Goal: Task Accomplishment & Management: Manage account settings

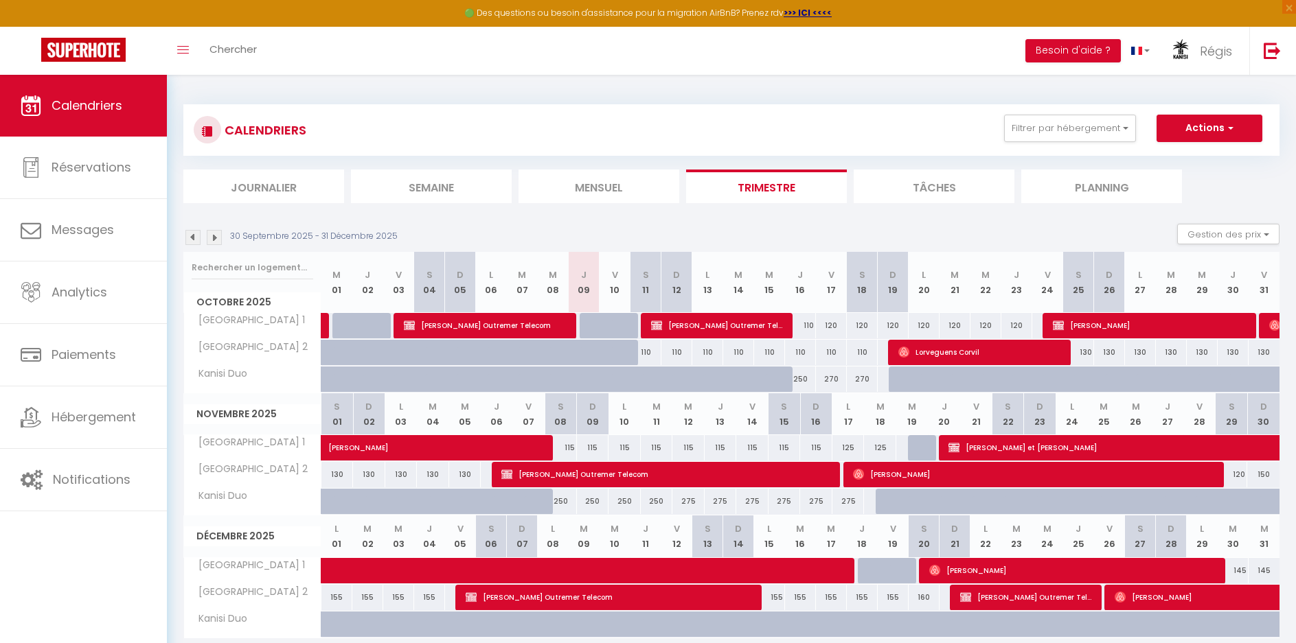
scroll to position [75, 0]
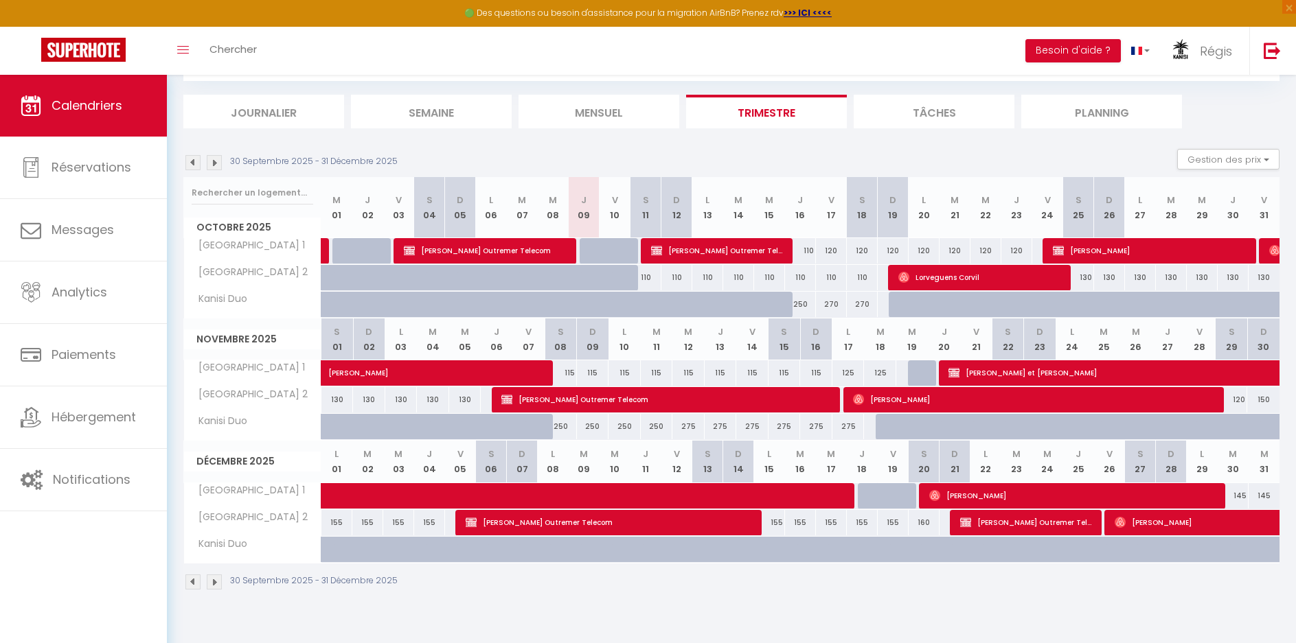
click at [214, 161] on img at bounding box center [214, 162] width 15 height 15
select select
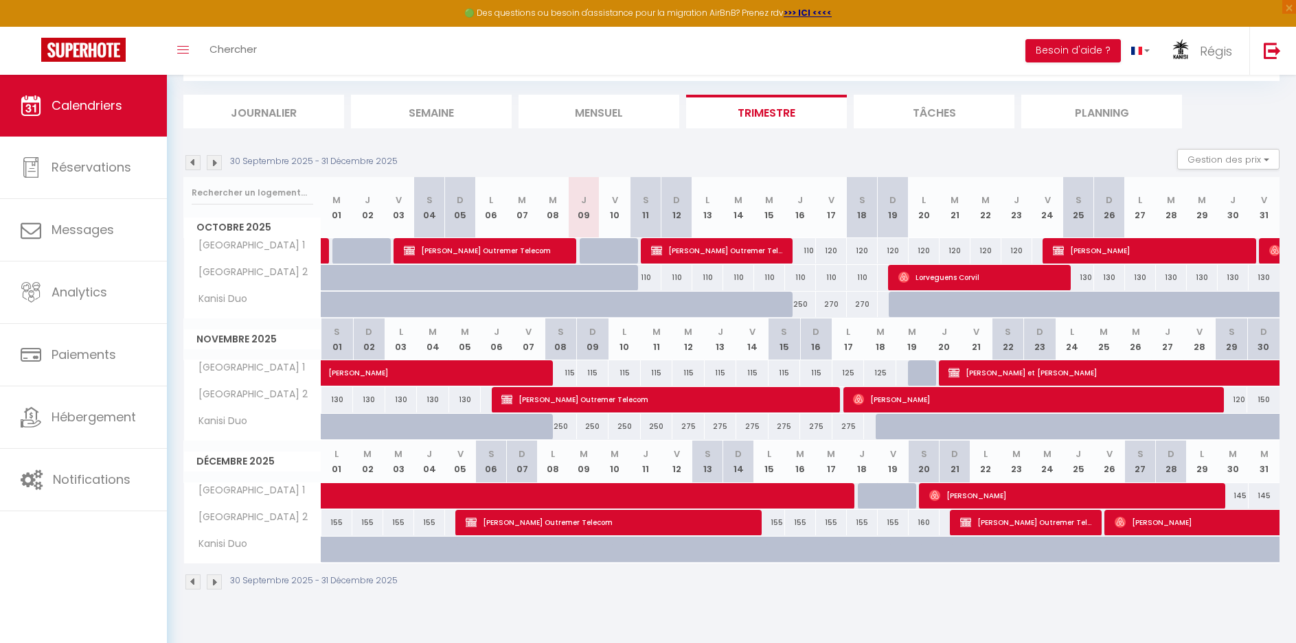
select select
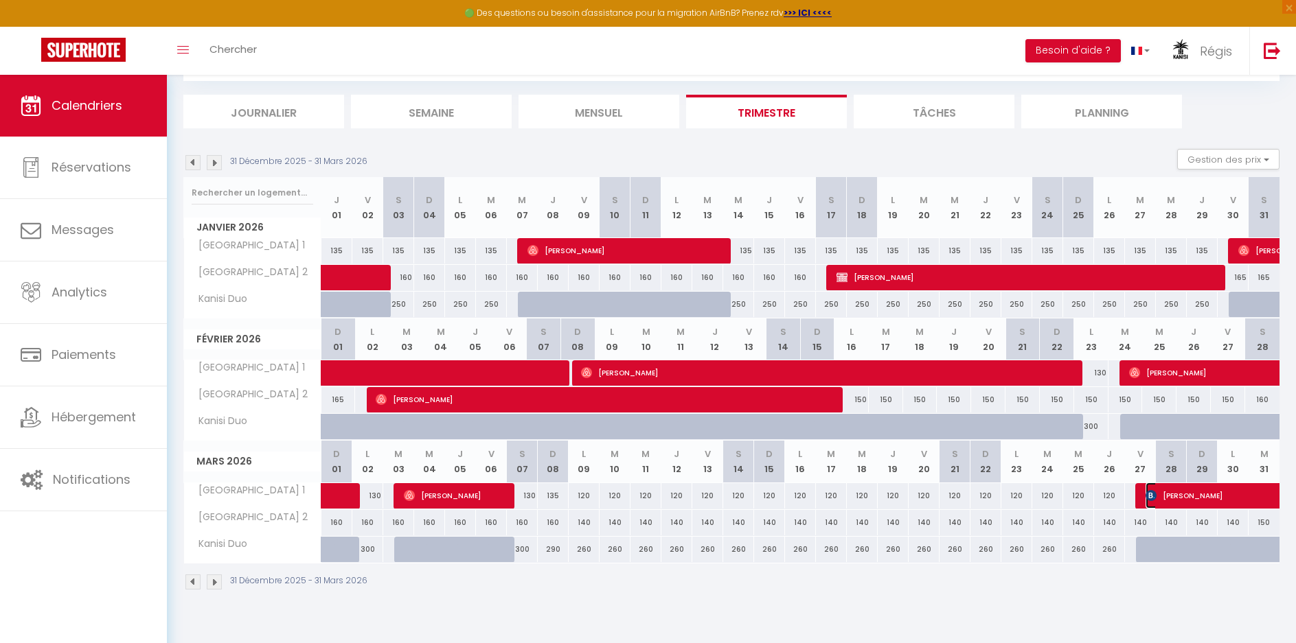
select select "OK"
select select "1"
select select "0"
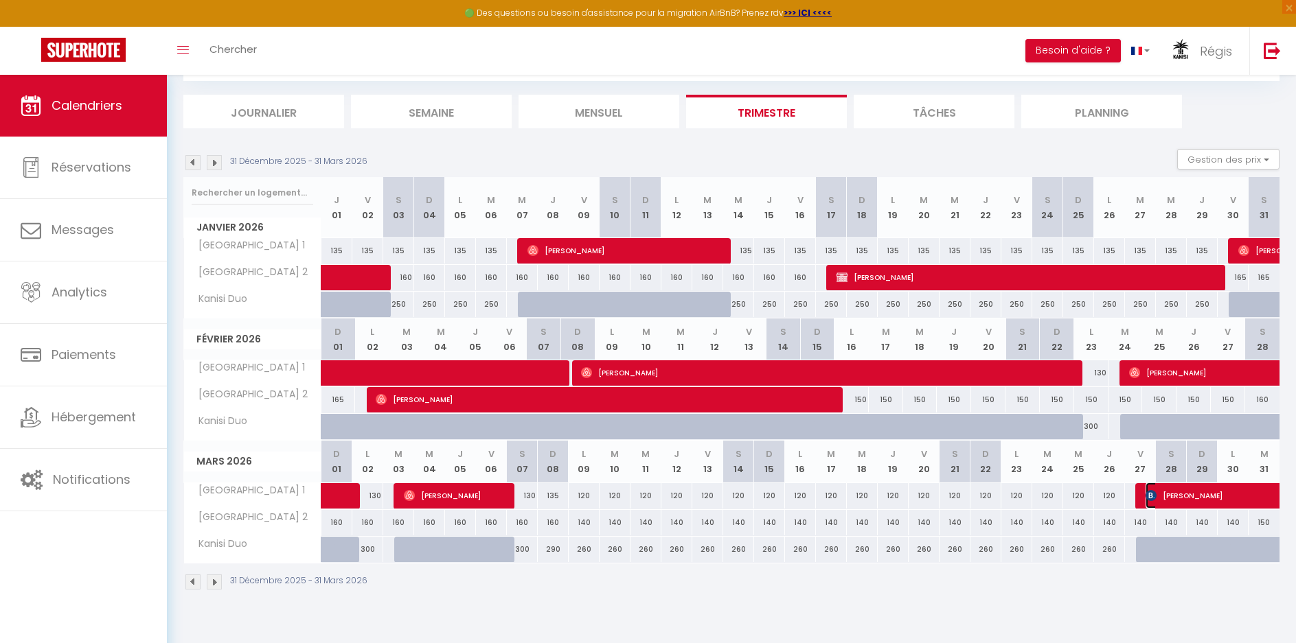
select select "1"
select select
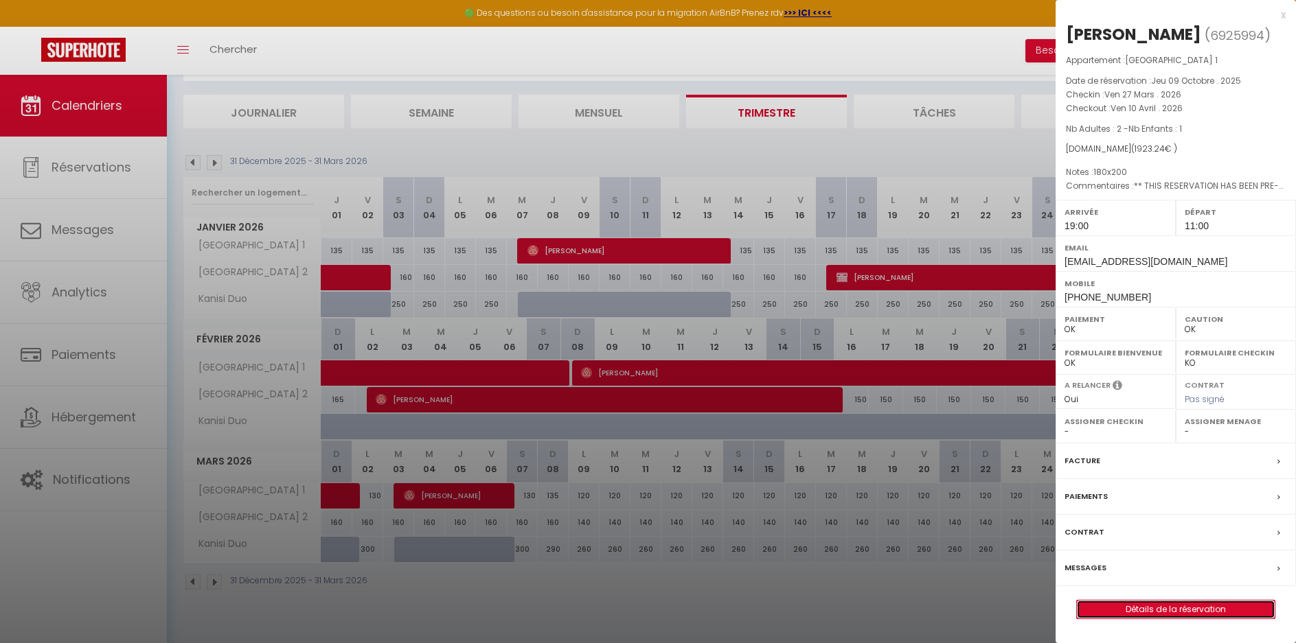
click at [1182, 606] on link "Détails de la réservation" at bounding box center [1176, 610] width 198 height 18
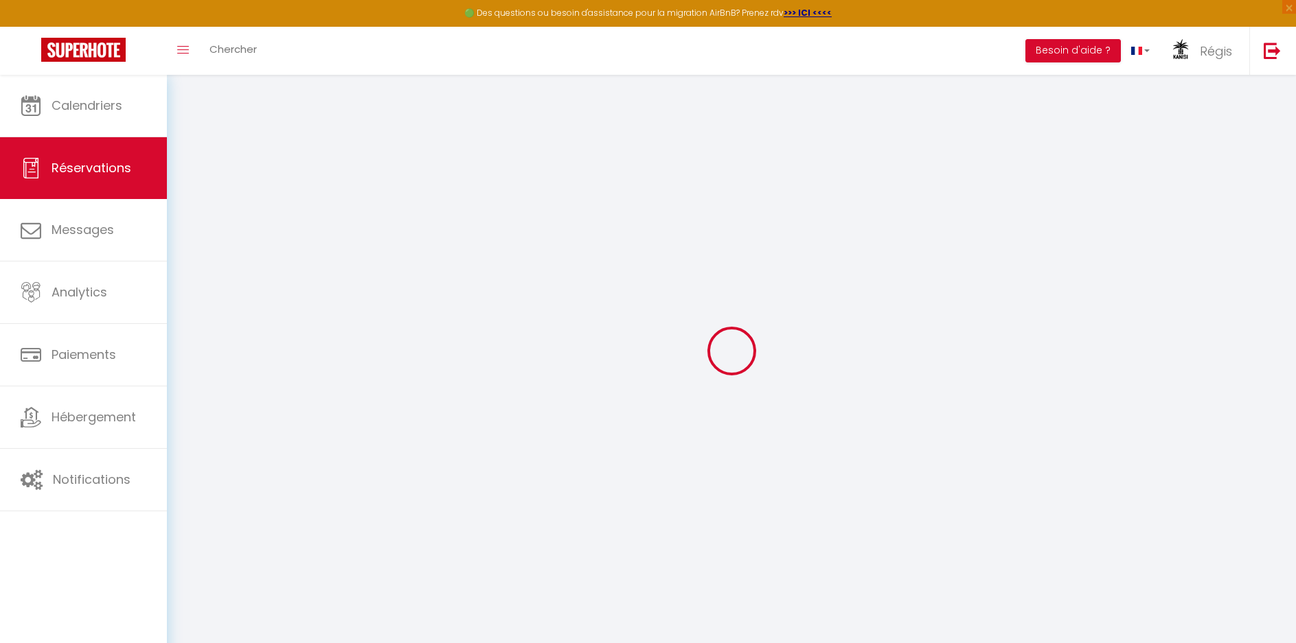
type input "Josef"
type input "Mühlbauer"
type input "jmuhlb.122725@guest.booking.com"
type input "josefmue@web.de"
type input "+491624216729"
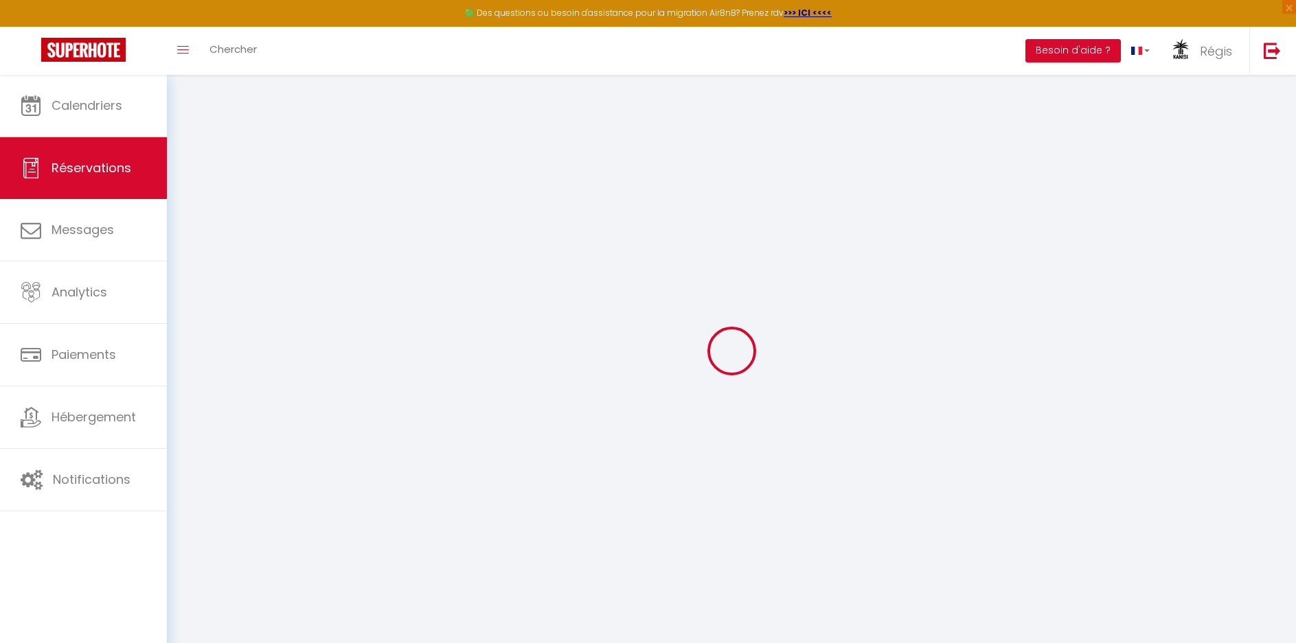
type input "+491624216729"
type input "Garten 8"
type input "Runding"
select select "DE"
type input "279.04"
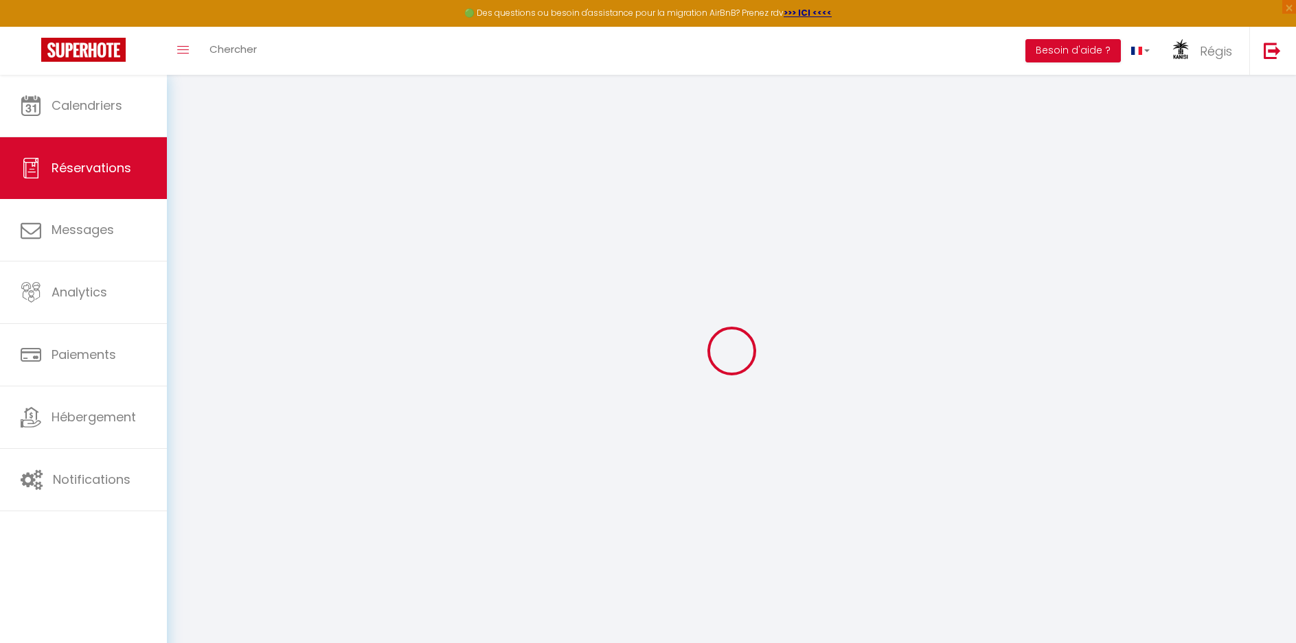
type input "18.6"
select select "45394"
select select "1"
select select
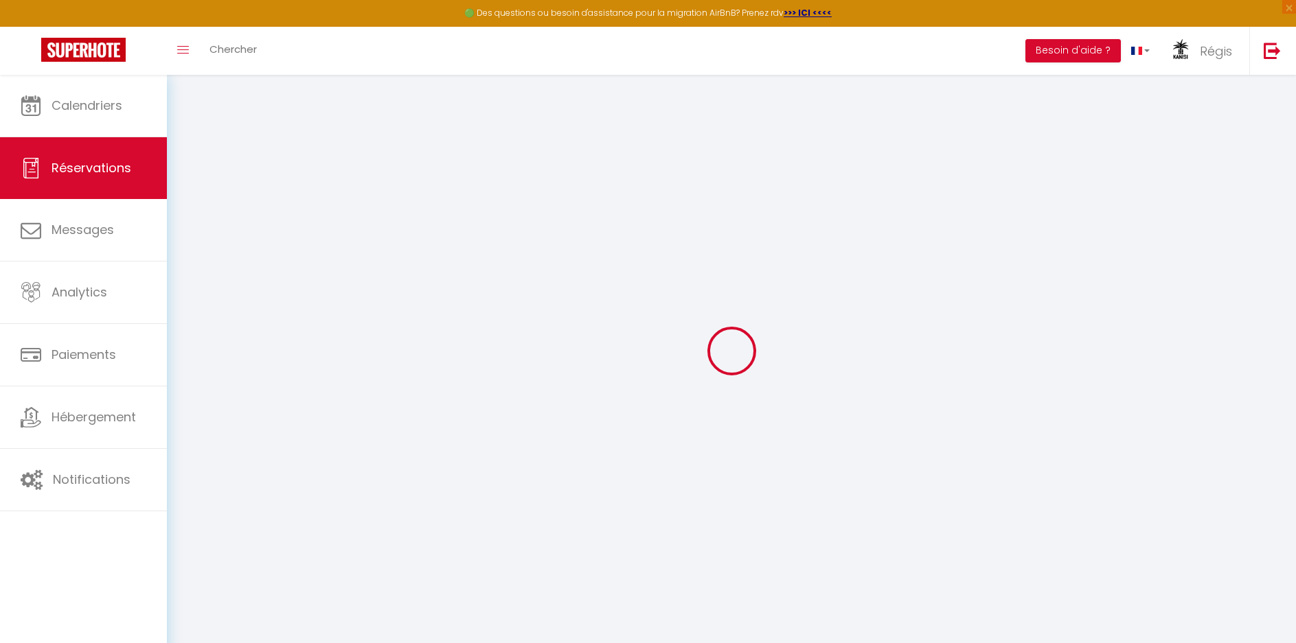
type input "2"
type input "1"
select select "12"
select select "15"
type input "1780.24"
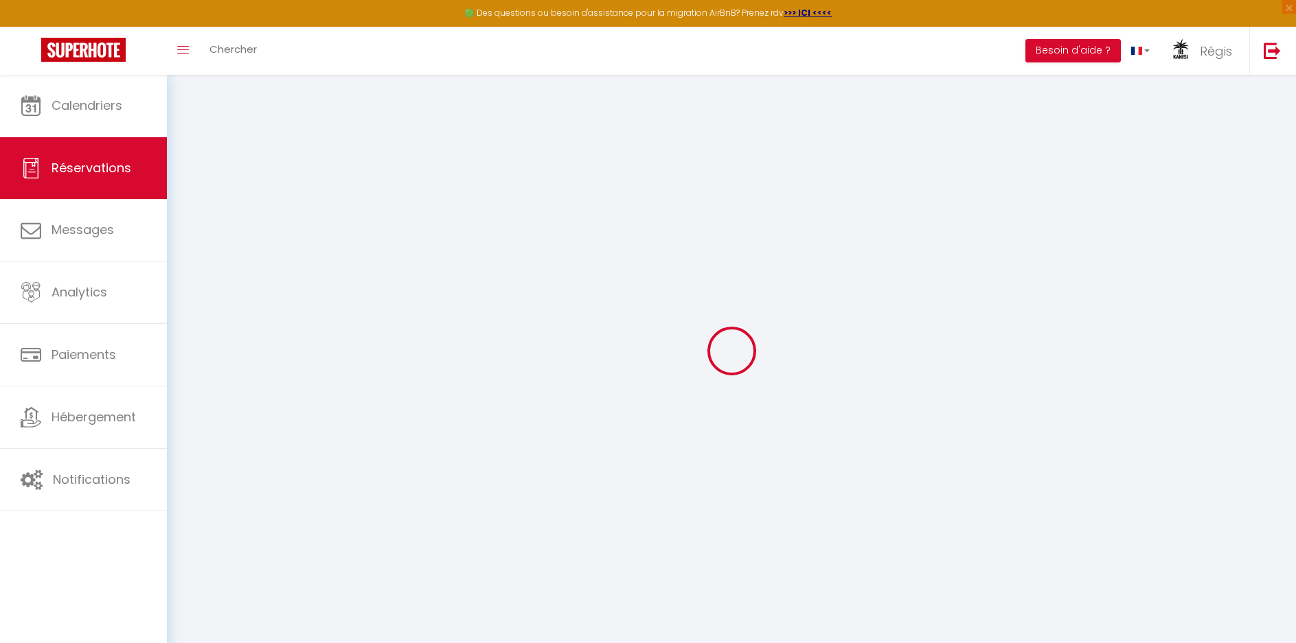
checkbox input "false"
type input "0"
select select "2"
type input "0"
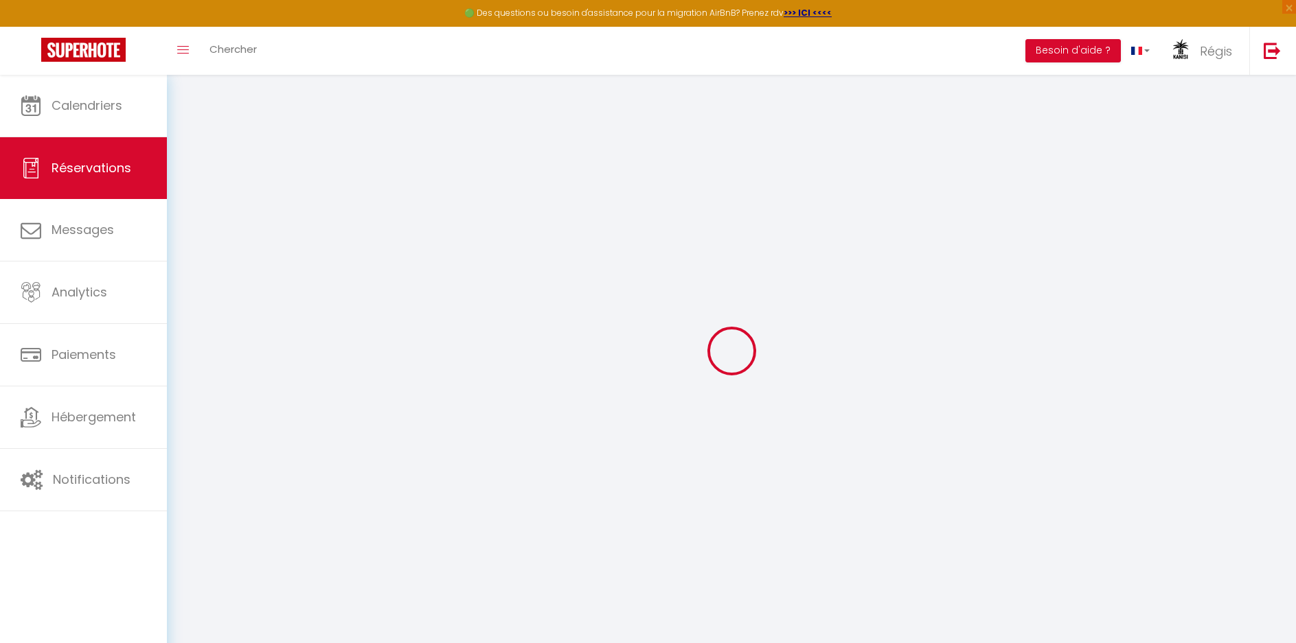
type input "0"
select select
checkbox input "false"
select select
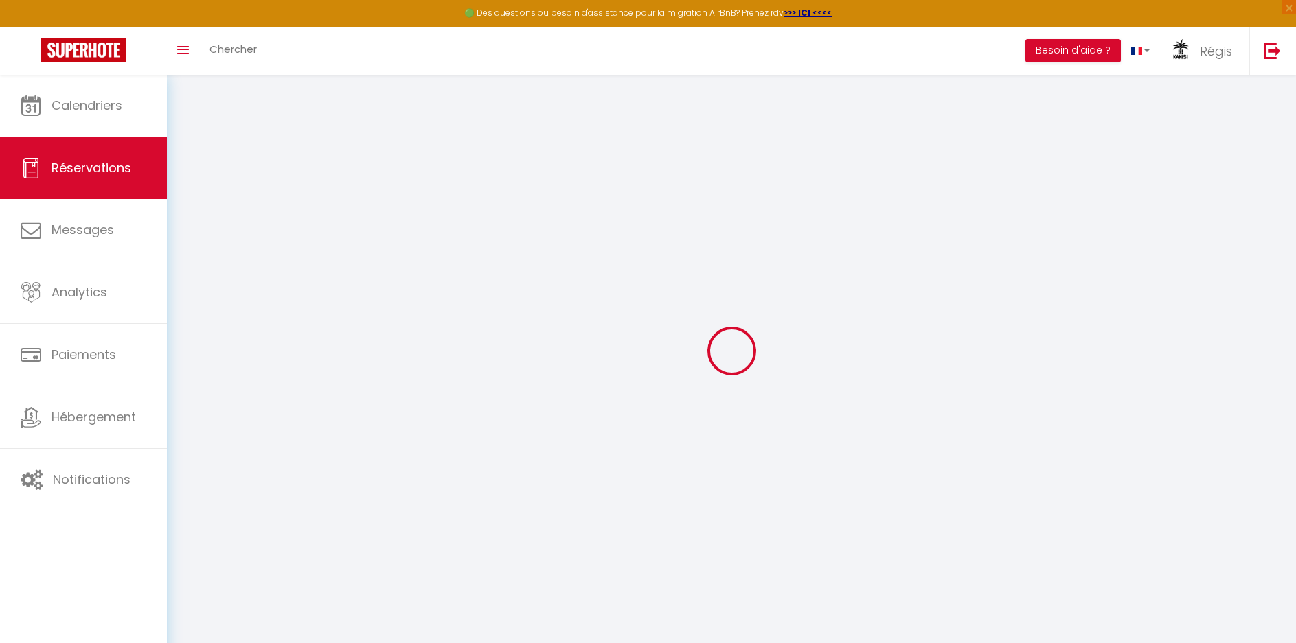
select select
checkbox input "false"
select select
checkbox input "false"
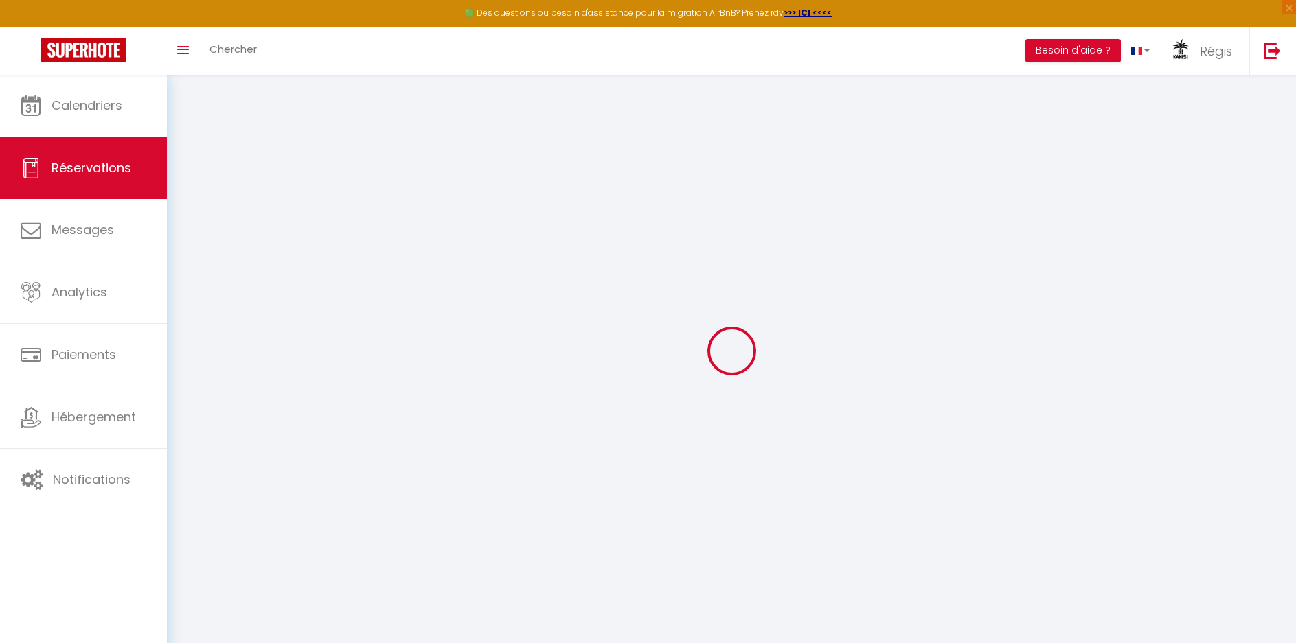
select select
checkbox input "false"
type input "180x200"
type accueillir\ "** THIS RESERVATION HAS BEEN PRE-PAID ** Reservation has a cancellation grace p…"
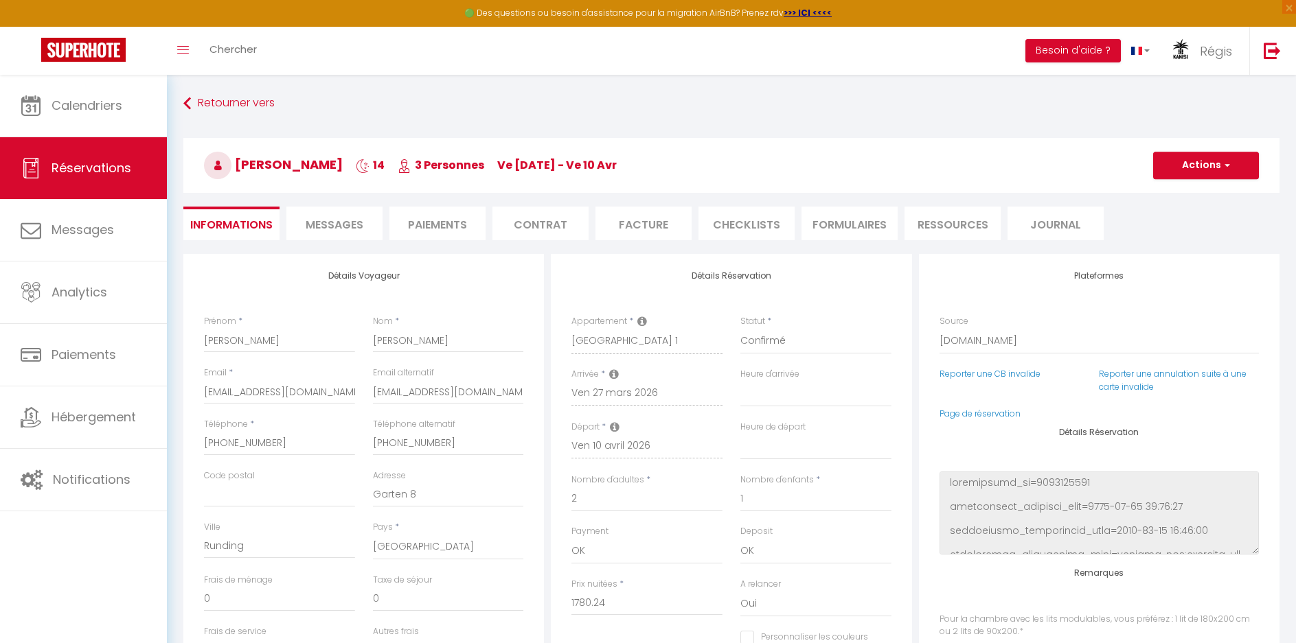
type input "80"
type input "63"
select select
checkbox input "false"
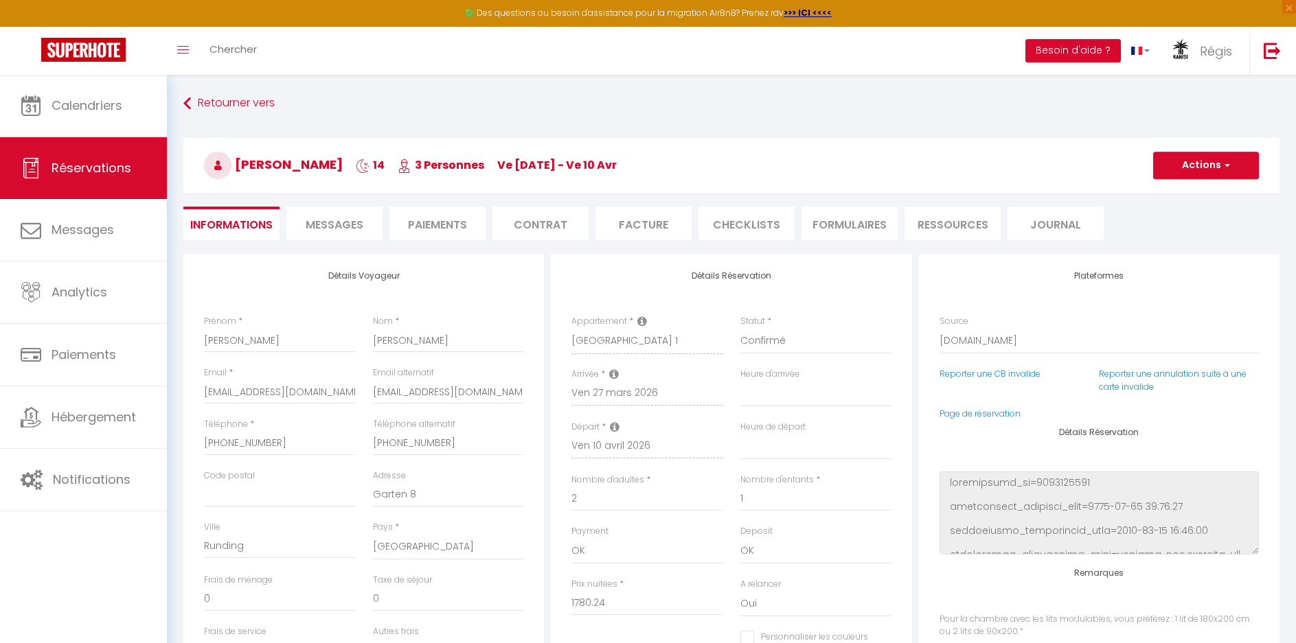
type input "180x200"
checkbox input "false"
type input "180x200"
select select "19:00"
select select "11:00"
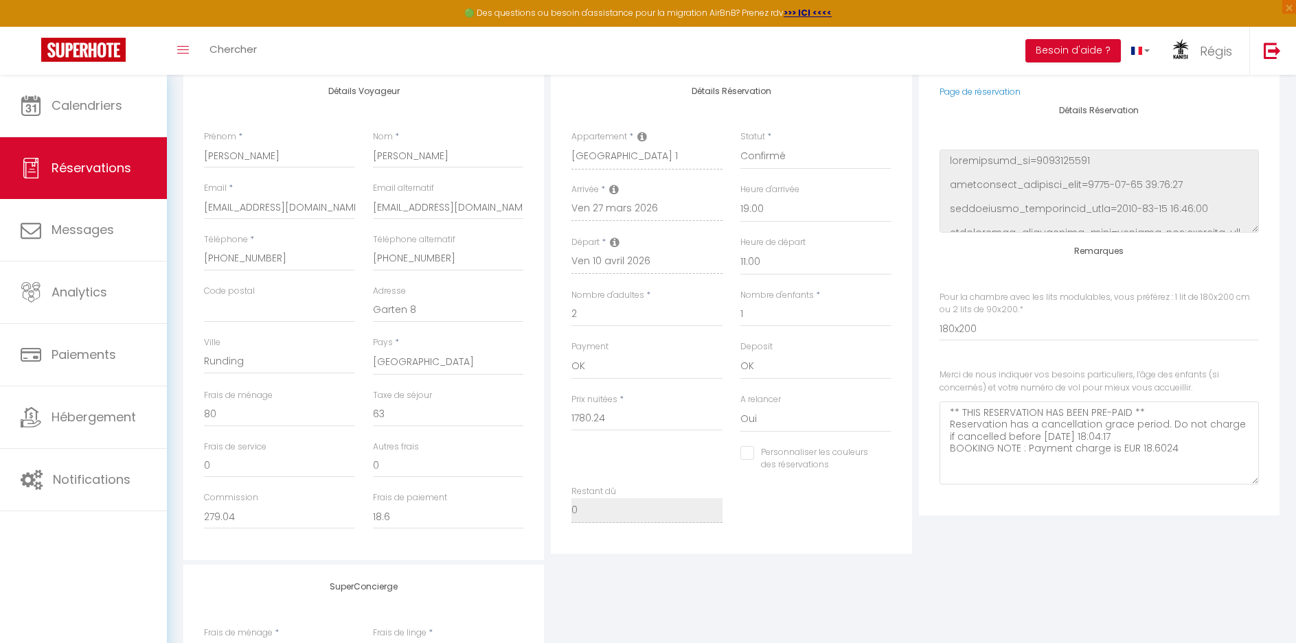
scroll to position [178, 0]
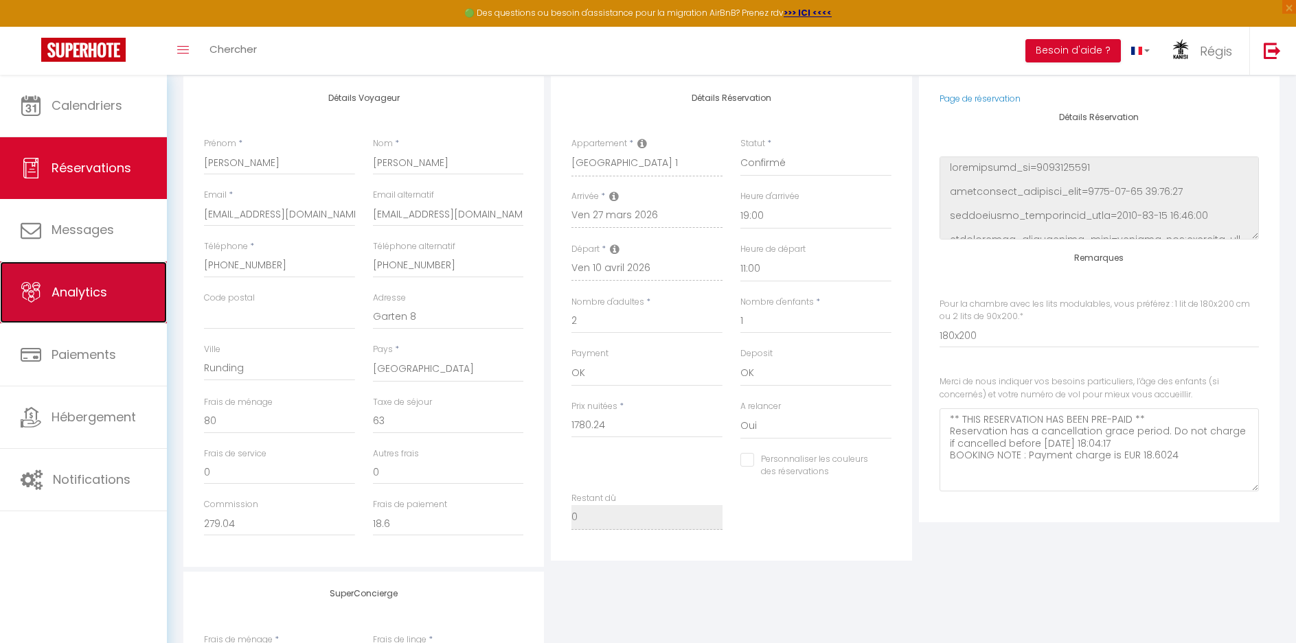
click at [84, 292] on span "Analytics" at bounding box center [79, 292] width 56 height 17
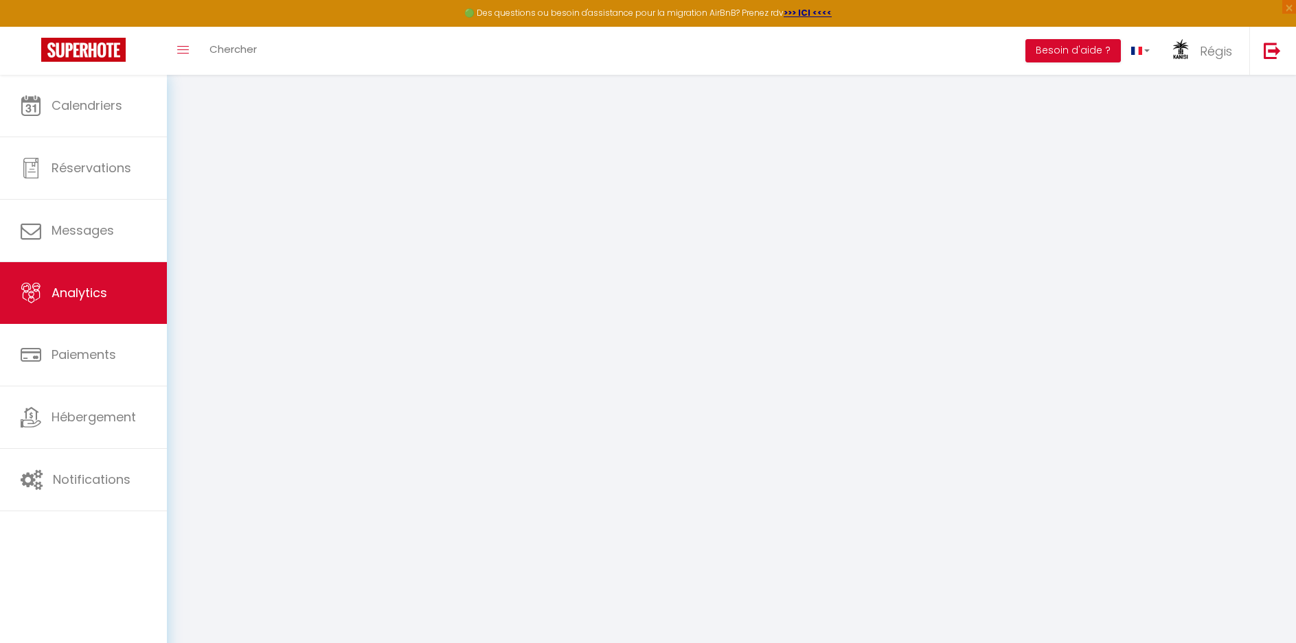
select select "2025"
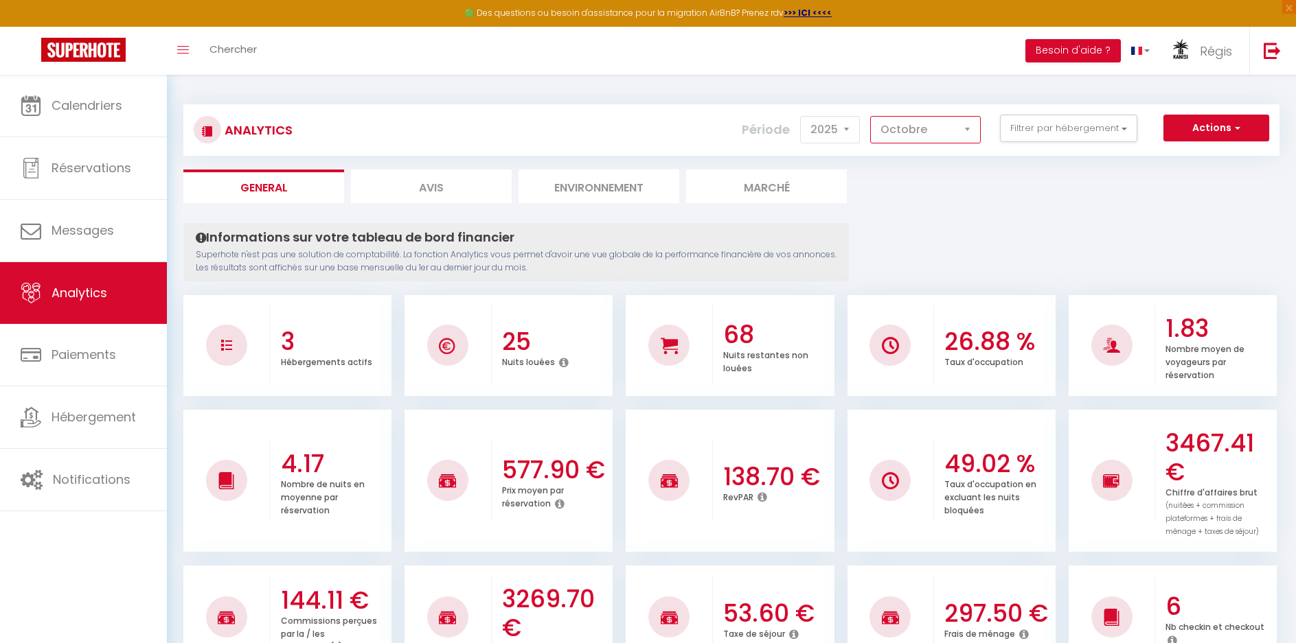
click at [884, 131] on select "[PERSON_NAME] Mars [PERSON_NAME] Juin Juillet Août Septembre Octobre Novembre D…" at bounding box center [925, 129] width 111 height 27
select select "3"
click at [871, 116] on select "[PERSON_NAME] Mars [PERSON_NAME] Juin Juillet Août Septembre Octobre Novembre D…" at bounding box center [925, 129] width 111 height 27
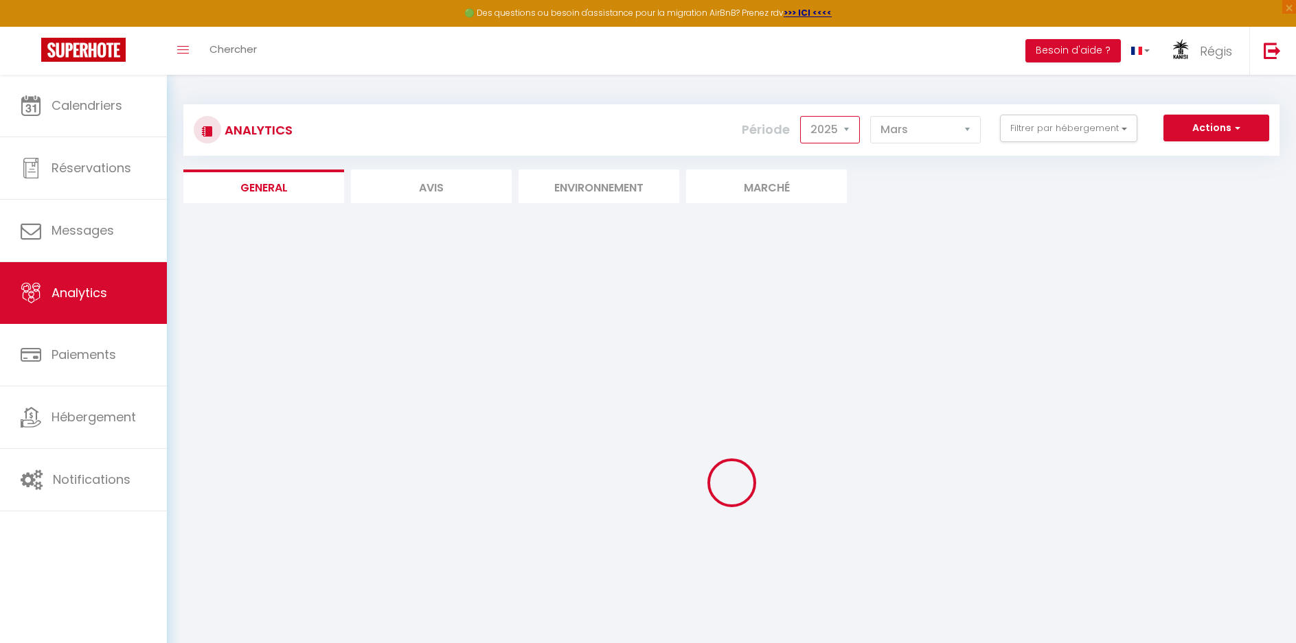
click at [822, 130] on select "2014 2015 2016 2017 2018 2019 2020 2021 2022 2023 2024 2025 2026 2027" at bounding box center [830, 129] width 60 height 27
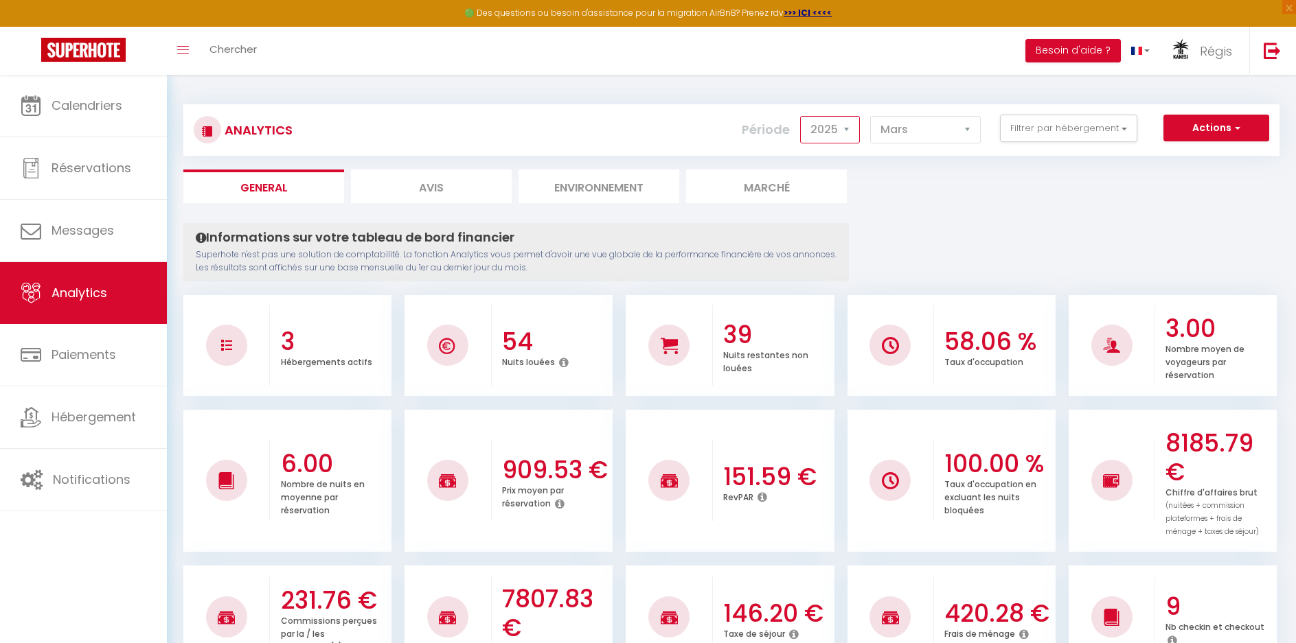
select select "2026"
click at [801, 116] on select "2014 2015 2016 2017 2018 2019 2020 2021 2022 2023 2024 2025 2026 2027" at bounding box center [830, 129] width 60 height 27
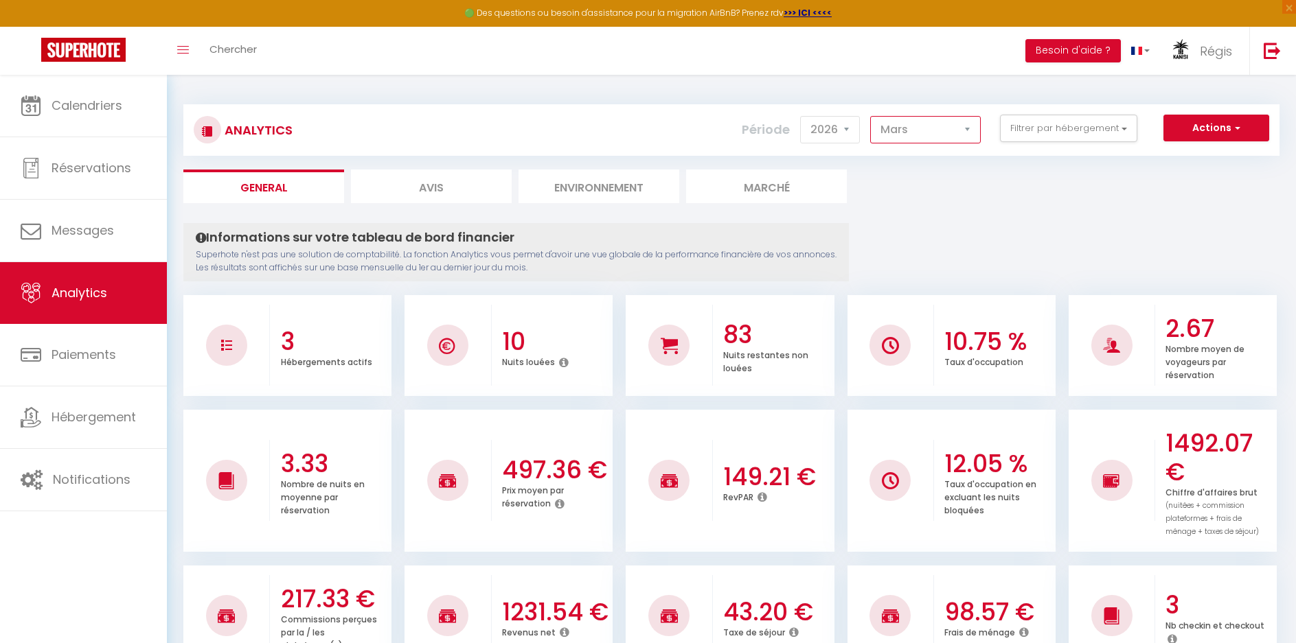
click at [945, 131] on select "[PERSON_NAME] Mars [PERSON_NAME] Juin Juillet Août Septembre Octobre Novembre D…" at bounding box center [925, 129] width 111 height 27
click at [1079, 126] on button "Filtrer par hébergement" at bounding box center [1068, 128] width 137 height 27
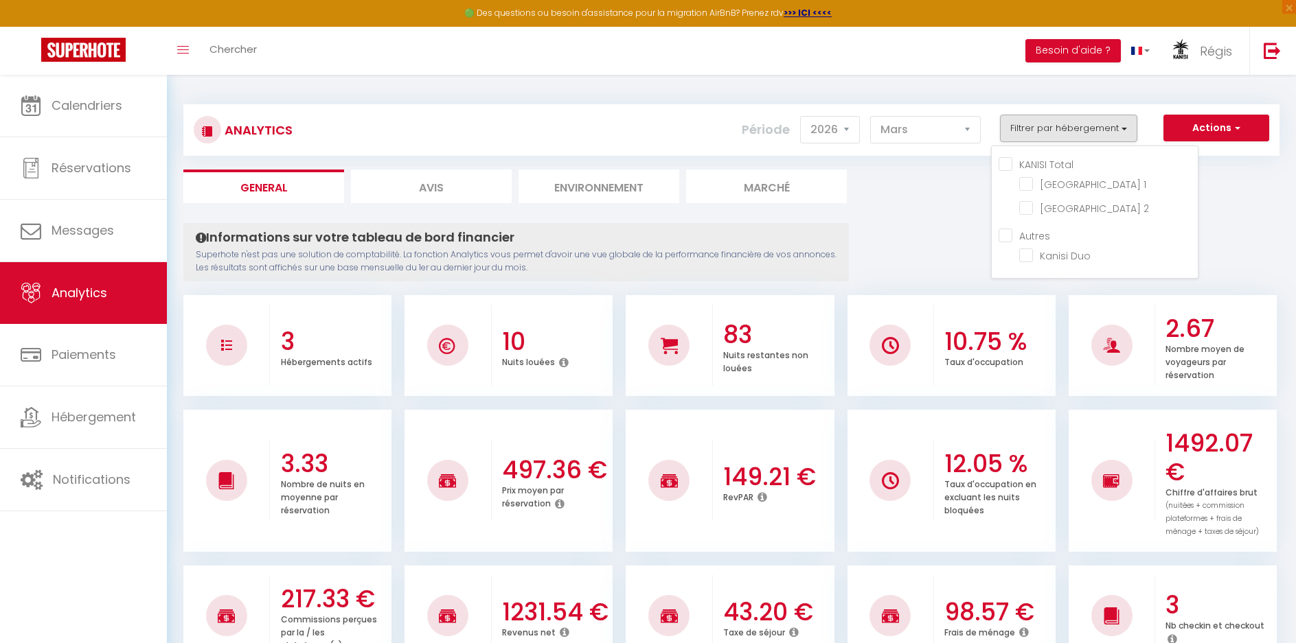
click at [1049, 166] on Total "KANISI Total" at bounding box center [1097, 164] width 199 height 14
checkbox Total "true"
checkbox 1 "true"
checkbox 2 "true"
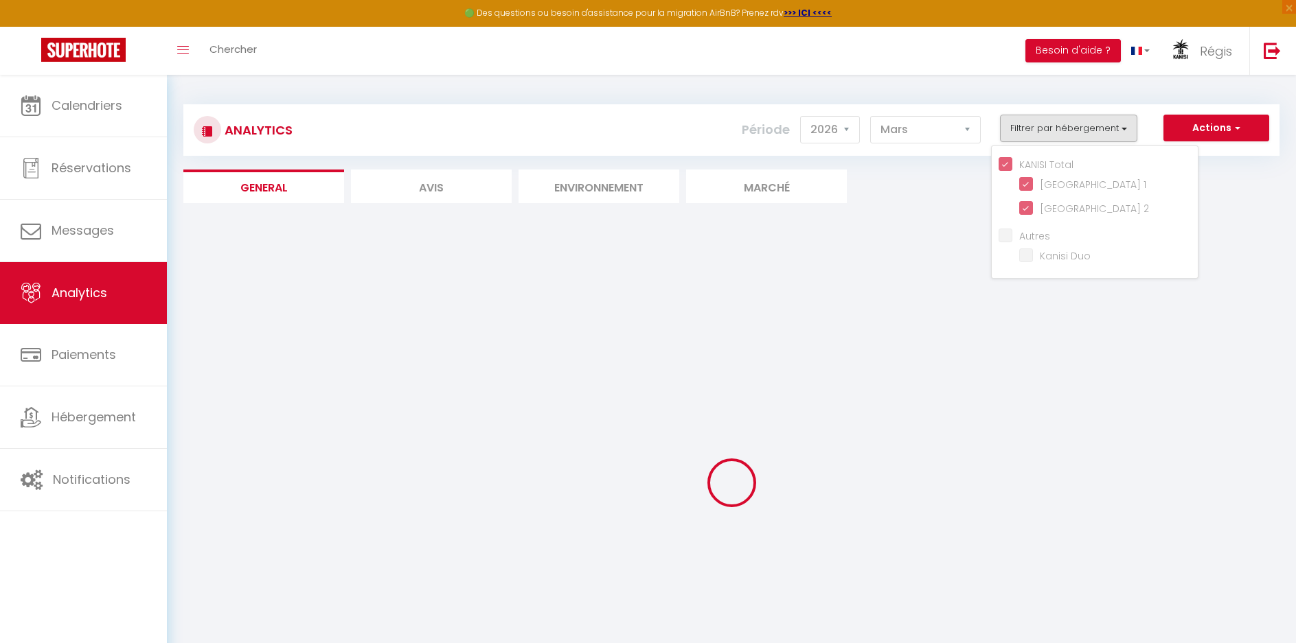
checkbox Duo "false"
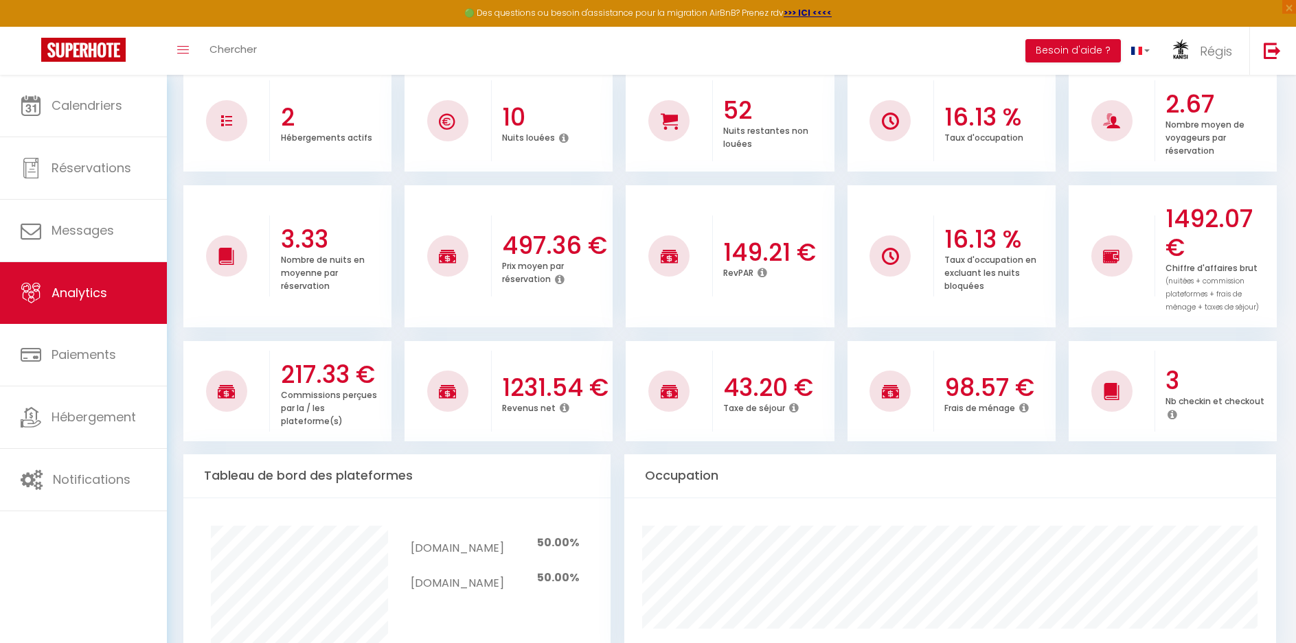
scroll to position [275, 0]
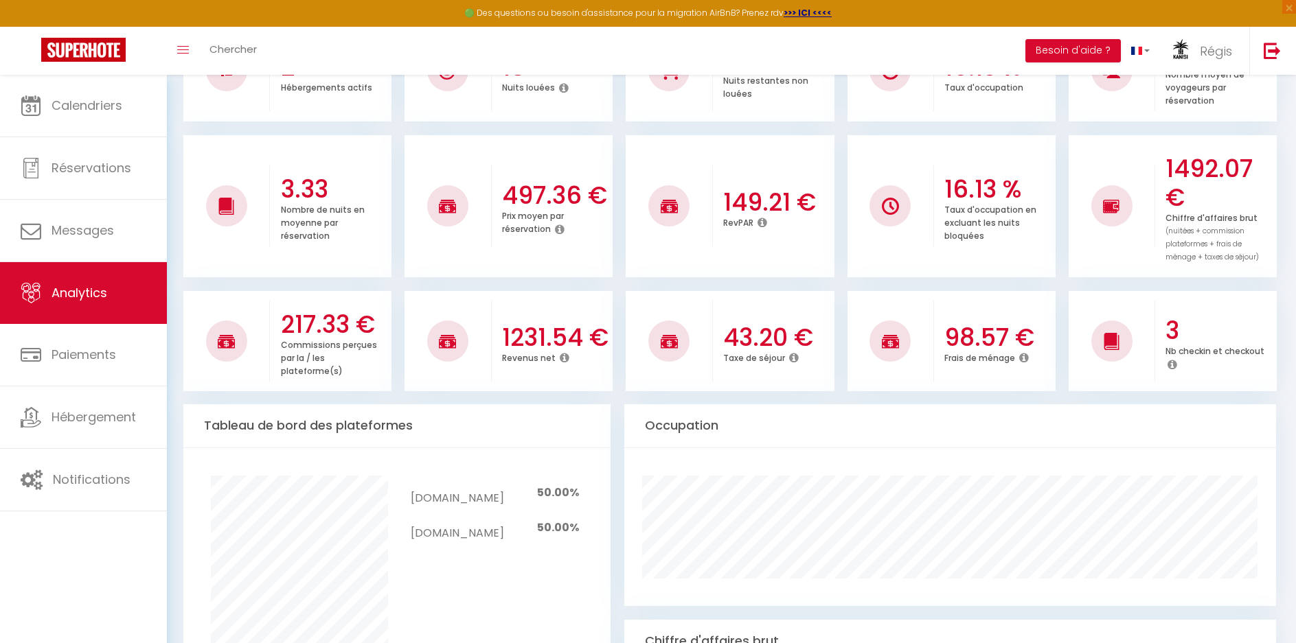
click at [760, 225] on icon at bounding box center [762, 222] width 10 height 11
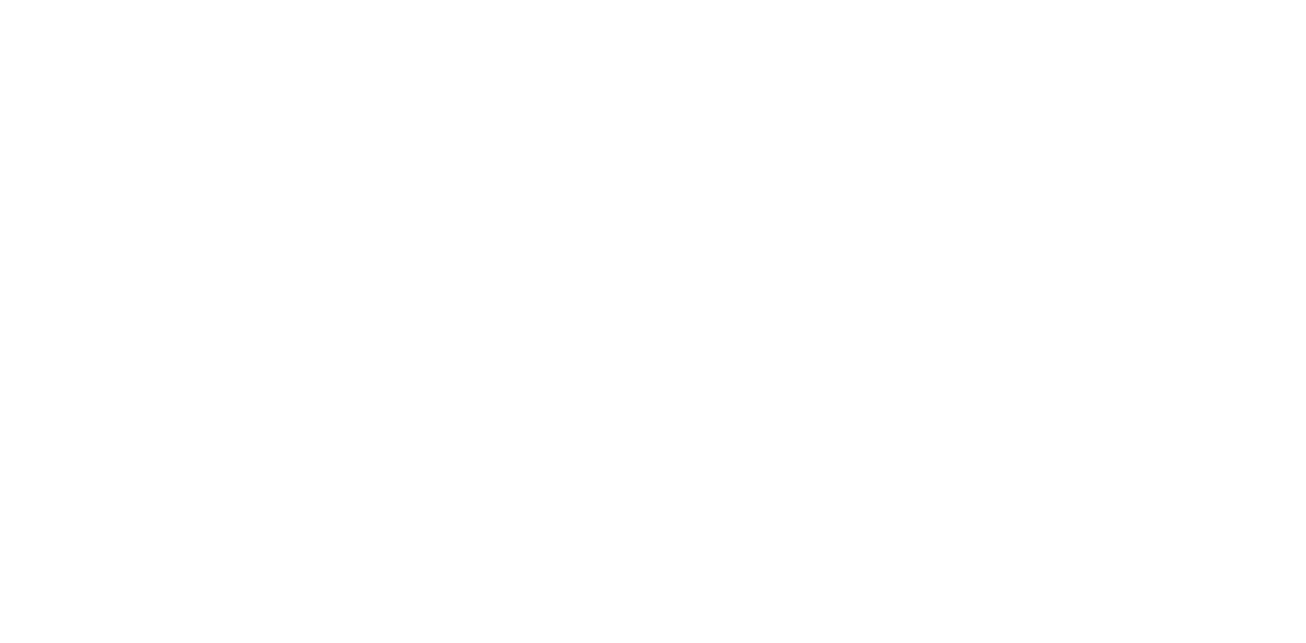
select select "2025"
select select "10"
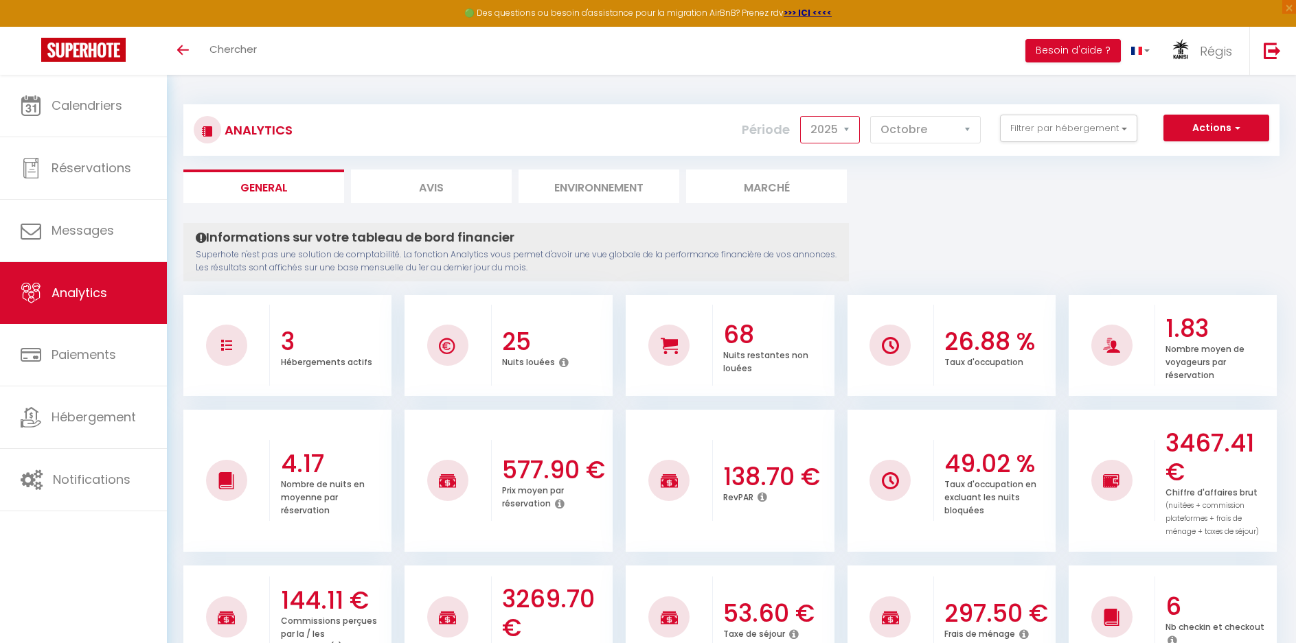
click at [841, 133] on select "2014 2015 2016 2017 2018 2019 2020 2021 2022 2023 2024 2025 2026 2027" at bounding box center [830, 129] width 60 height 27
select select "2026"
click at [801, 116] on select "2014 2015 2016 2017 2018 2019 2020 2021 2022 2023 2024 2025 2026 2027" at bounding box center [830, 129] width 60 height 27
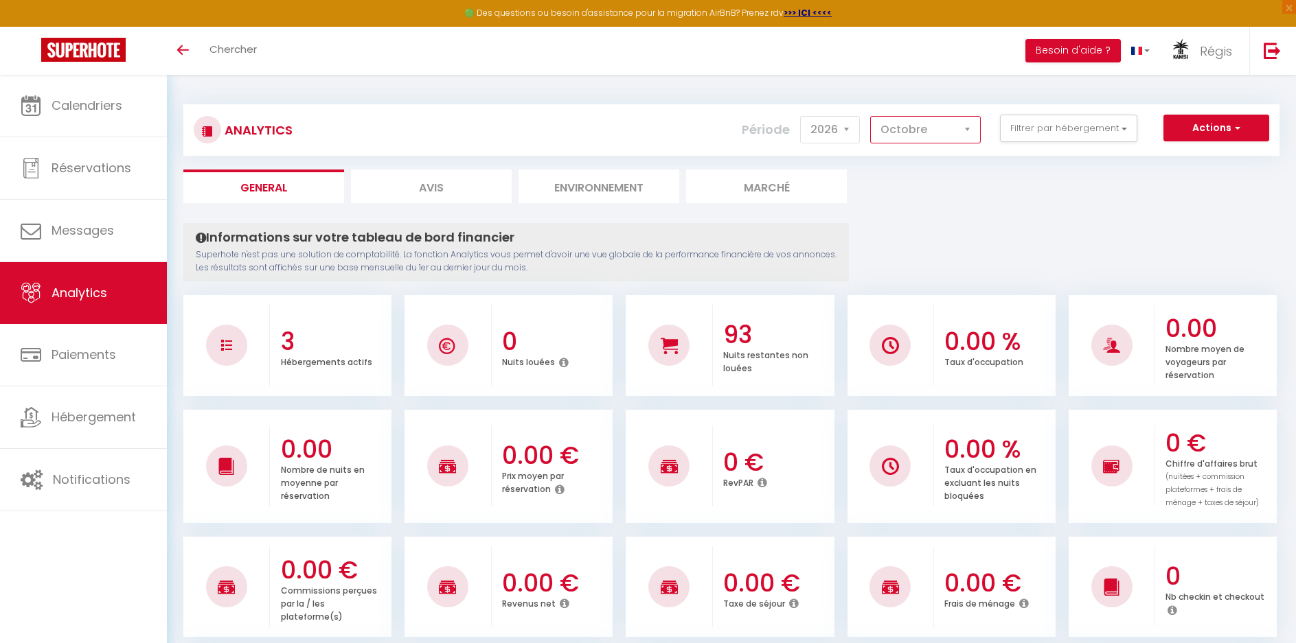
click at [889, 131] on select "[PERSON_NAME] Mars [PERSON_NAME] Juin Juillet Août Septembre Octobre Novembre D…" at bounding box center [925, 129] width 111 height 27
select select "3"
click at [871, 116] on select "[PERSON_NAME] Mars [PERSON_NAME] Juin Juillet Août Septembre Octobre Novembre D…" at bounding box center [925, 129] width 111 height 27
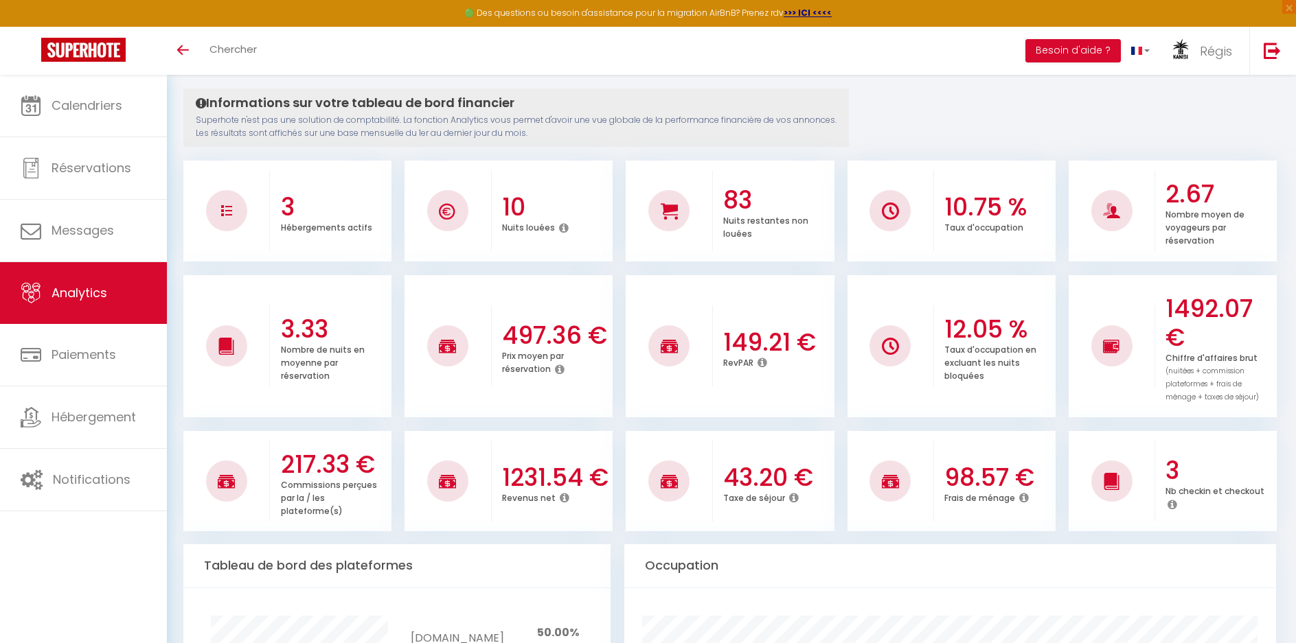
scroll to position [137, 0]
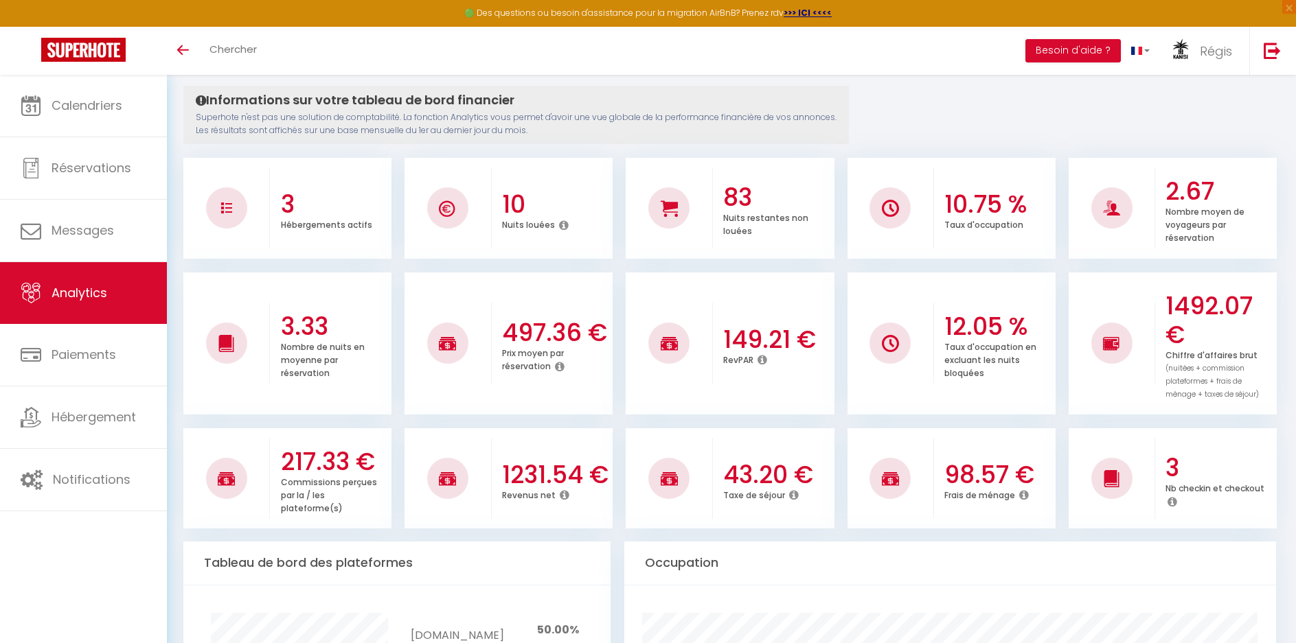
click at [763, 359] on icon at bounding box center [762, 359] width 10 height 11
click at [745, 389] on li "149.21 € RevPAR" at bounding box center [729, 344] width 208 height 142
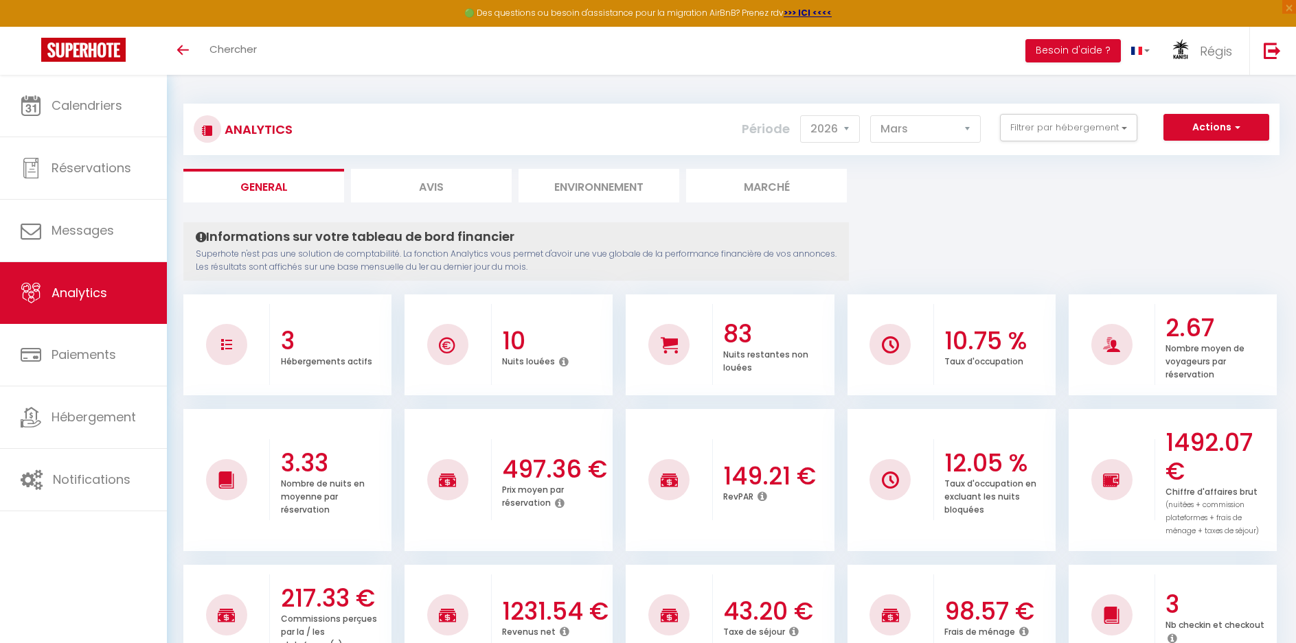
scroll to position [0, 0]
click at [1061, 130] on button "Filtrer par hébergement" at bounding box center [1068, 128] width 137 height 27
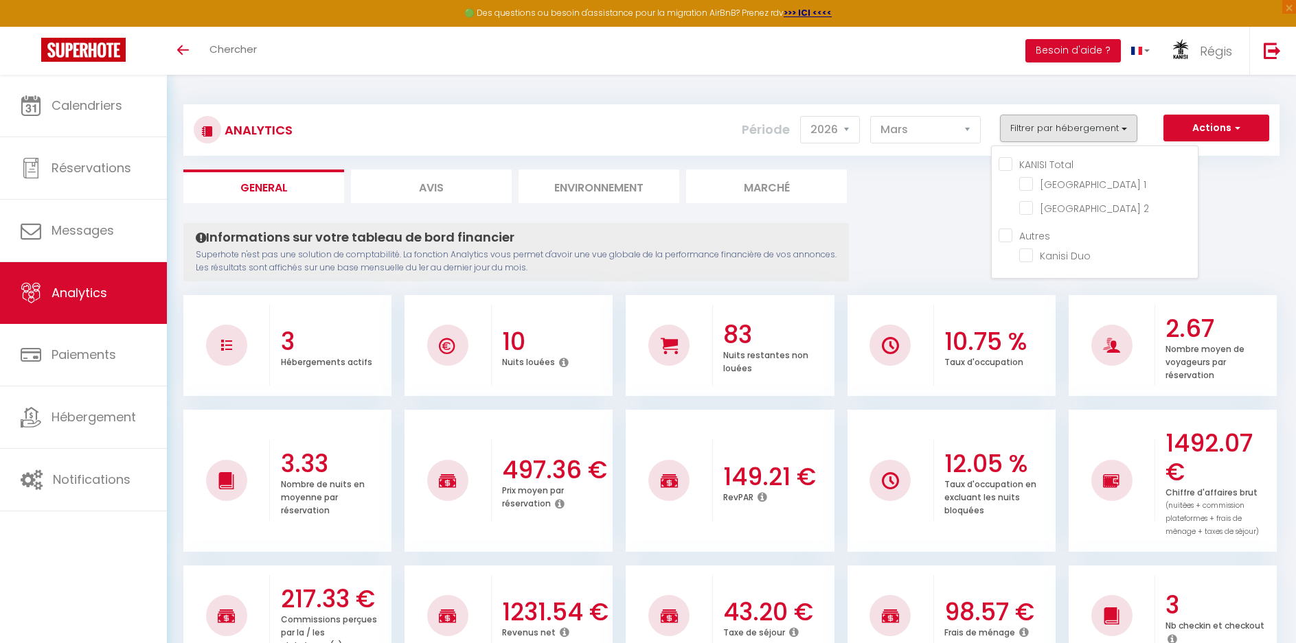
click at [1049, 165] on Total "KANISI Total" at bounding box center [1097, 164] width 199 height 14
checkbox Total "true"
checkbox 1 "true"
checkbox 2 "true"
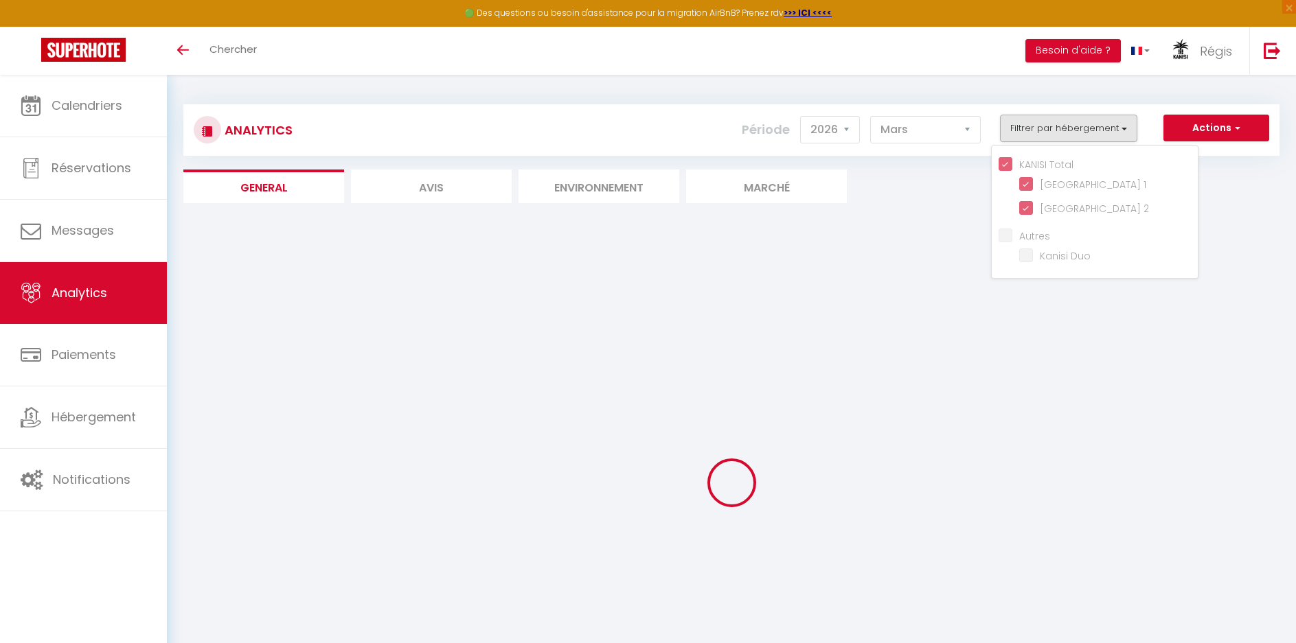
checkbox Duo "false"
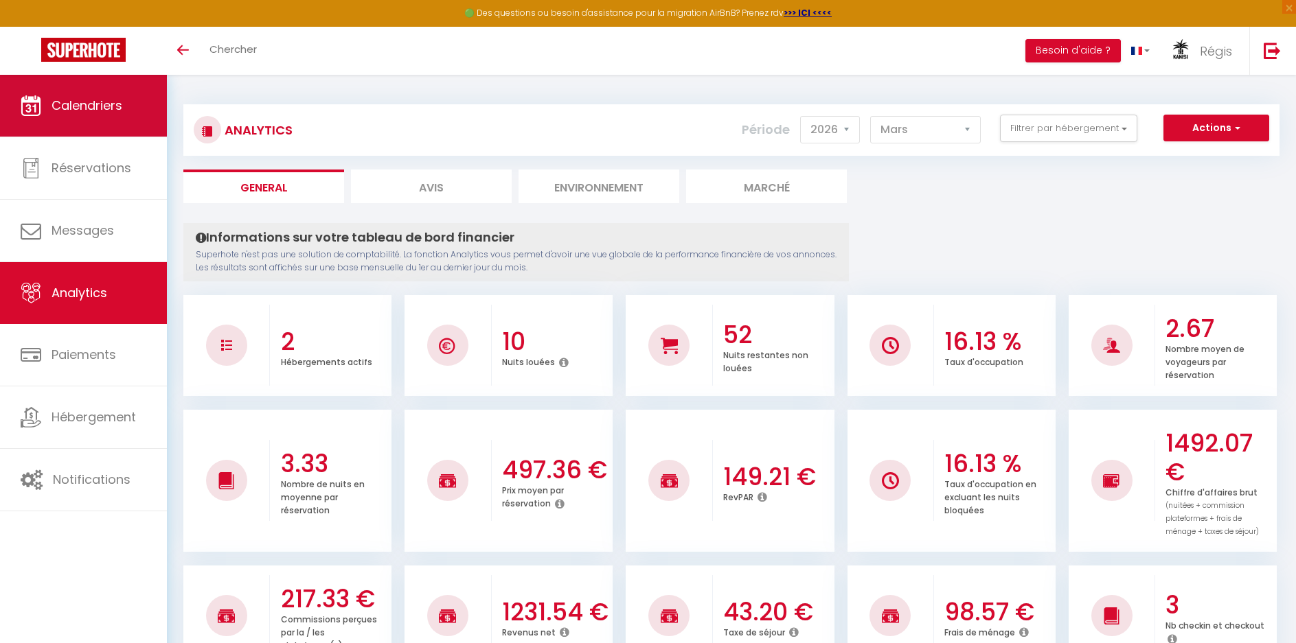
click at [97, 99] on span "Calendriers" at bounding box center [86, 105] width 71 height 17
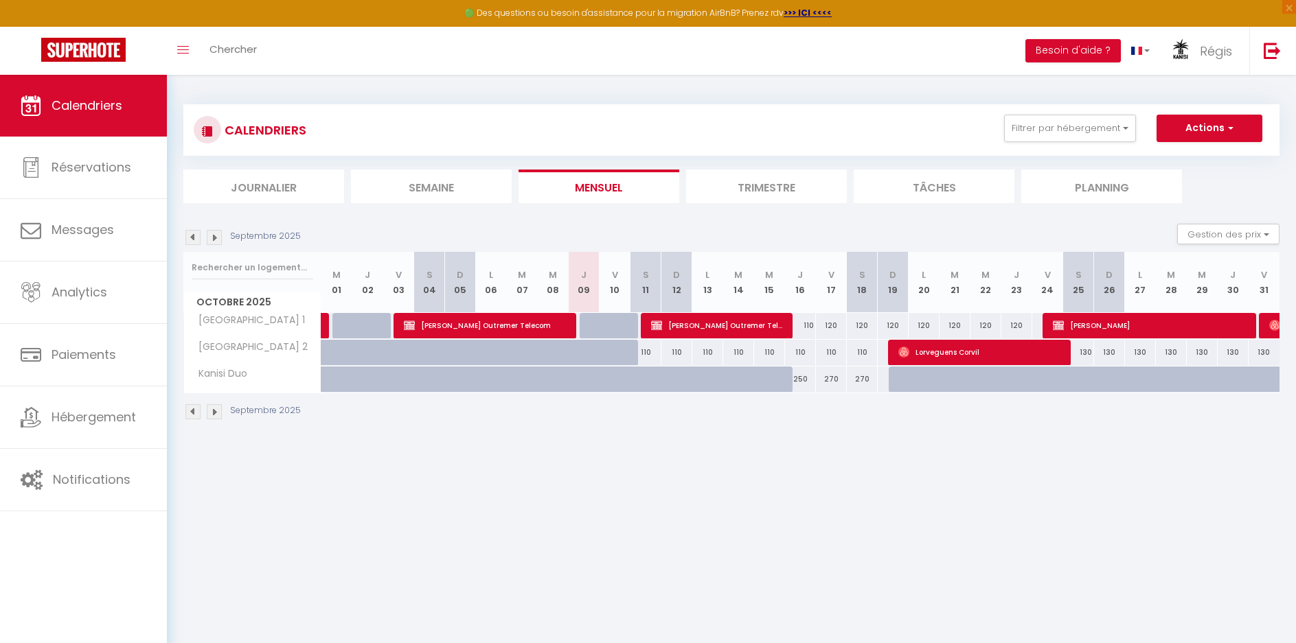
click at [767, 187] on li "Trimestre" at bounding box center [766, 187] width 161 height 34
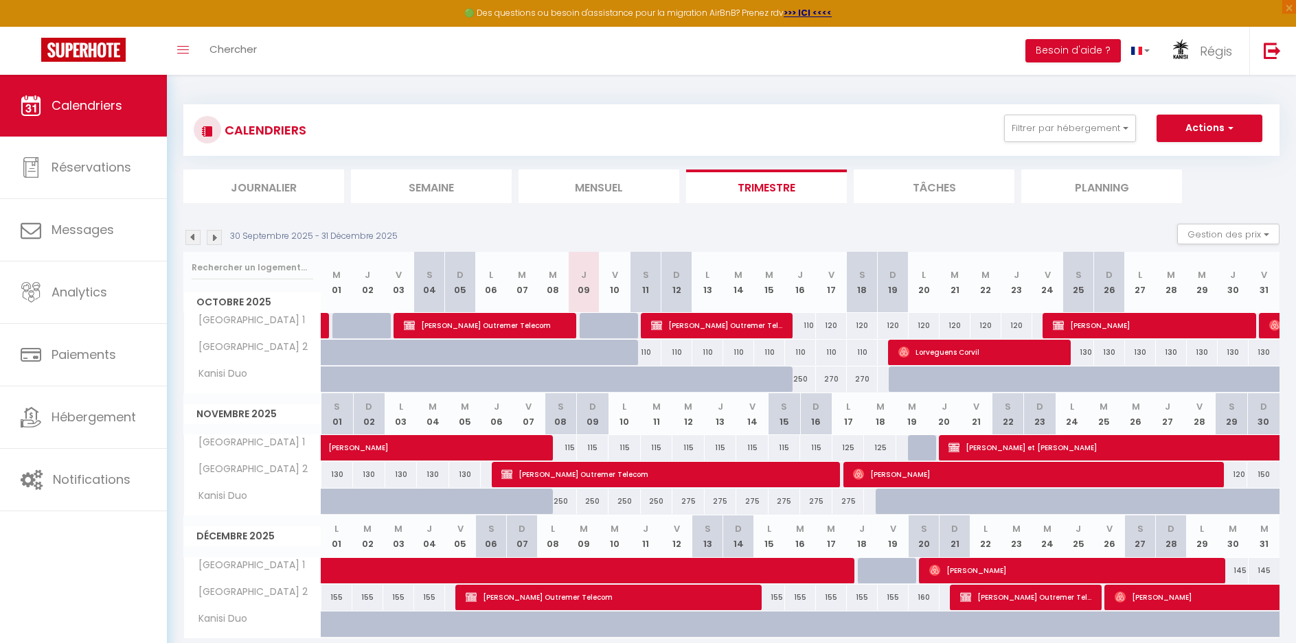
click at [219, 238] on img at bounding box center [214, 237] width 15 height 15
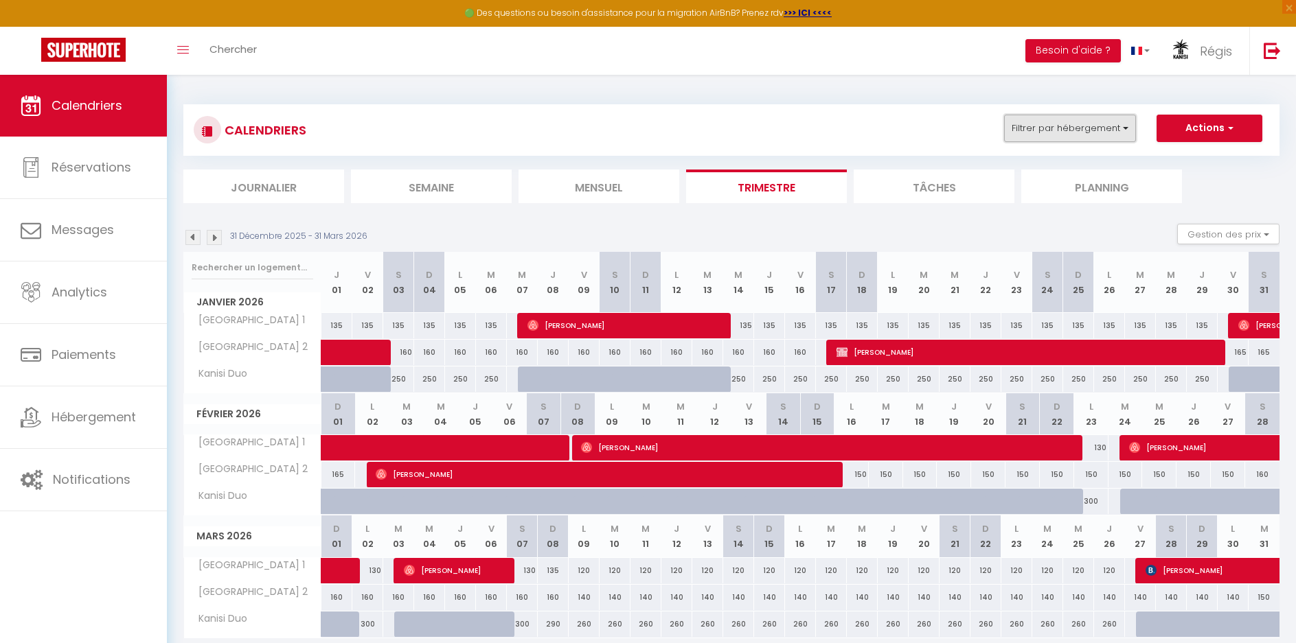
click at [1072, 128] on button "Filtrer par hébergement" at bounding box center [1070, 128] width 132 height 27
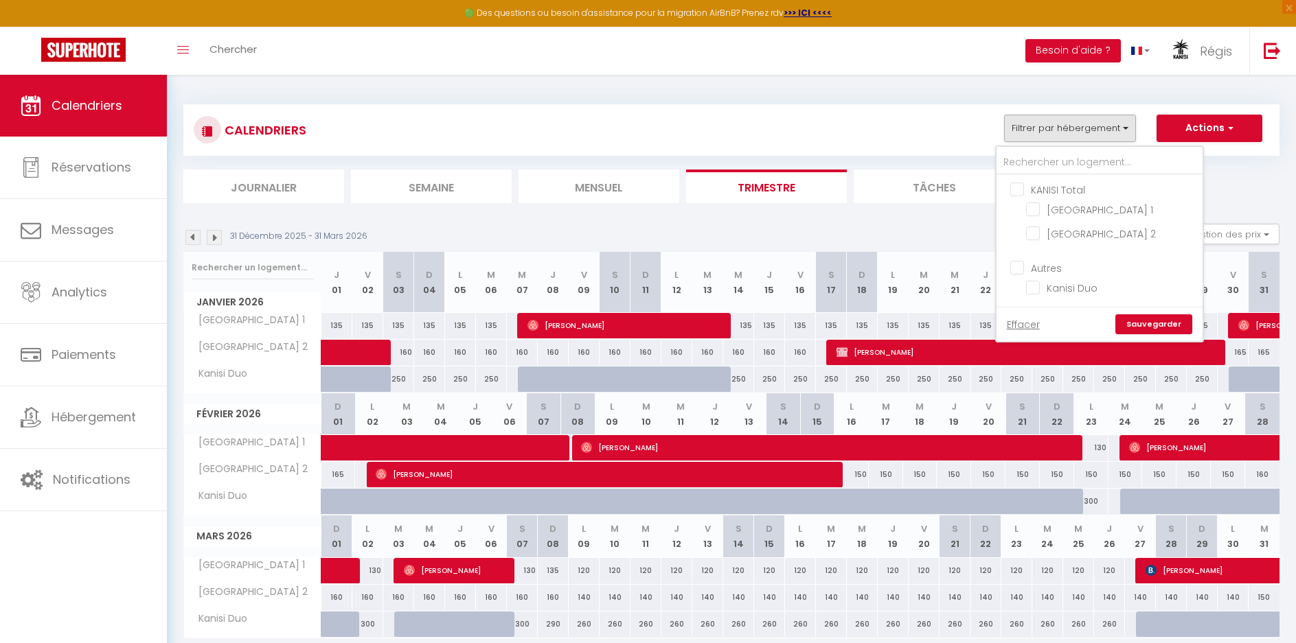
click at [1045, 187] on input "KANISI Total" at bounding box center [1113, 189] width 206 height 14
checkbox input "true"
checkbox input "false"
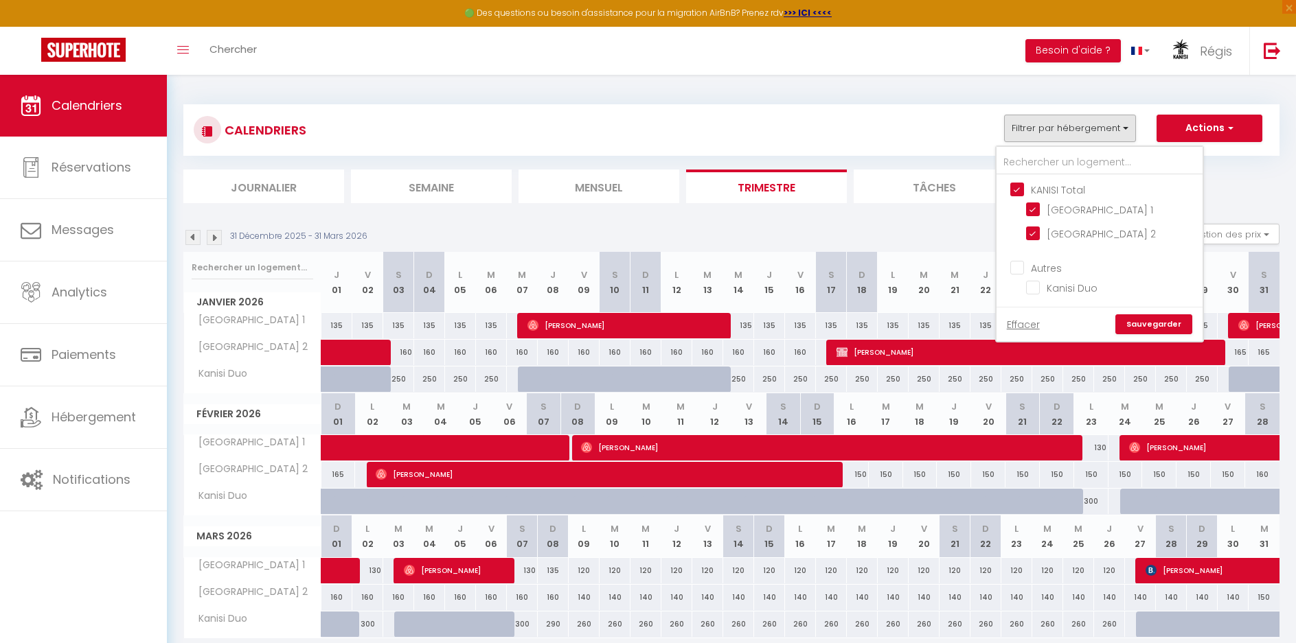
click at [1160, 321] on link "Sauvegarder" at bounding box center [1153, 324] width 77 height 21
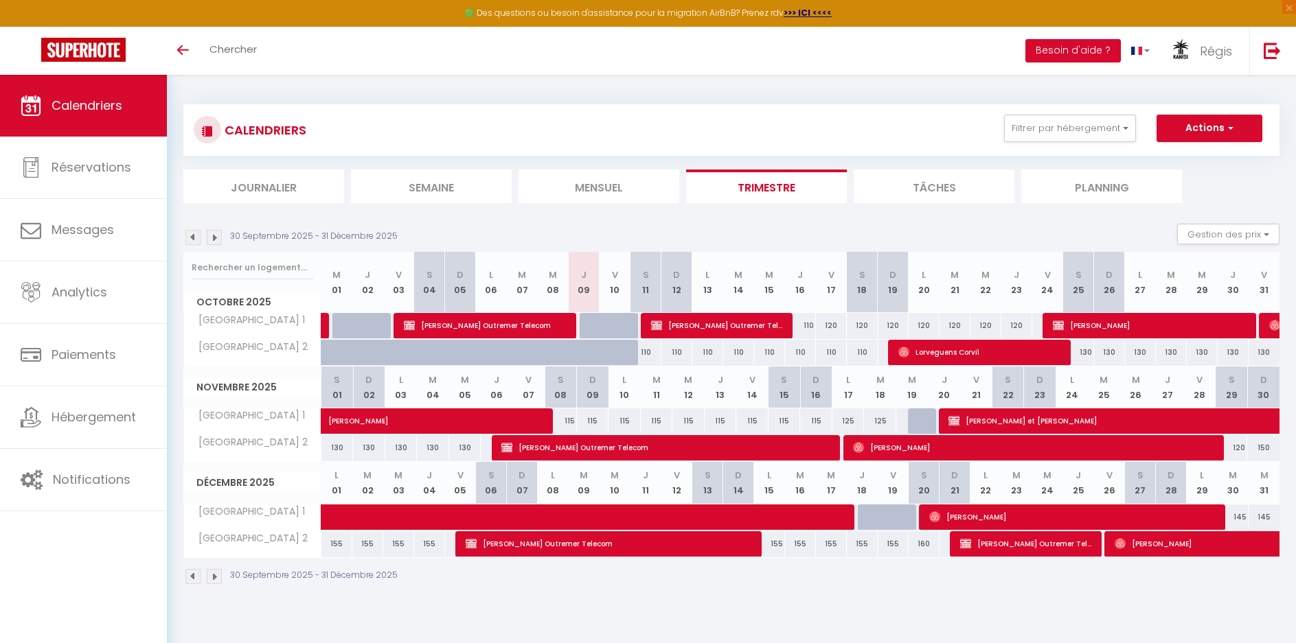
click at [214, 238] on img at bounding box center [214, 237] width 15 height 15
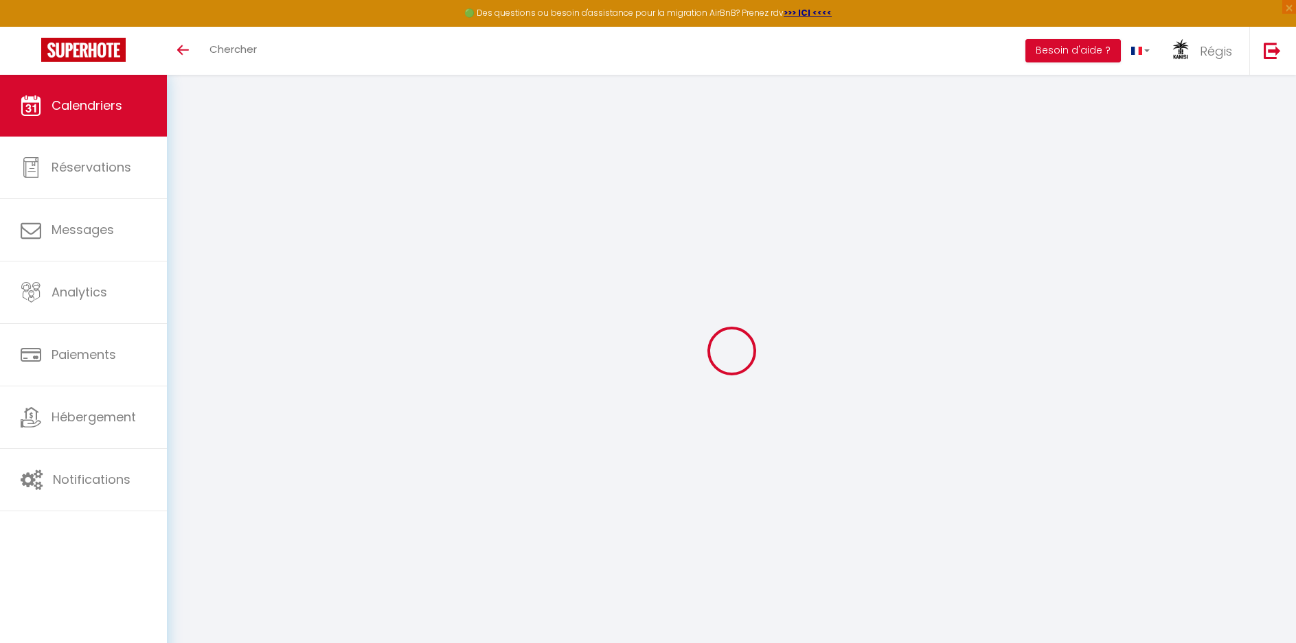
select select
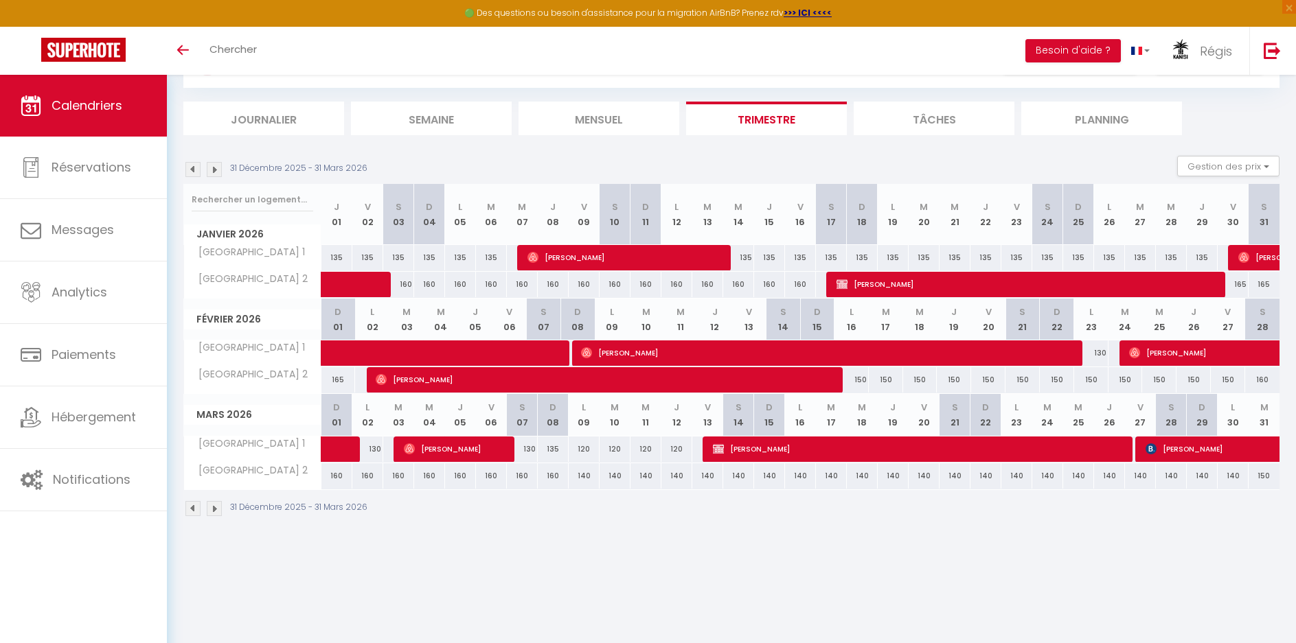
scroll to position [69, 0]
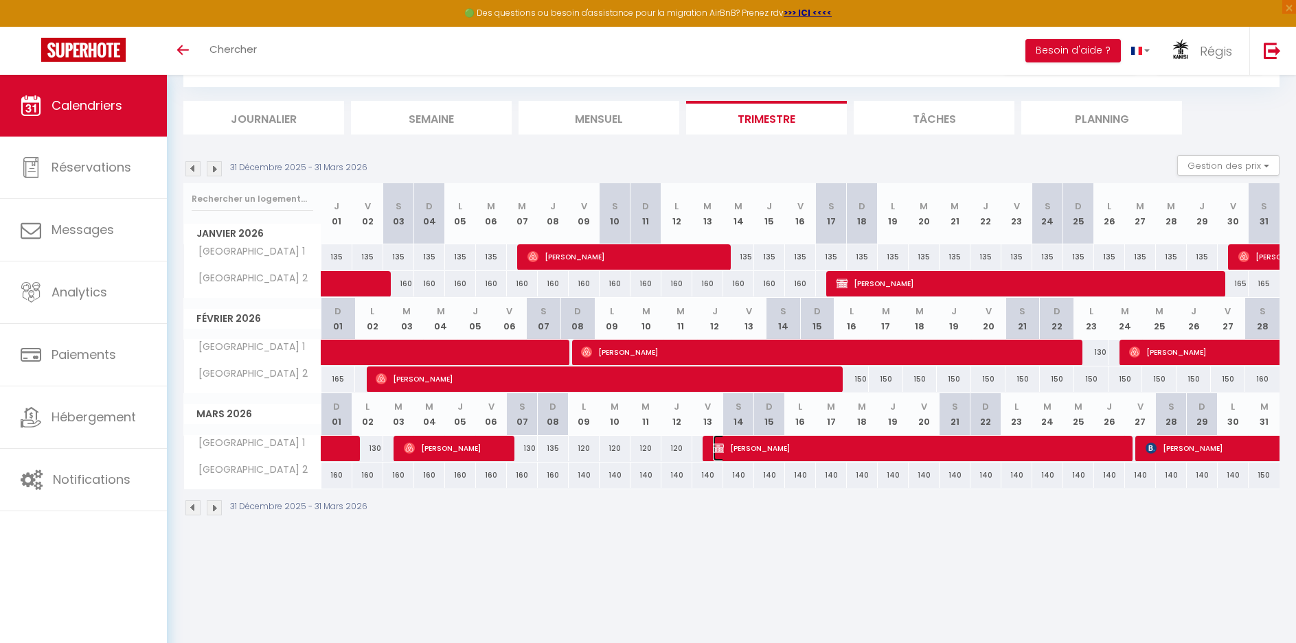
click at [829, 450] on span "[PERSON_NAME]" at bounding box center [919, 448] width 412 height 26
select select "OK"
select select "KO"
select select "0"
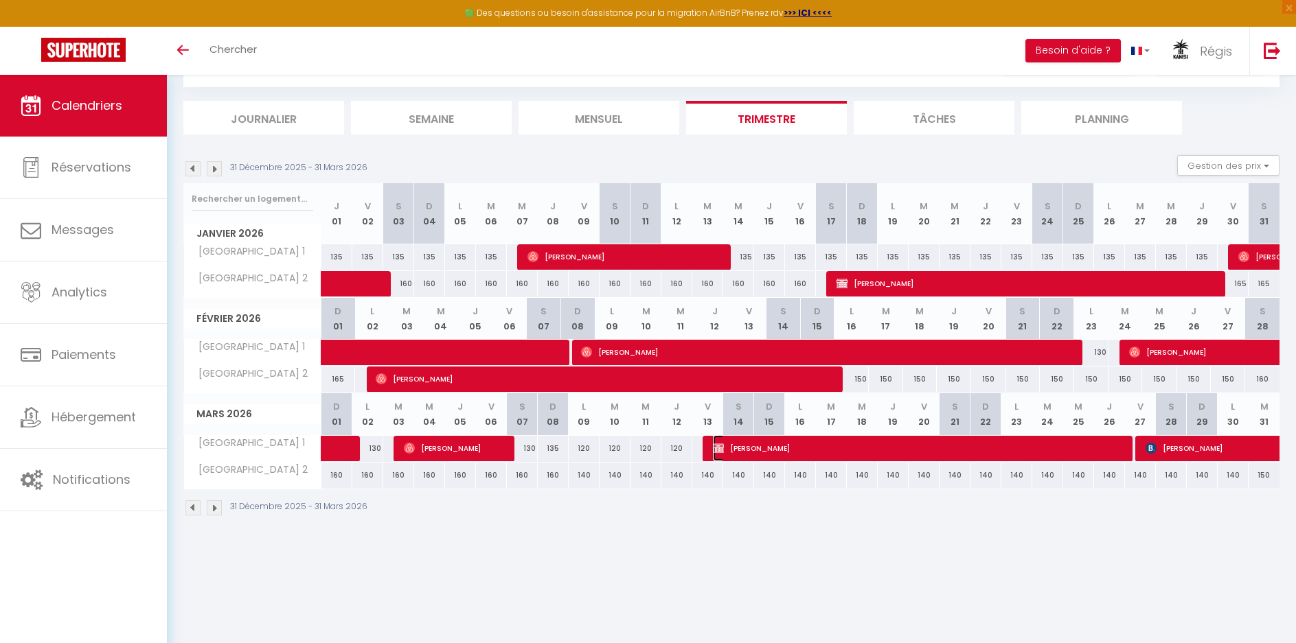
select select "1"
select select
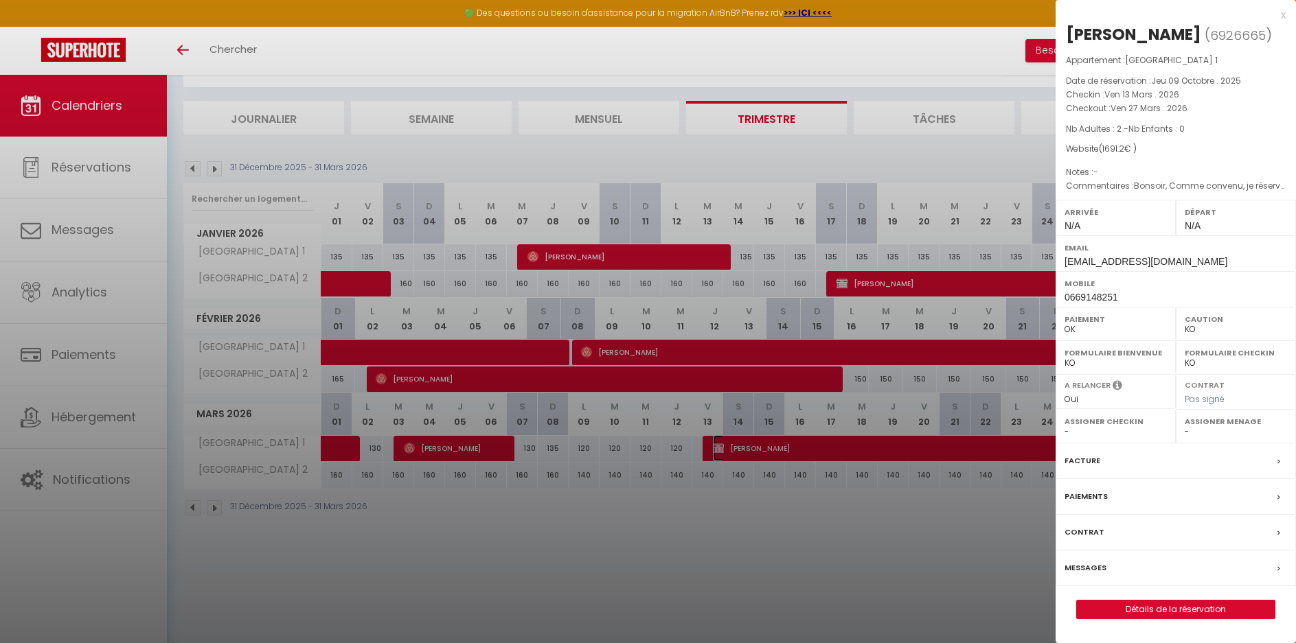
scroll to position [75, 0]
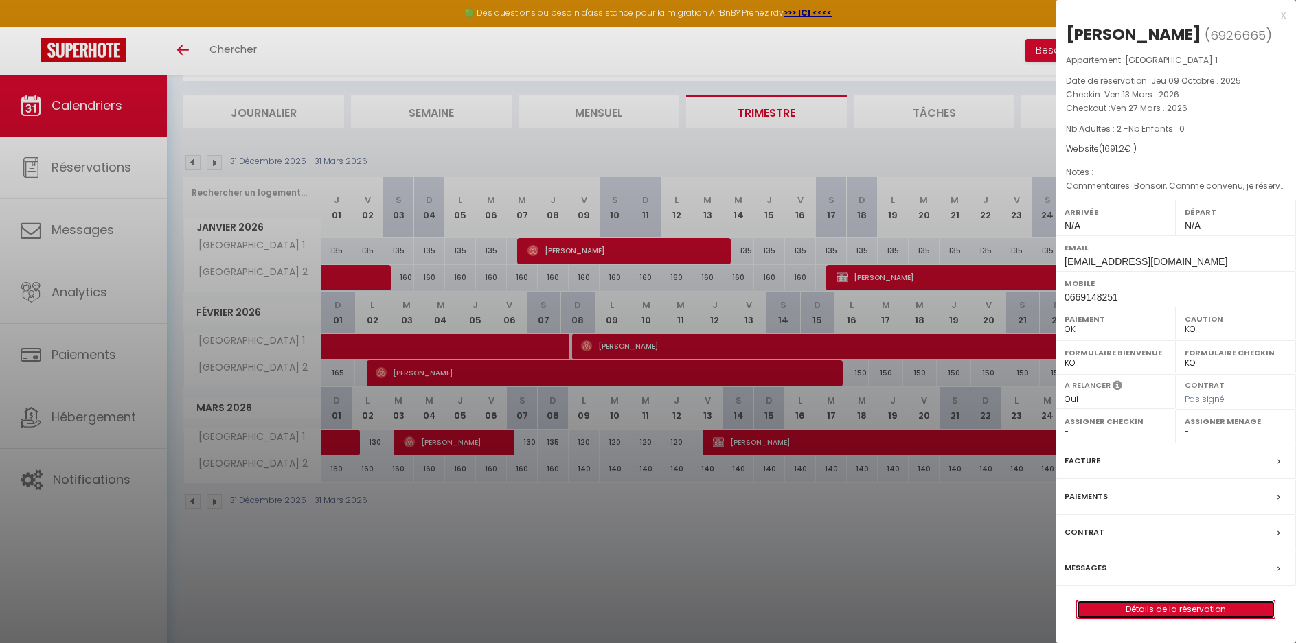
click at [1164, 619] on link "Détails de la réservation" at bounding box center [1176, 610] width 198 height 18
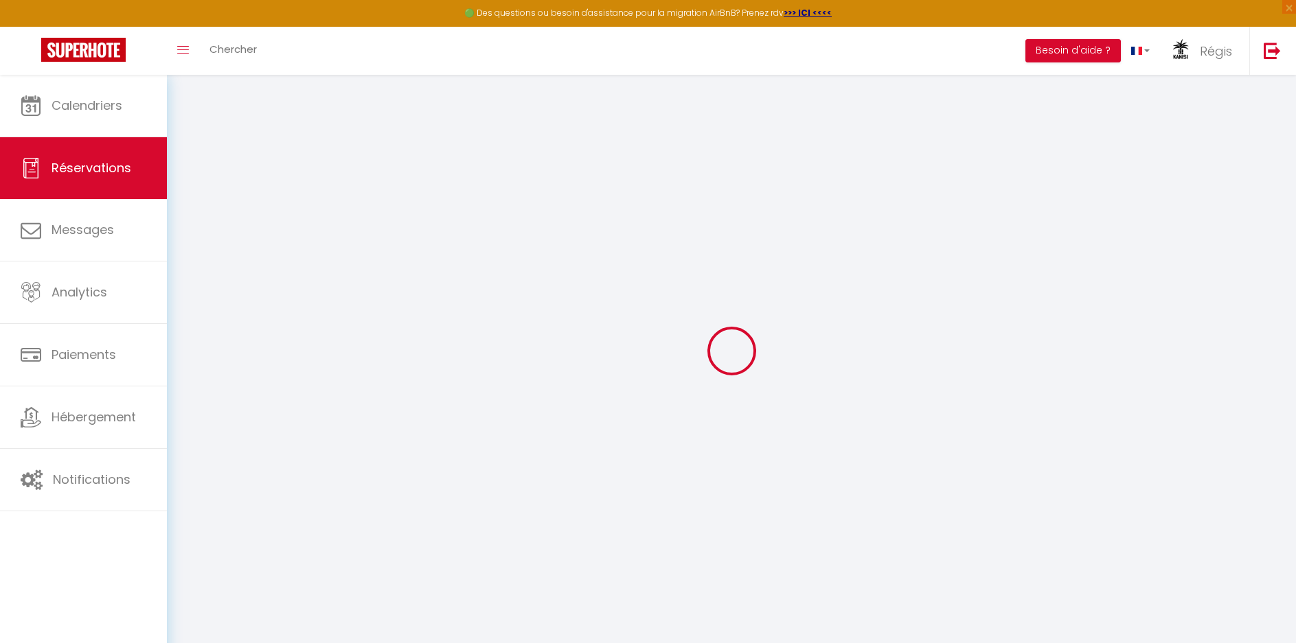
type input "Stéphanie"
type input "DOMINGUES"
type input "stef_domingues@hotmail.fr"
type input "0669148251"
type input "80700"
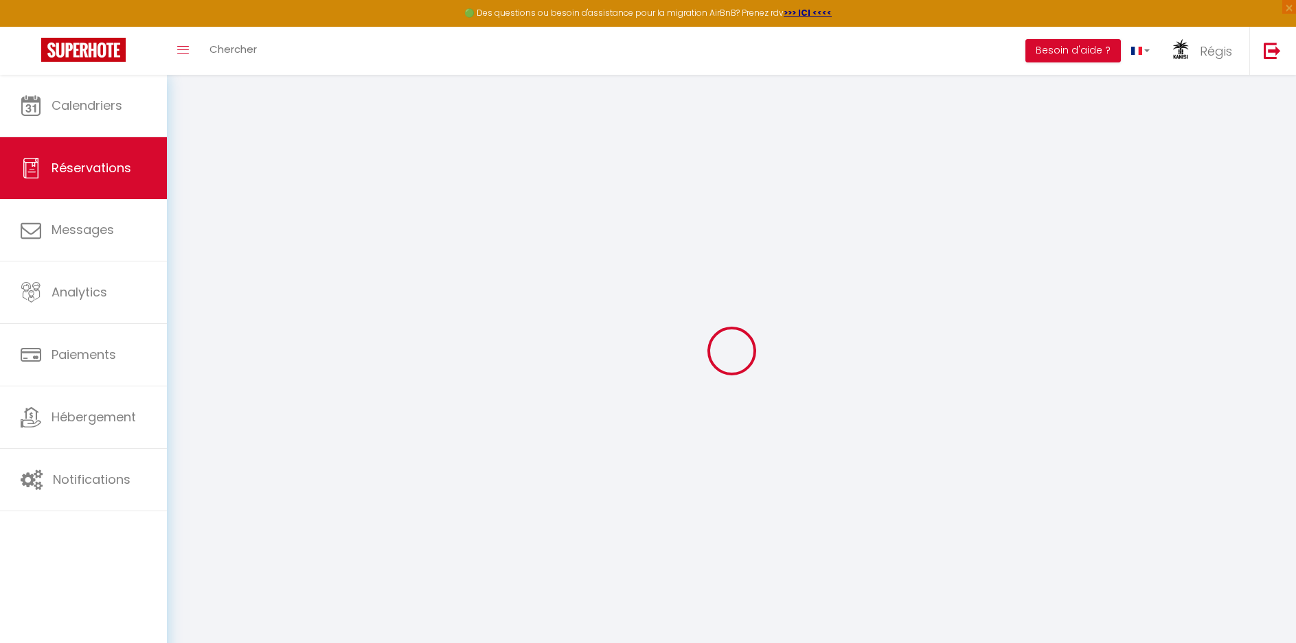
type input "3 TER RUE DU FAUBOURG DES COMMUNES"
type input "Roye"
select select "FR"
select select "45394"
select select "1"
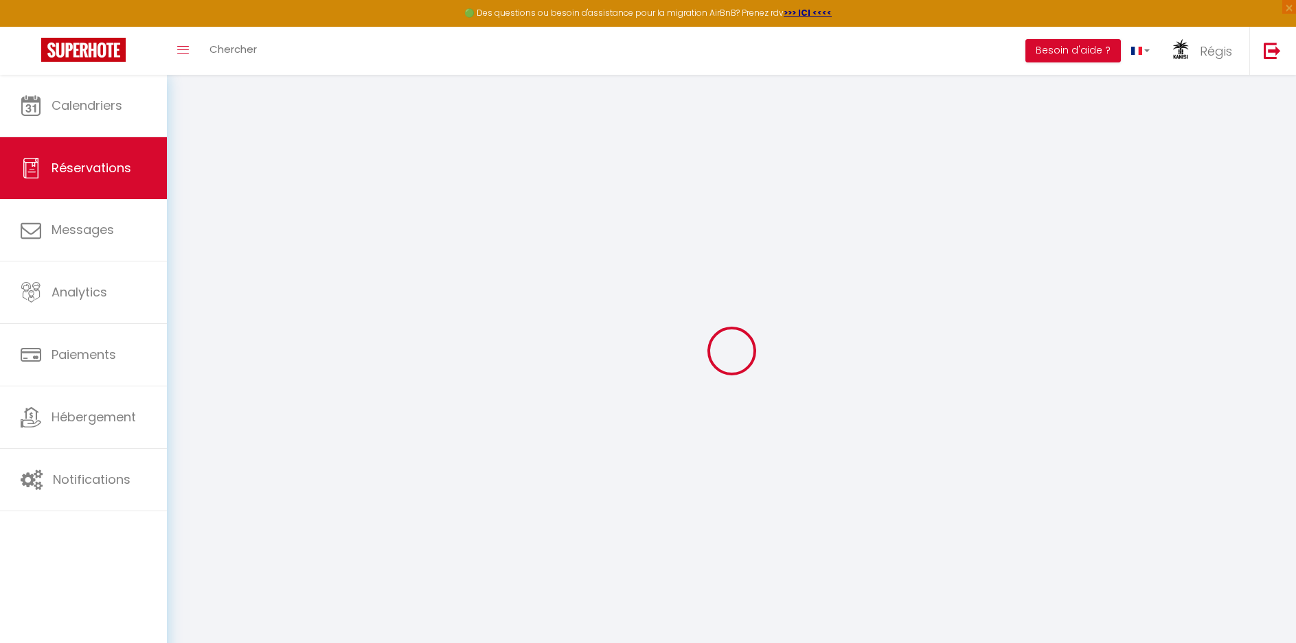
type input "Ven 13 Mars 2026"
select select
type input "Ven 27 Mars 2026"
select select
type input "2"
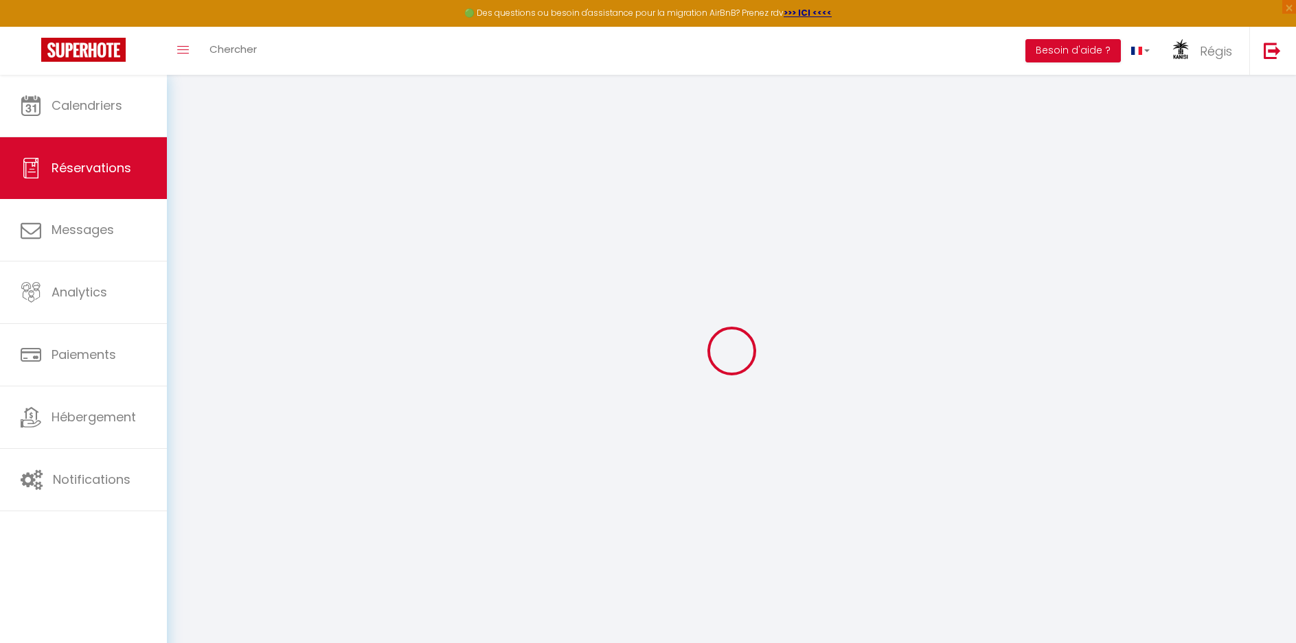
select select "10"
select select
type input "1579.2"
checkbox input "false"
type input "1183.84"
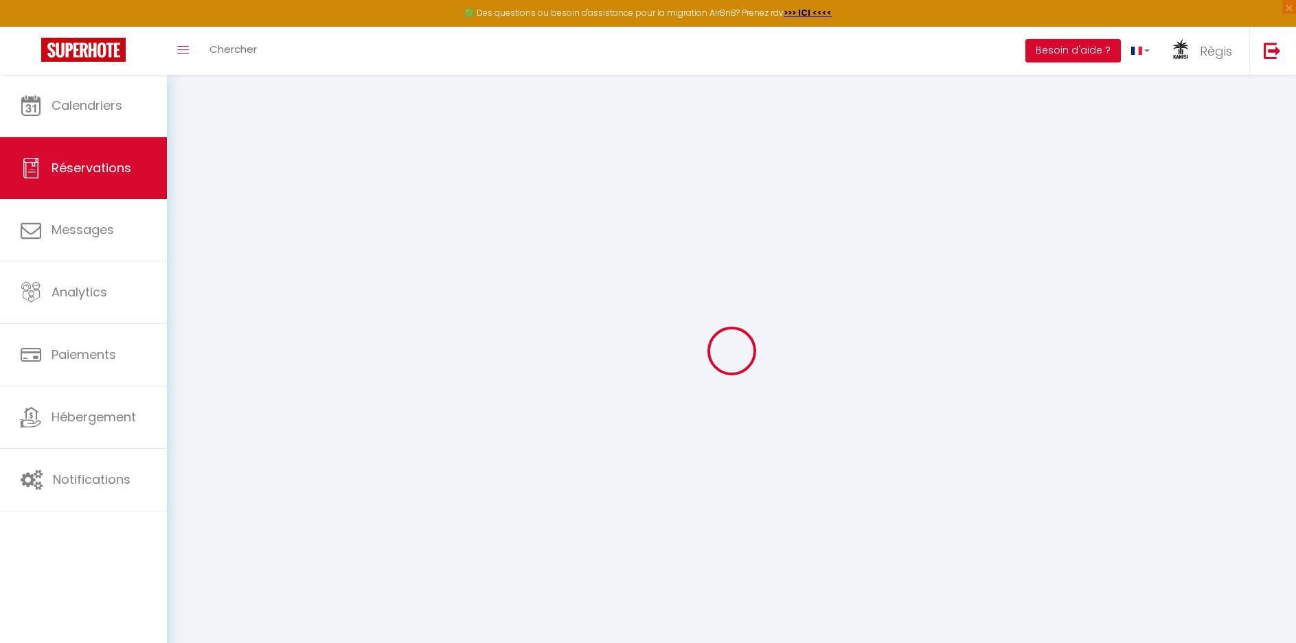
select select "69"
type input "0"
select select
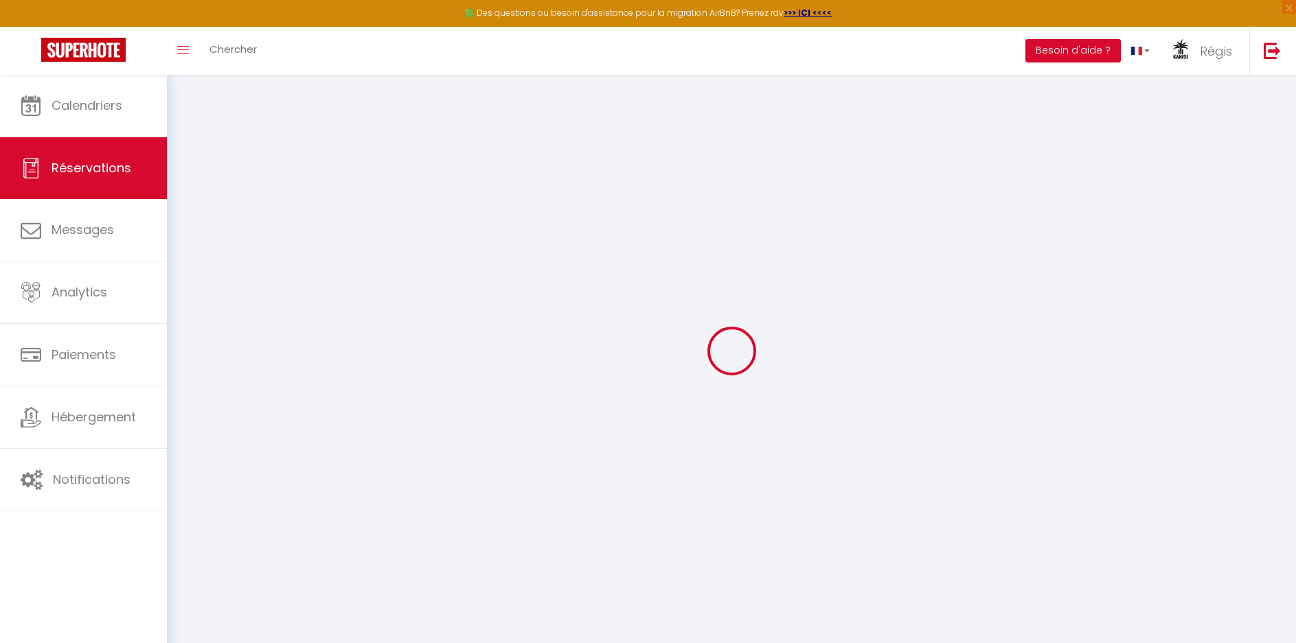
select select
select select "12"
select select "14"
checkbox input "false"
select select
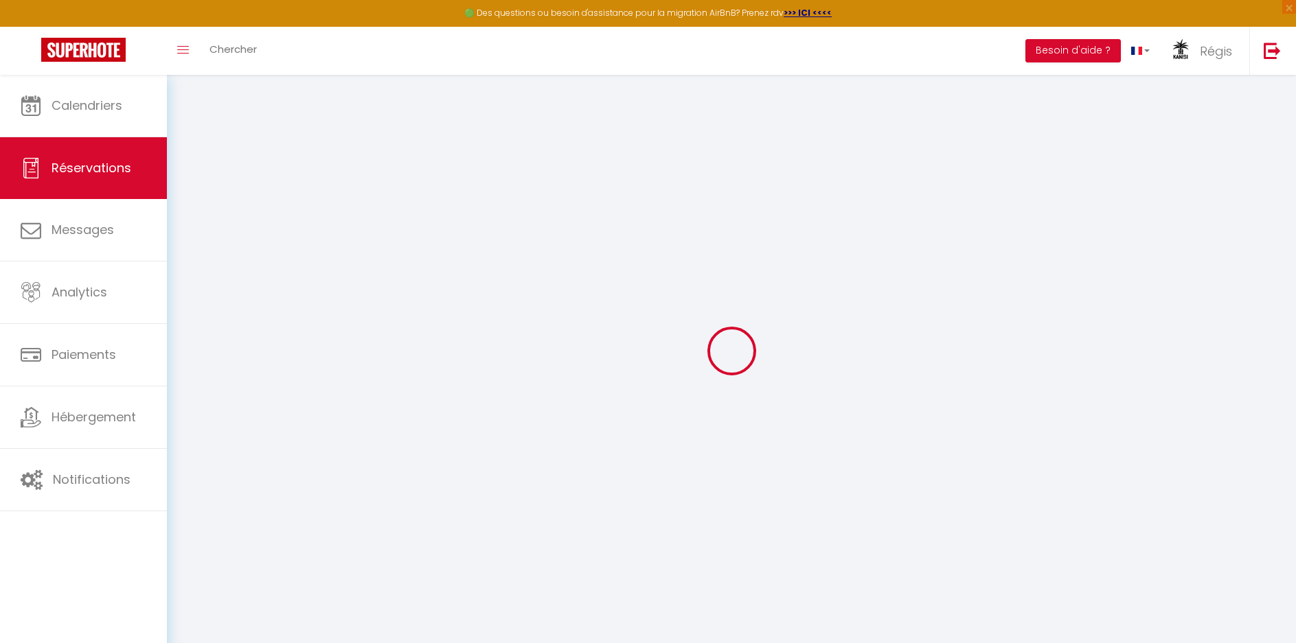
select select
checkbox input "false"
select select
checkbox input "false"
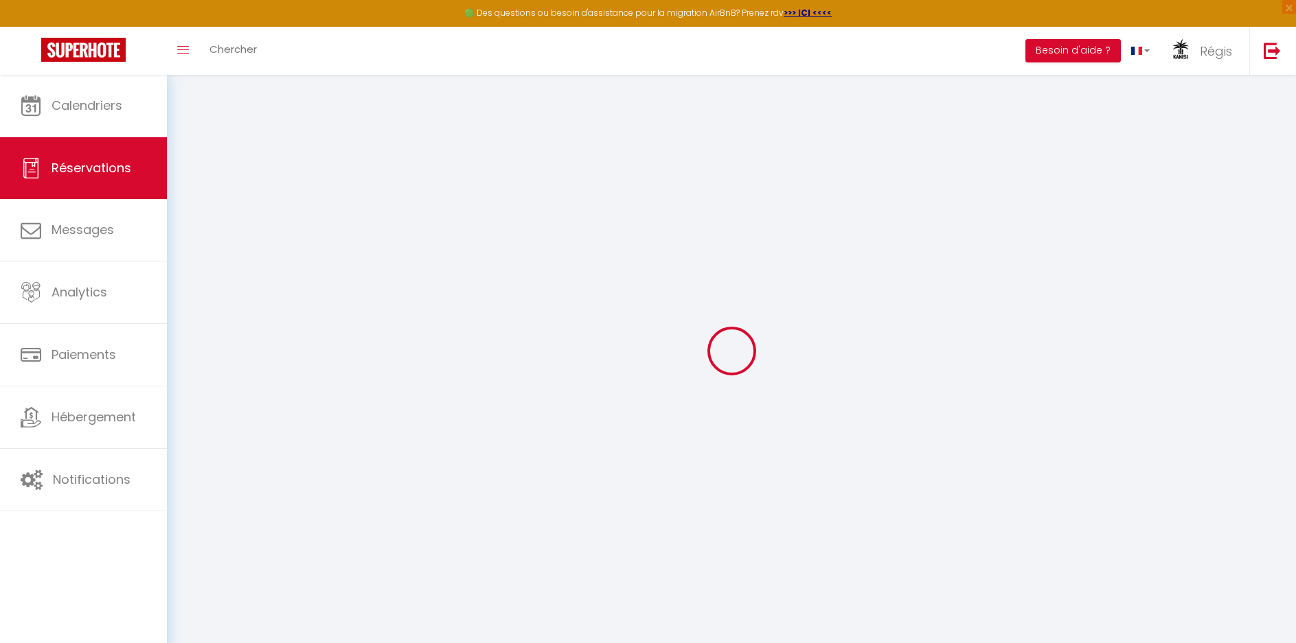
select select
checkbox input "false"
type accueillir\ "Bonsoir, Comme convenu, je réserve sur votre site et annule la demande sur book…"
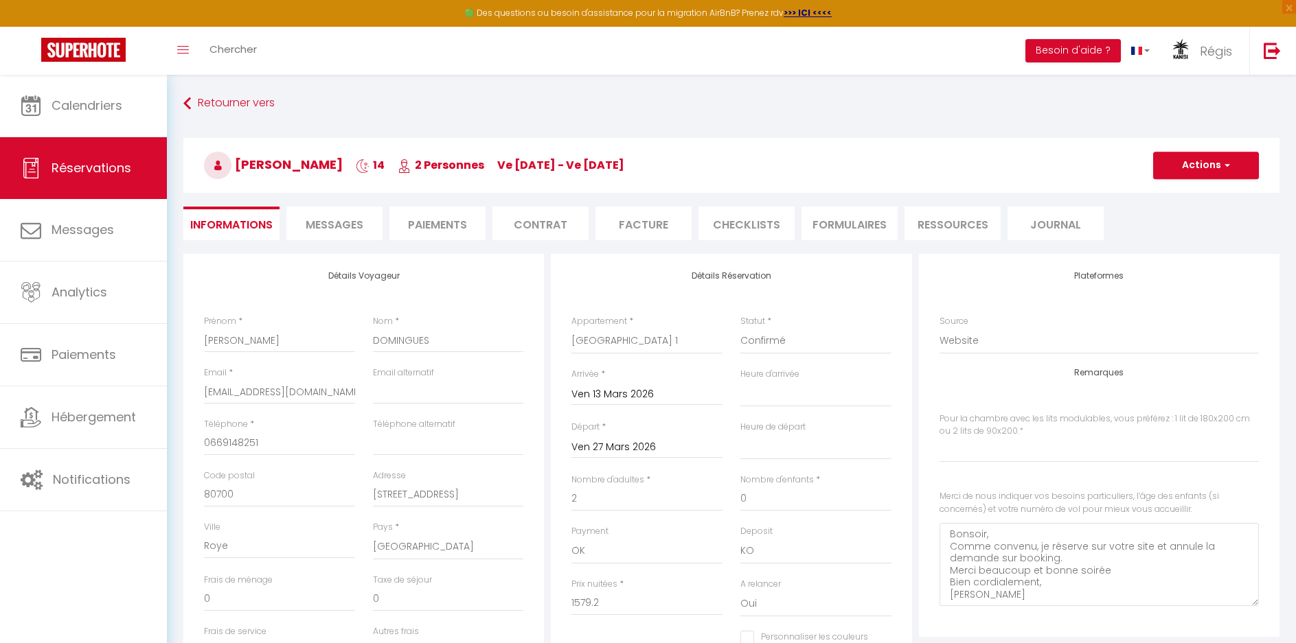
type input "70"
type input "42"
select select
checkbox input "false"
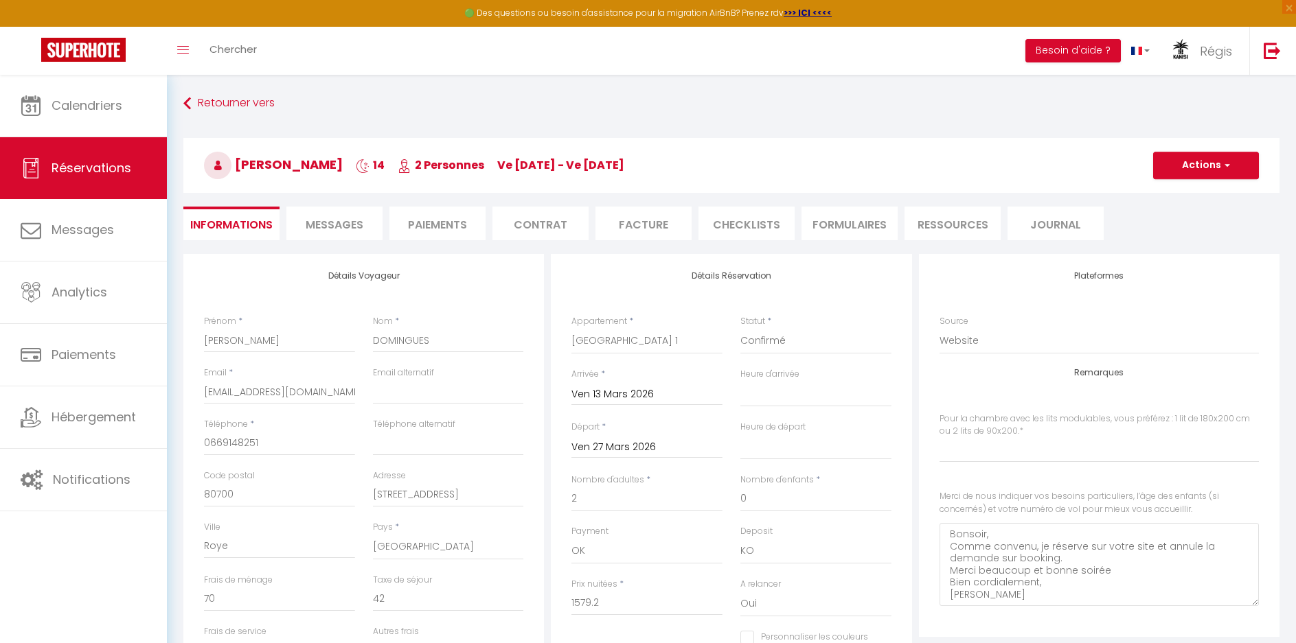
select select
click at [343, 224] on span "Messages" at bounding box center [335, 225] width 58 height 16
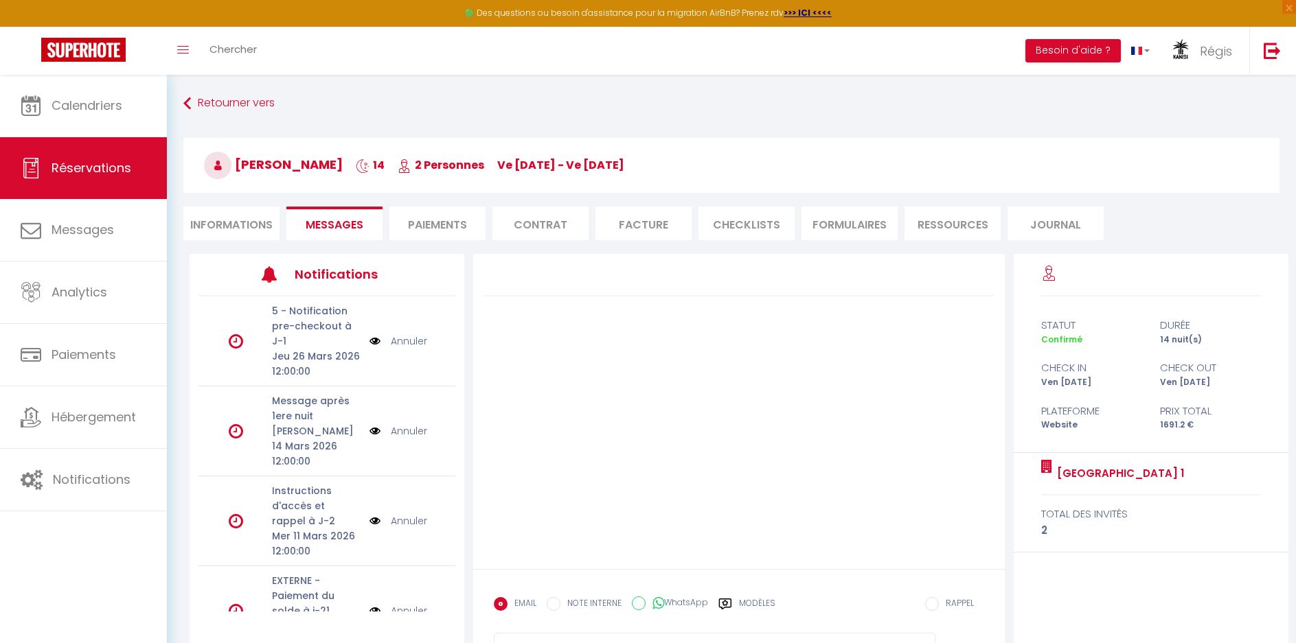
click at [235, 222] on li "Informations" at bounding box center [231, 224] width 96 height 34
select select
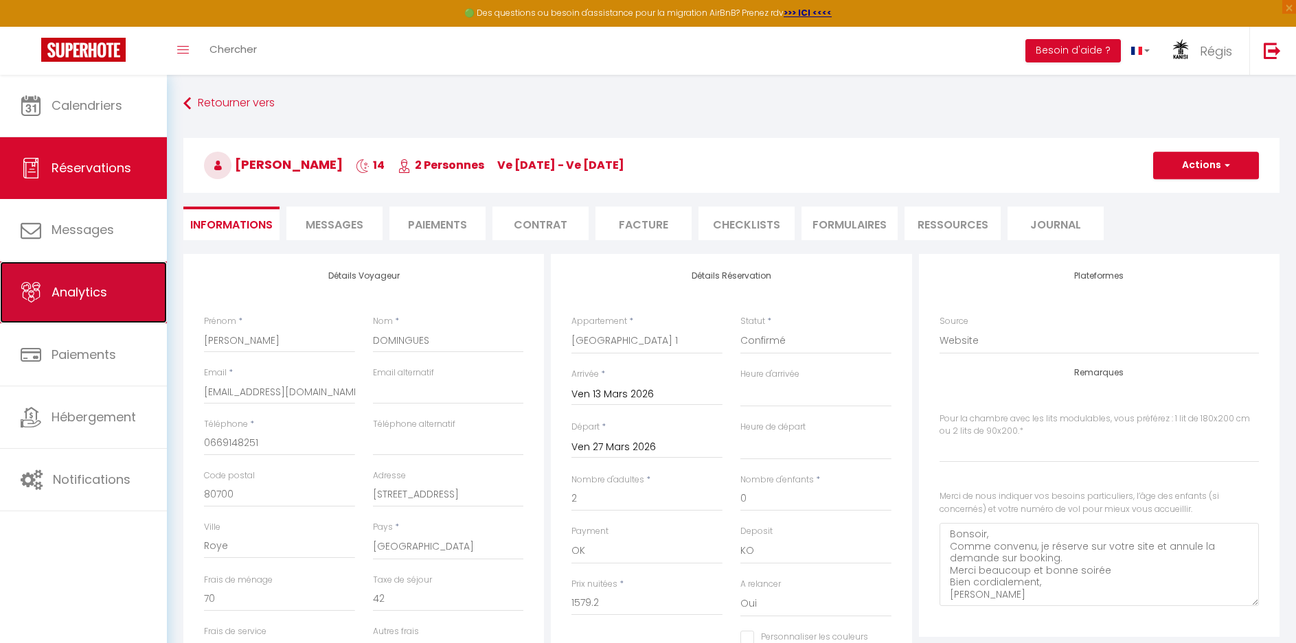
click at [84, 292] on span "Analytics" at bounding box center [79, 292] width 56 height 17
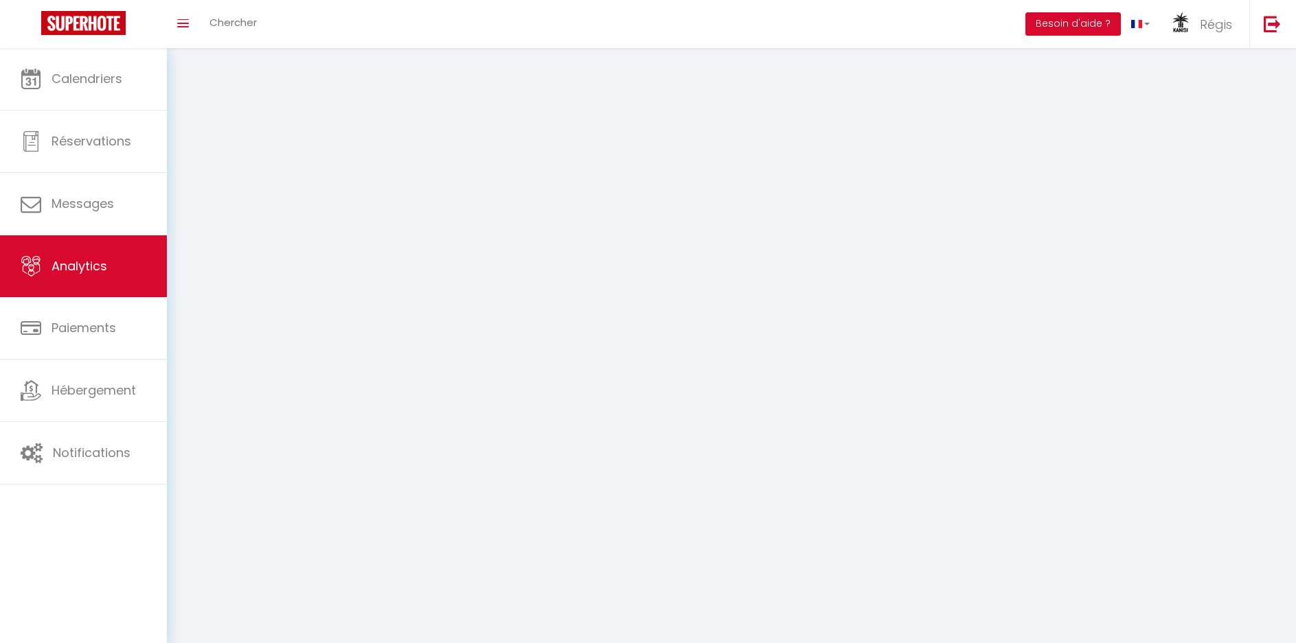
select select "2025"
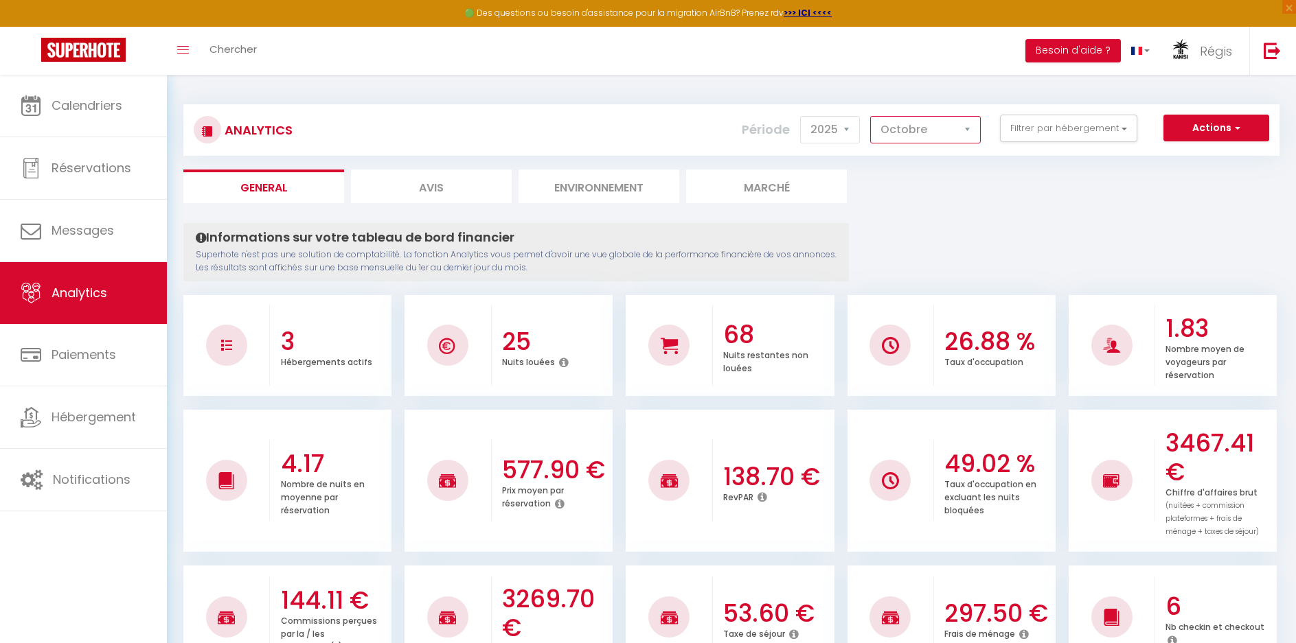
click at [906, 131] on select "[PERSON_NAME] Mars [PERSON_NAME] Juin Juillet Août Septembre Octobre Novembre D…" at bounding box center [925, 129] width 111 height 27
select select "3"
click at [871, 116] on select "[PERSON_NAME] Mars [PERSON_NAME] Juin Juillet Août Septembre Octobre Novembre D…" at bounding box center [925, 129] width 111 height 27
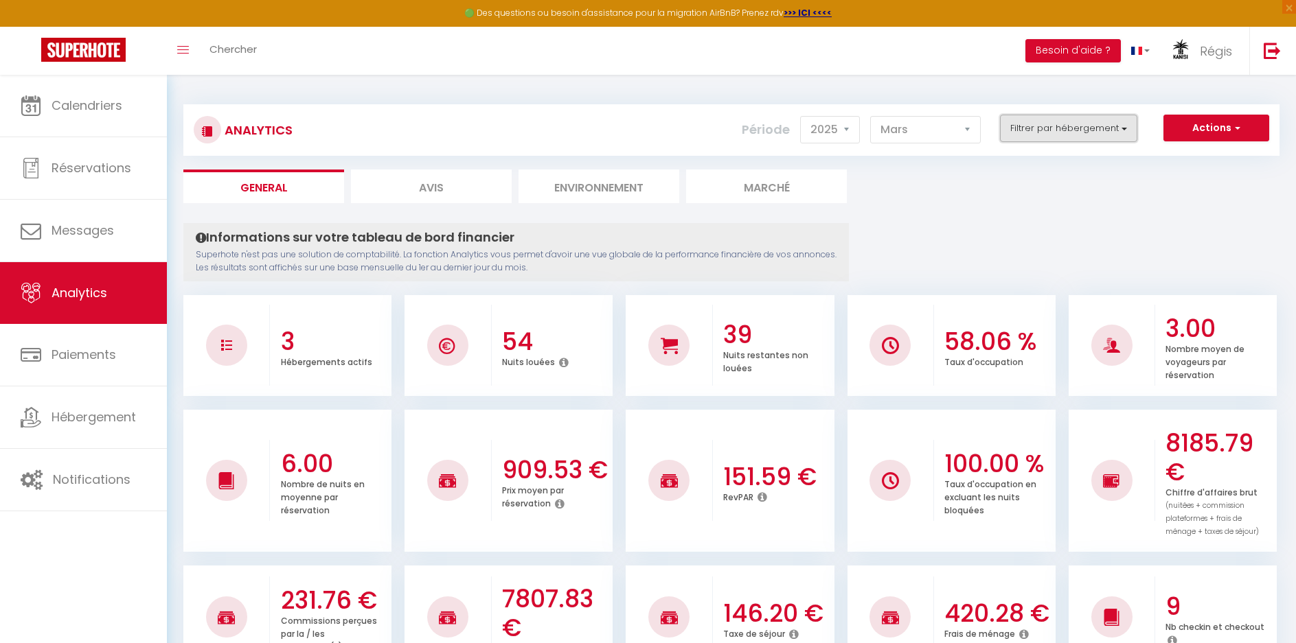
click at [1072, 126] on button "Filtrer par hébergement" at bounding box center [1068, 128] width 137 height 27
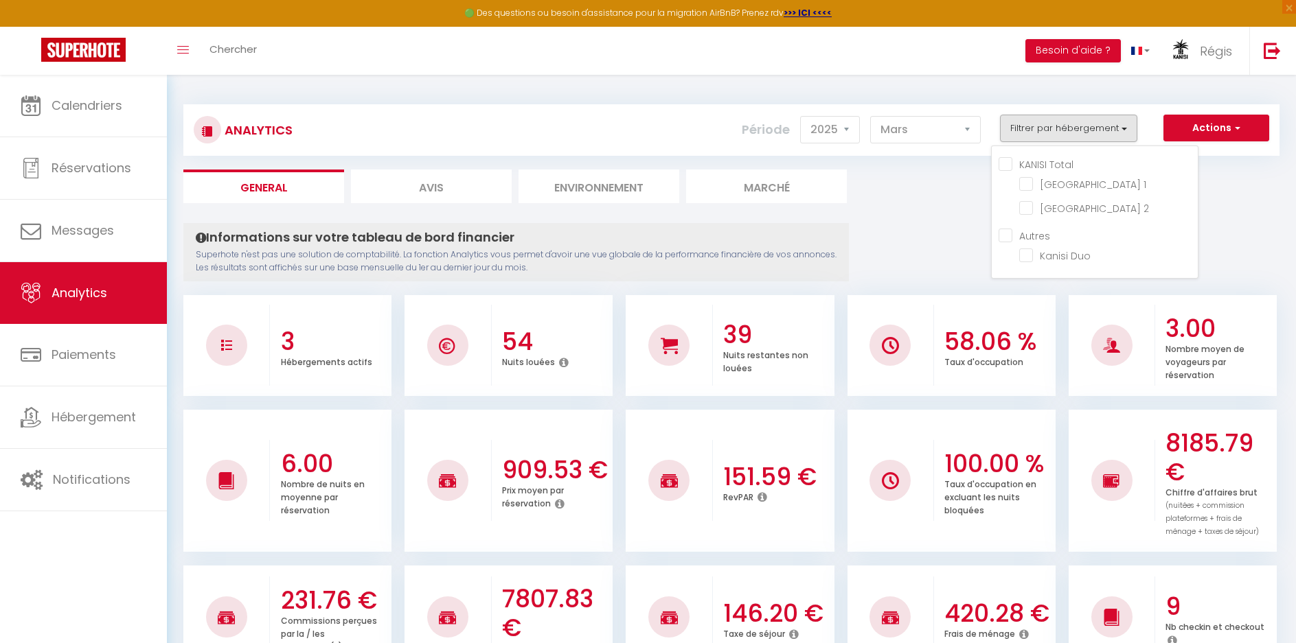
click at [1056, 165] on Total "KANISI Total" at bounding box center [1097, 164] width 199 height 14
checkbox Total "true"
checkbox 1 "true"
checkbox 2 "true"
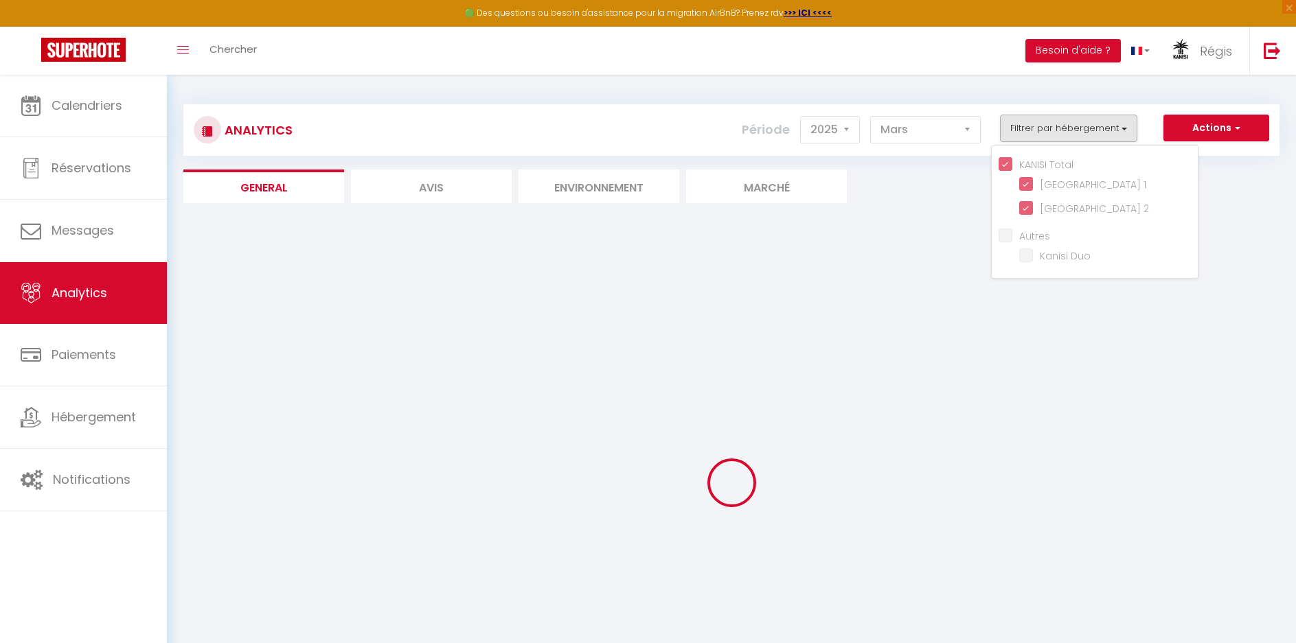
checkbox Duo "false"
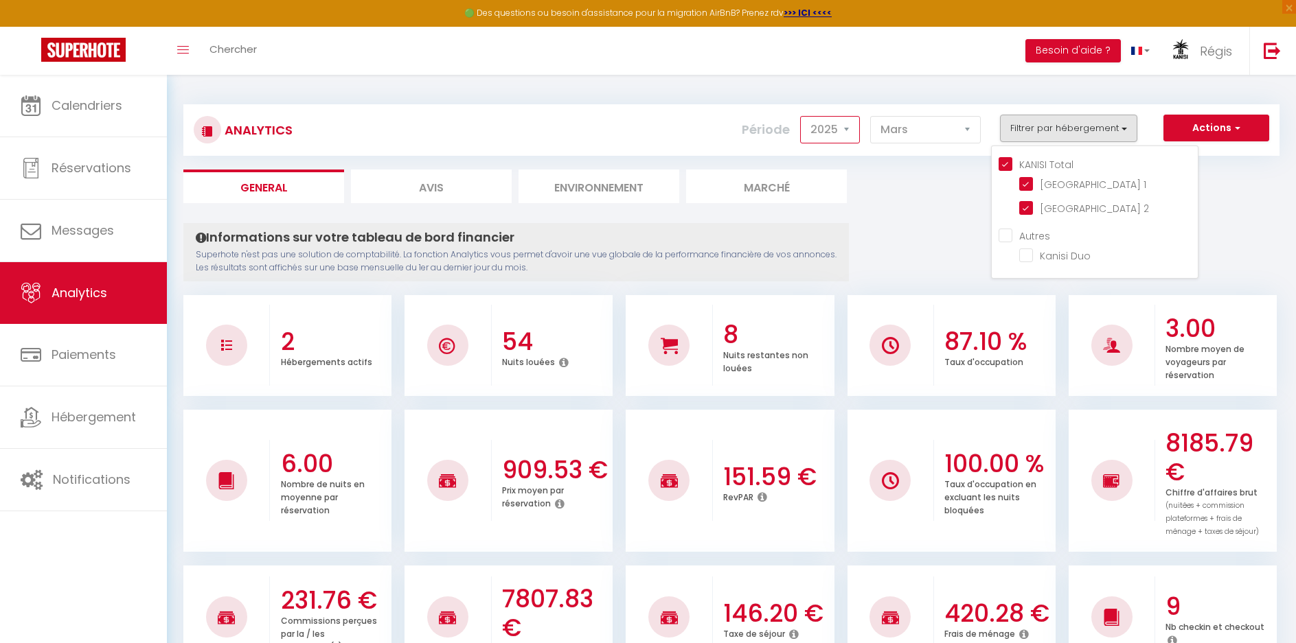
click at [834, 130] on select "2014 2015 2016 2017 2018 2019 2020 2021 2022 2023 2024 2025 2026 2027" at bounding box center [830, 129] width 60 height 27
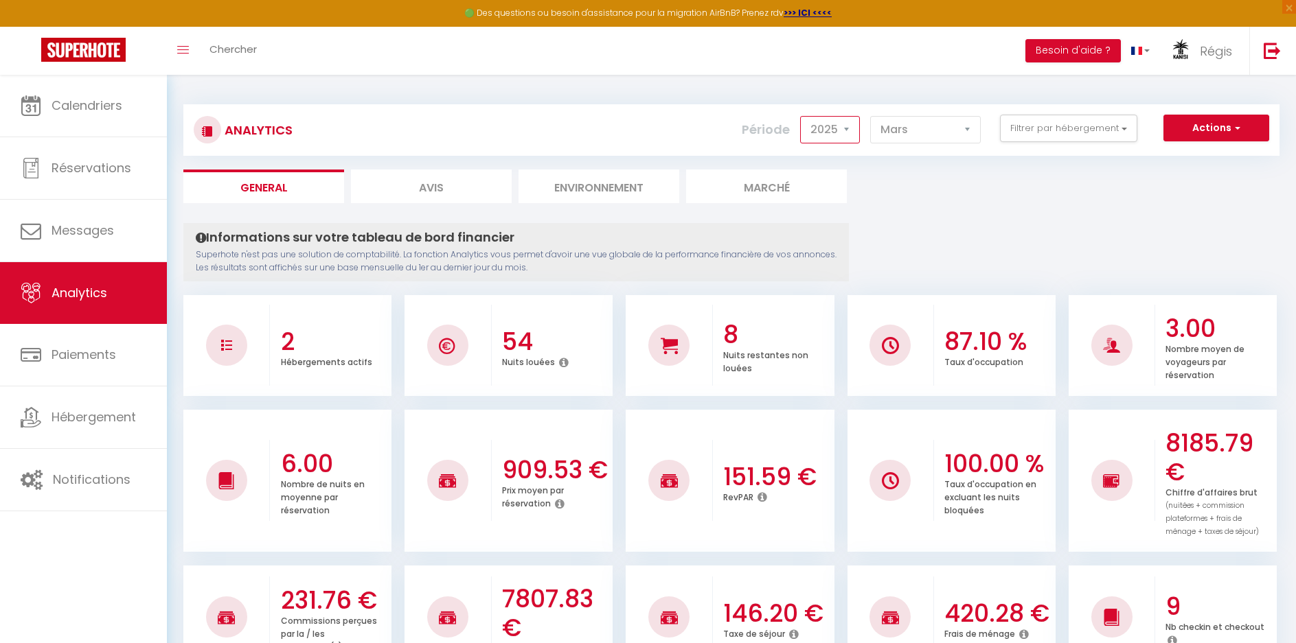
select select "2026"
click at [801, 116] on select "2014 2015 2016 2017 2018 2019 2020 2021 2022 2023 2024 2025 2026 2027" at bounding box center [830, 129] width 60 height 27
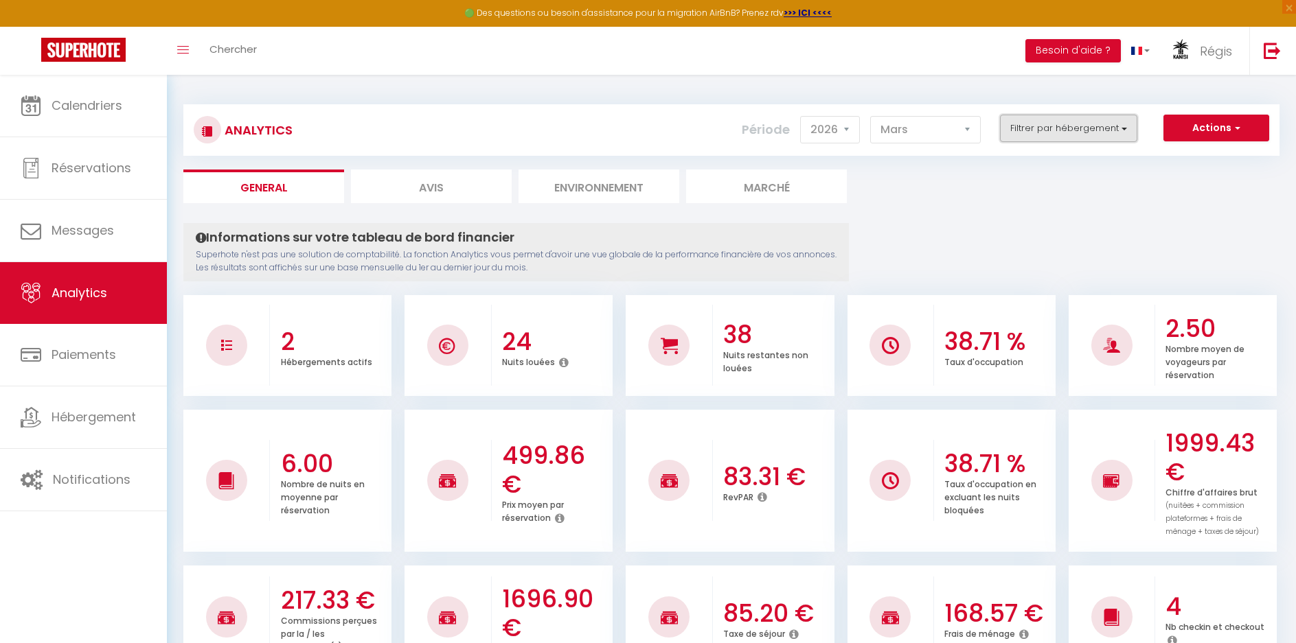
click at [1029, 121] on button "Filtrer par hébergement" at bounding box center [1068, 128] width 137 height 27
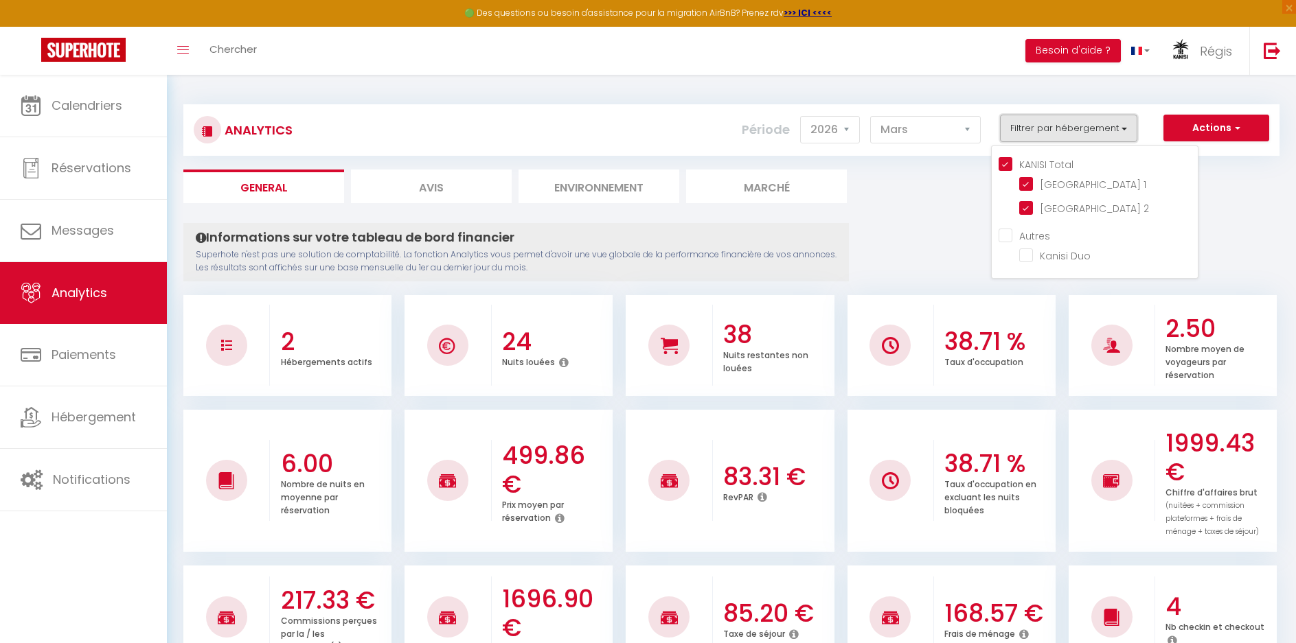
click at [1029, 121] on button "Filtrer par hébergement" at bounding box center [1068, 128] width 137 height 27
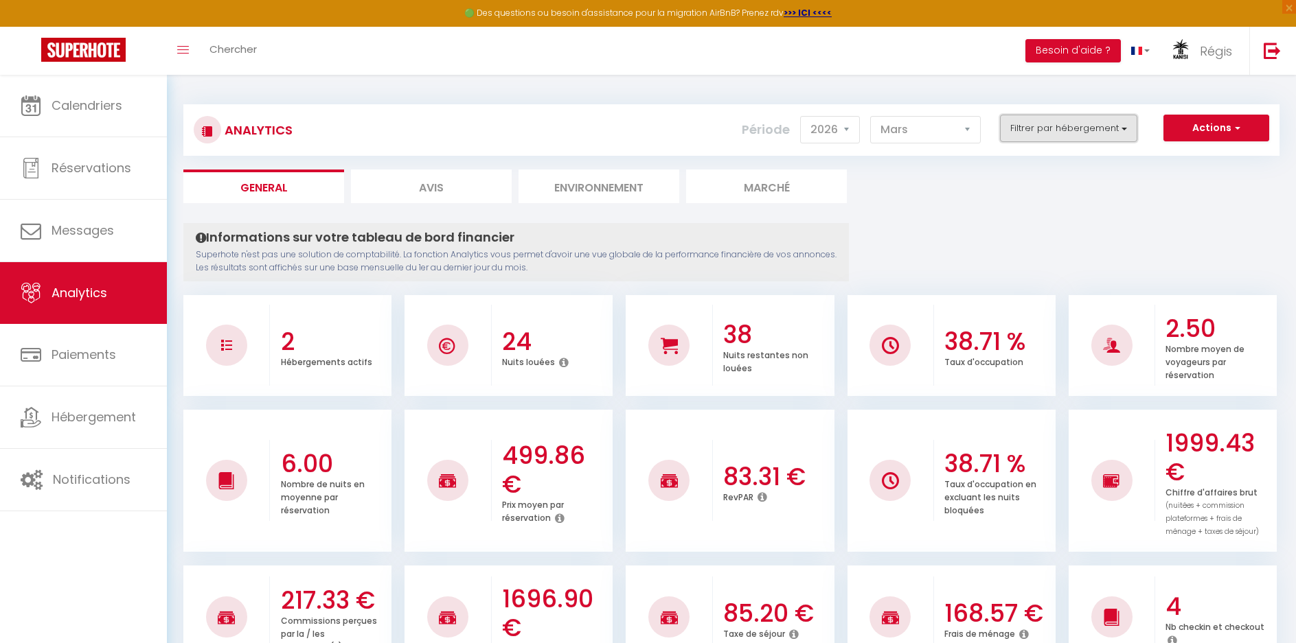
click at [1047, 135] on button "Filtrer par hébergement" at bounding box center [1068, 128] width 137 height 27
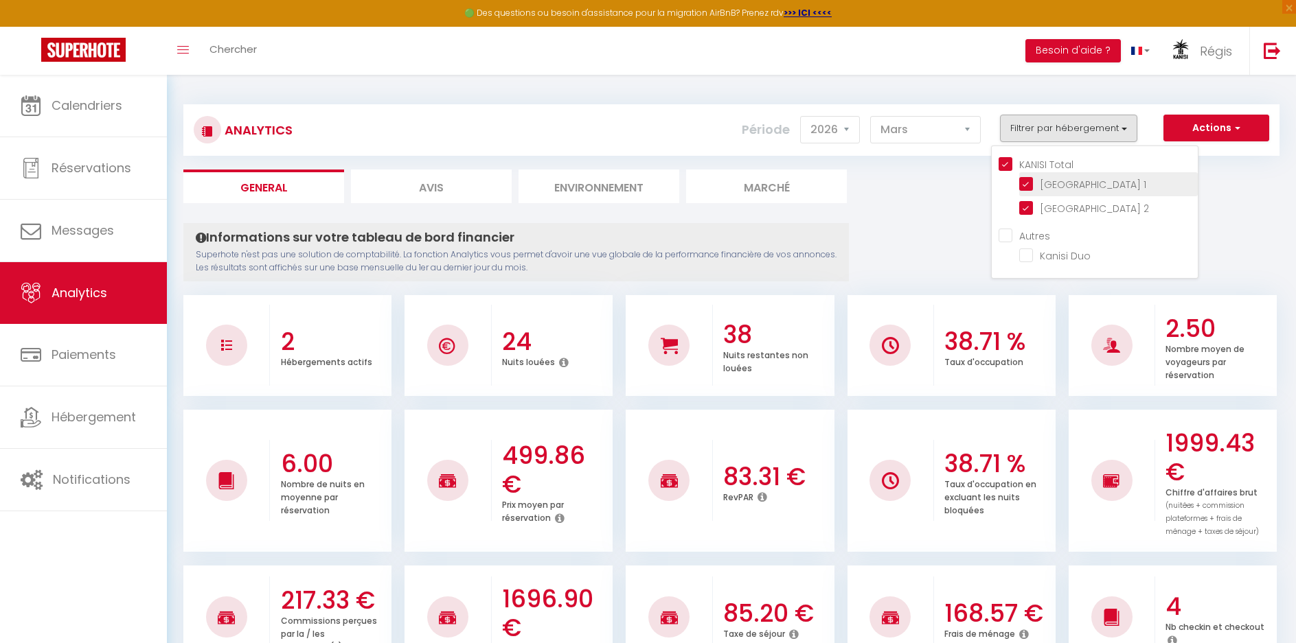
click at [1030, 184] on 1 "checkbox" at bounding box center [1108, 183] width 179 height 14
checkbox 1 "false"
checkbox Total "false"
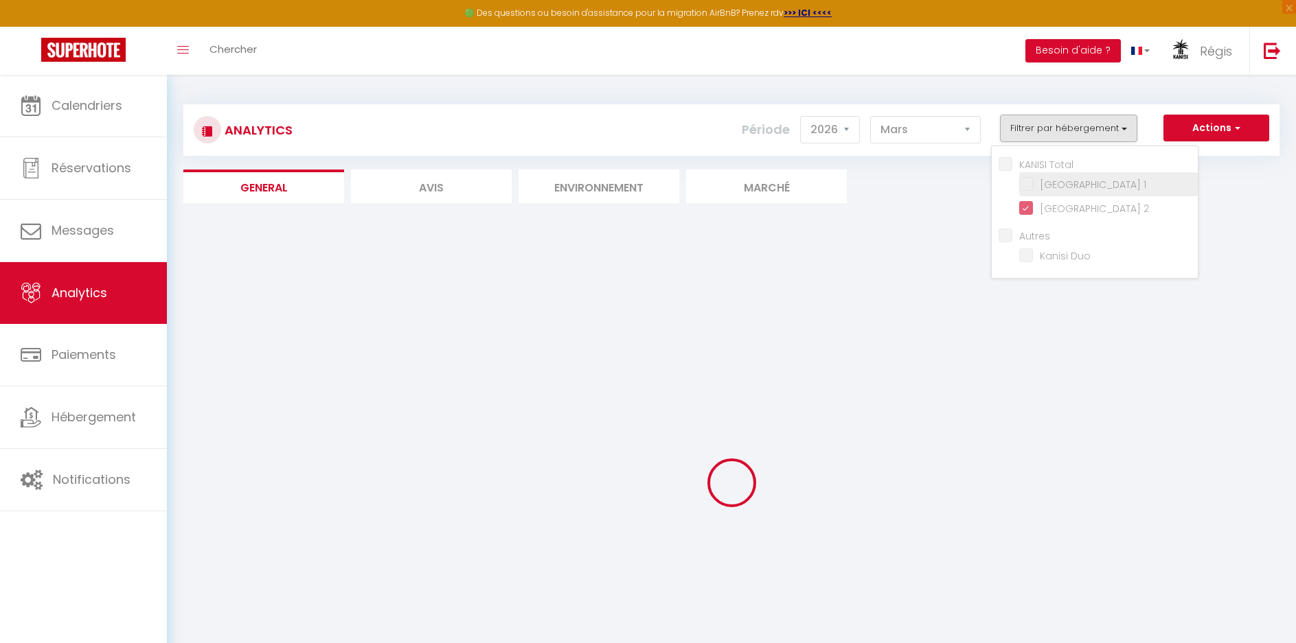
checkbox Duo "false"
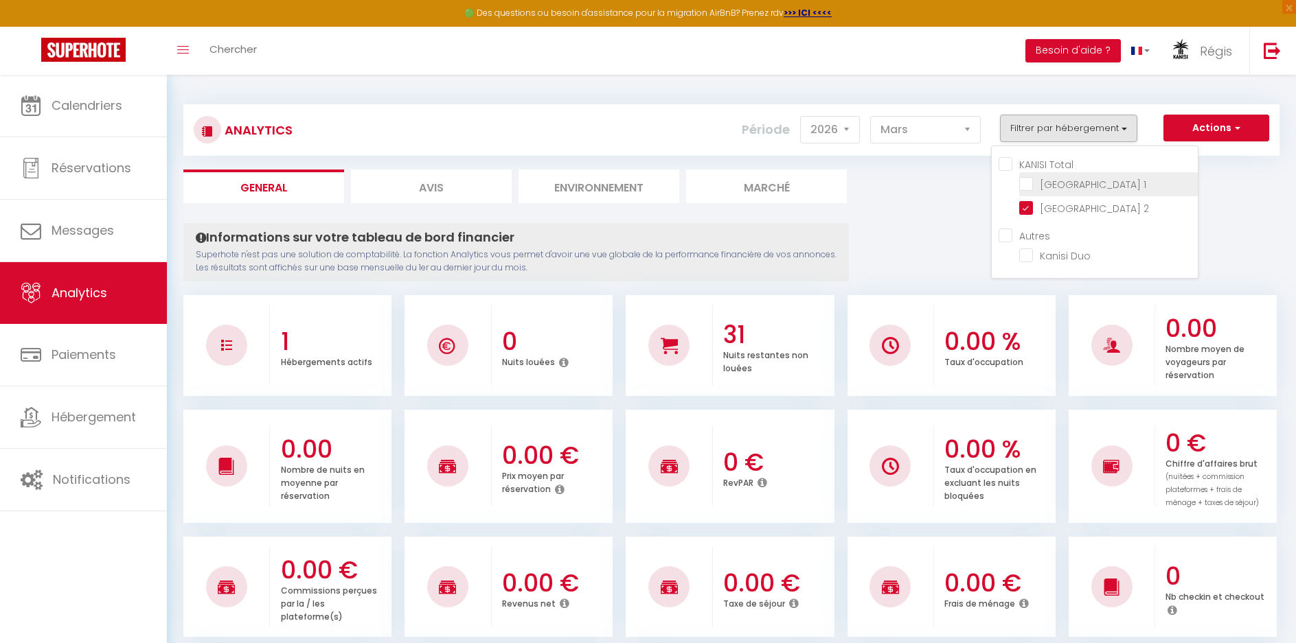
click at [1024, 183] on 1 "checkbox" at bounding box center [1108, 183] width 179 height 14
checkbox 1 "true"
checkbox Total "true"
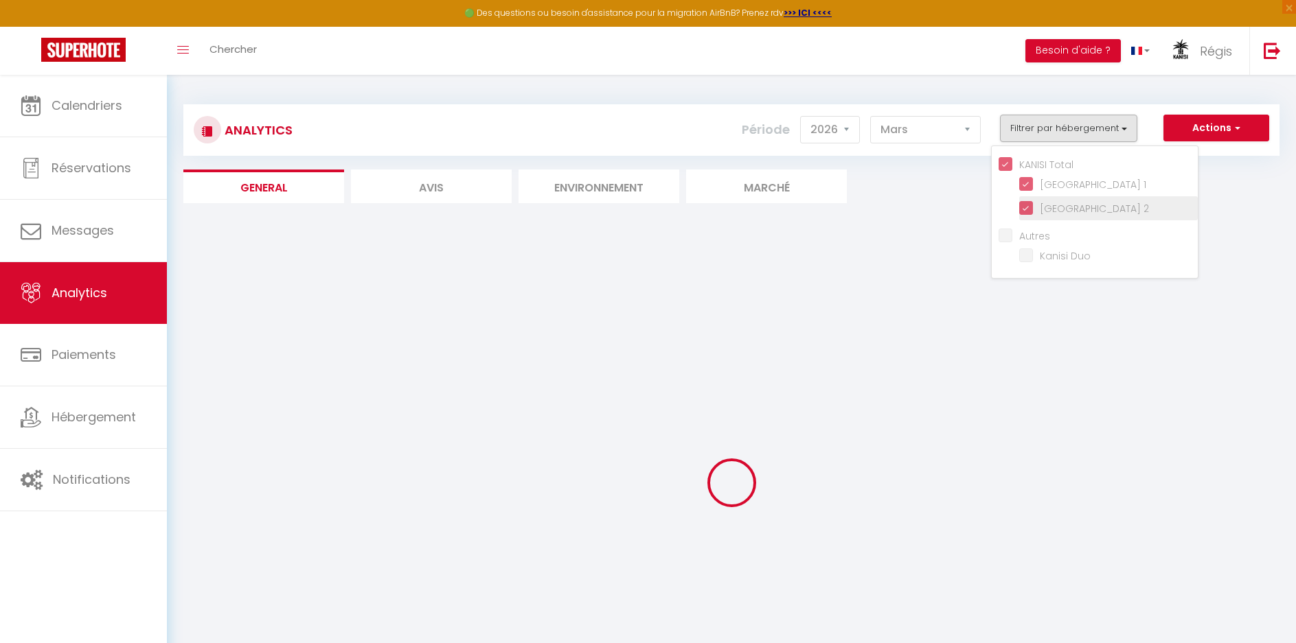
checkbox Duo "false"
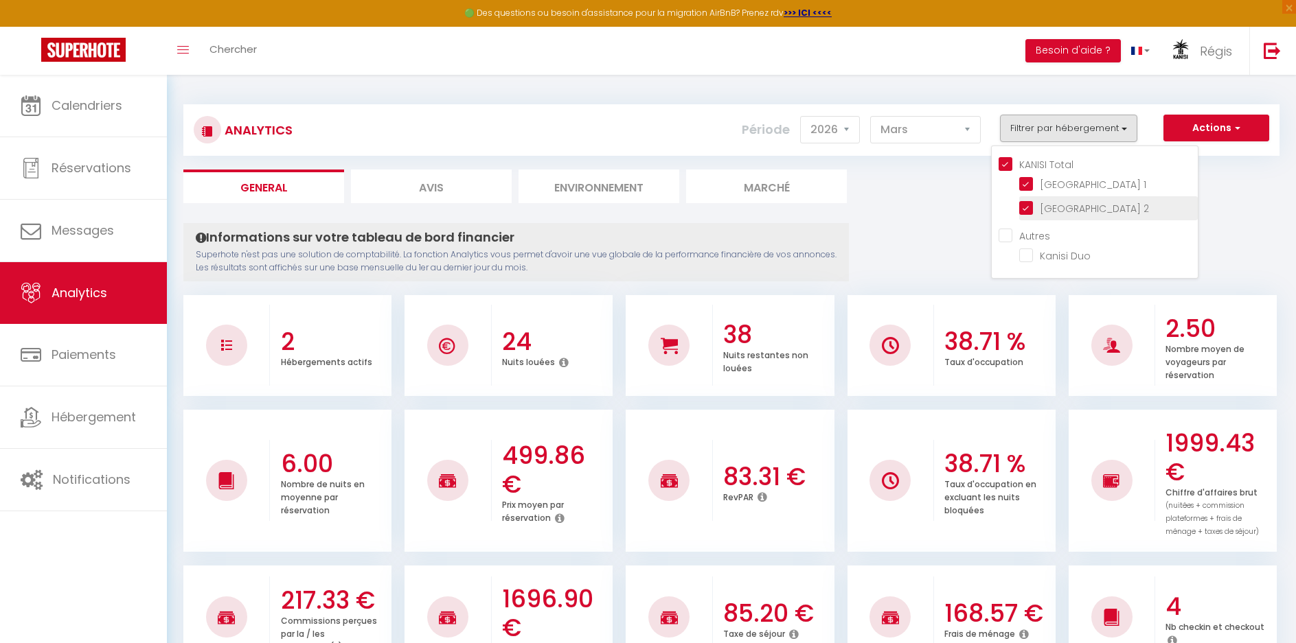
click at [1026, 213] on 2 "checkbox" at bounding box center [1108, 207] width 179 height 14
checkbox 2 "false"
checkbox Total "false"
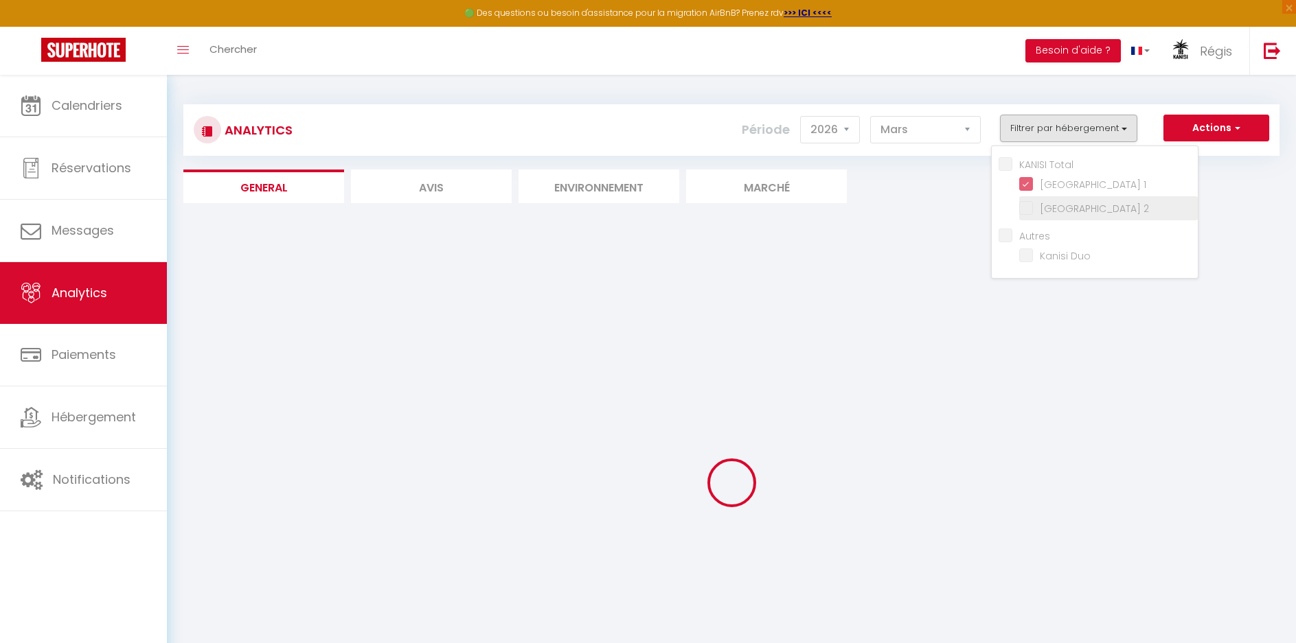
checkbox Duo "false"
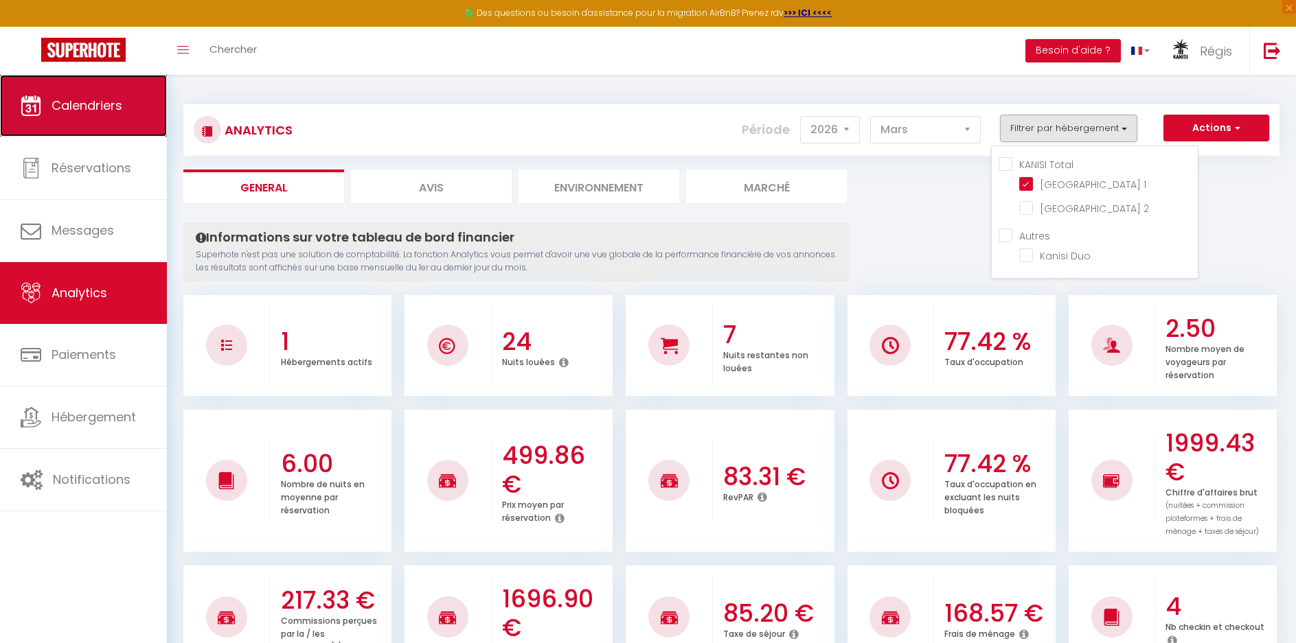
click at [90, 97] on span "Calendriers" at bounding box center [86, 105] width 71 height 17
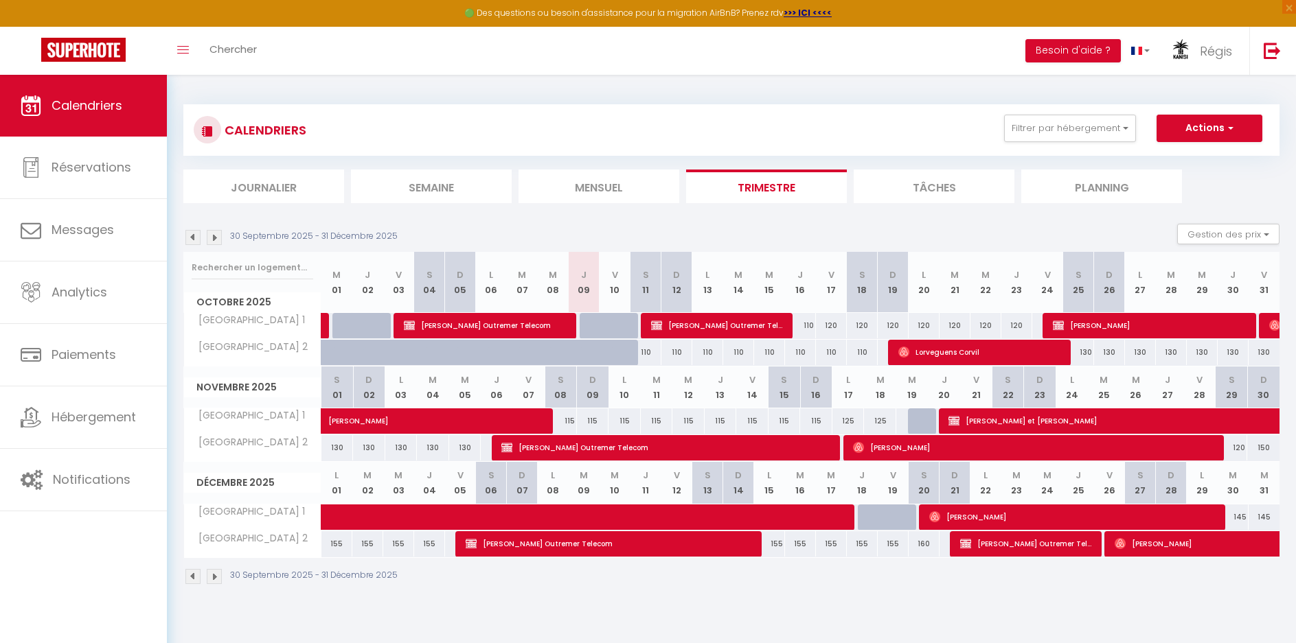
click at [212, 239] on img at bounding box center [214, 237] width 15 height 15
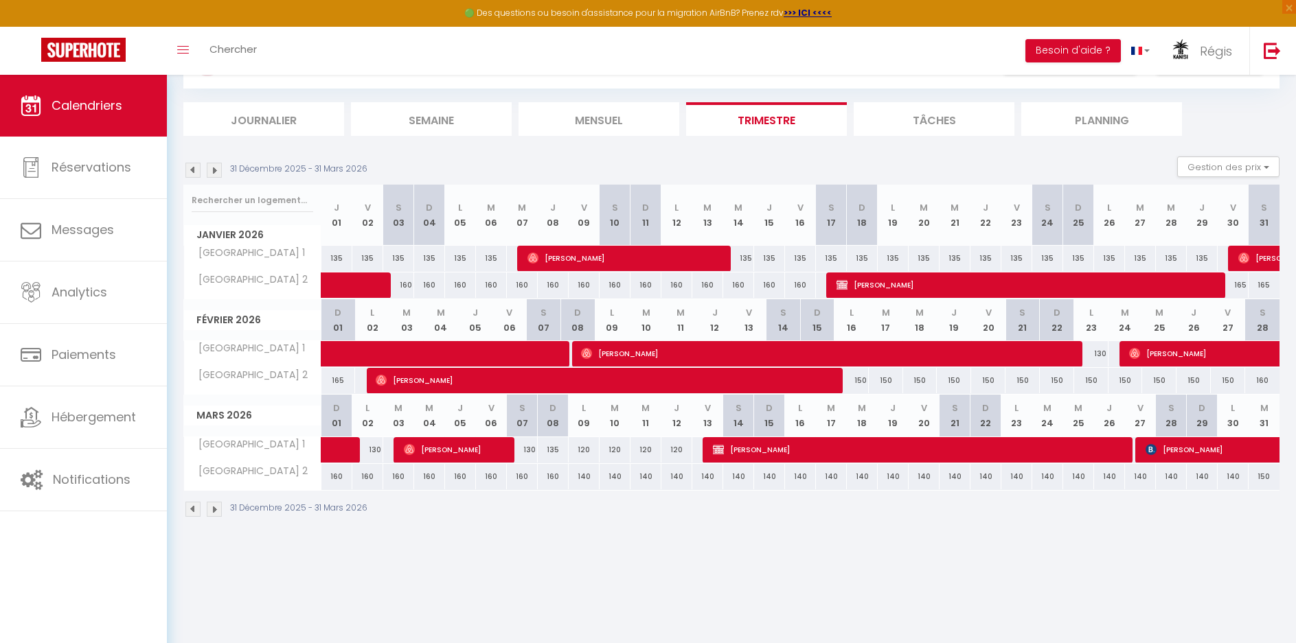
scroll to position [75, 0]
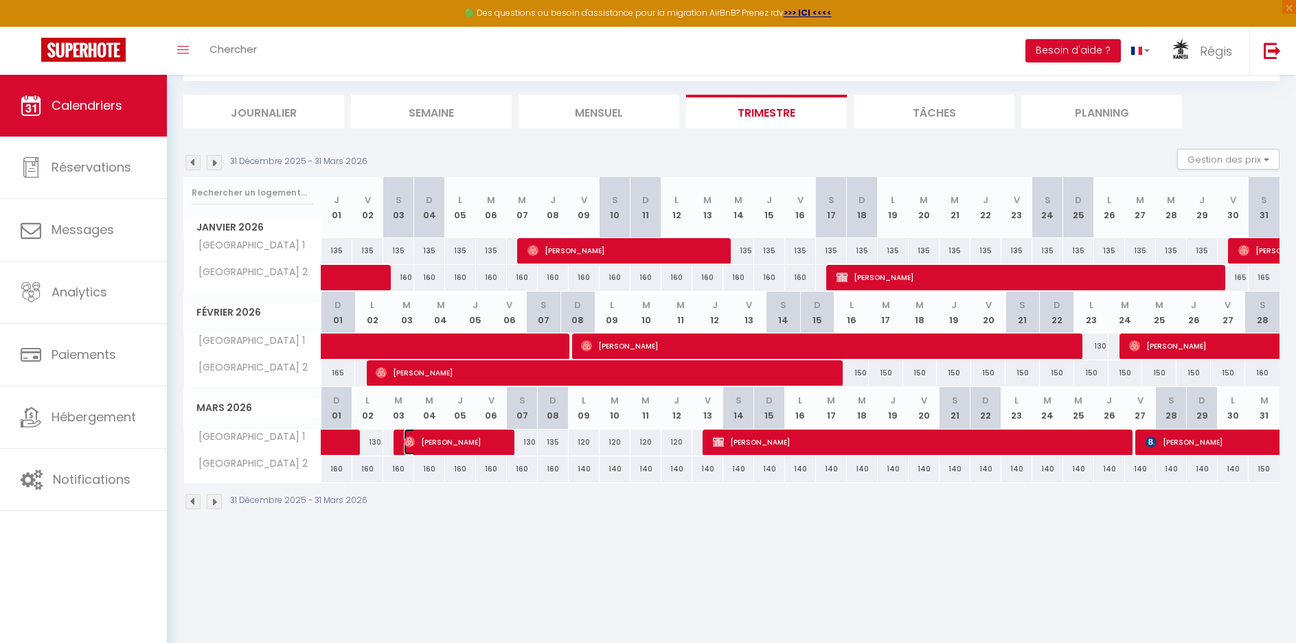
click at [419, 446] on span "[PERSON_NAME]" at bounding box center [455, 442] width 103 height 26
select select "OK"
select select "0"
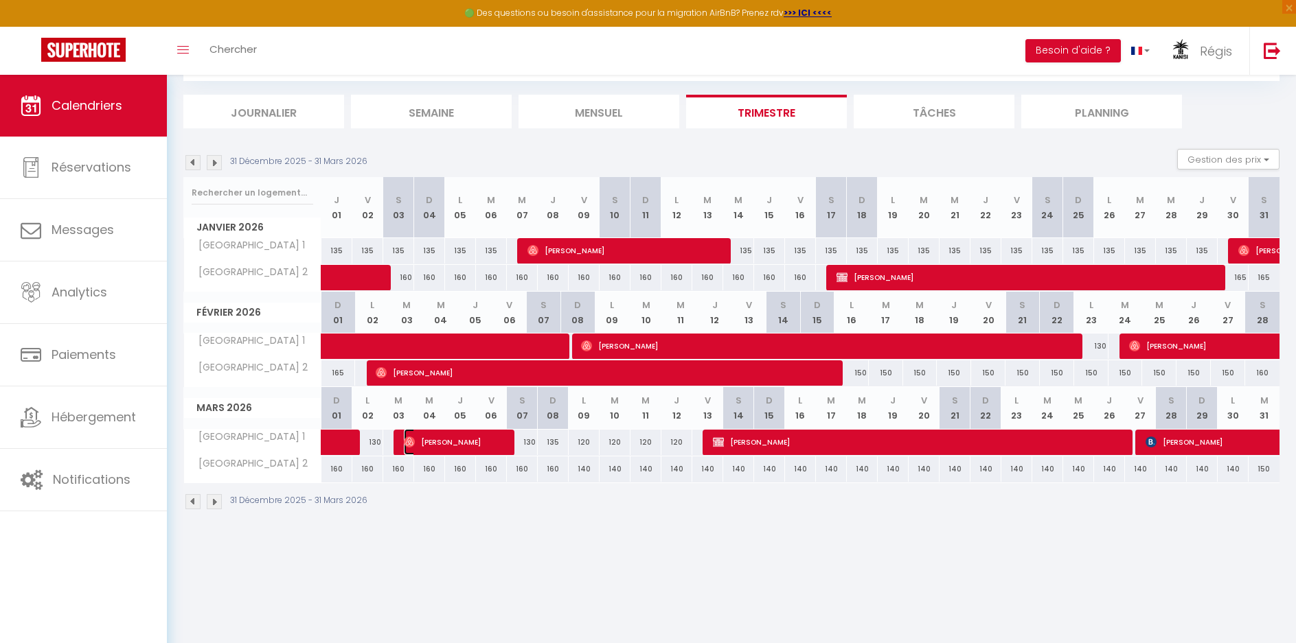
select select "1"
select select
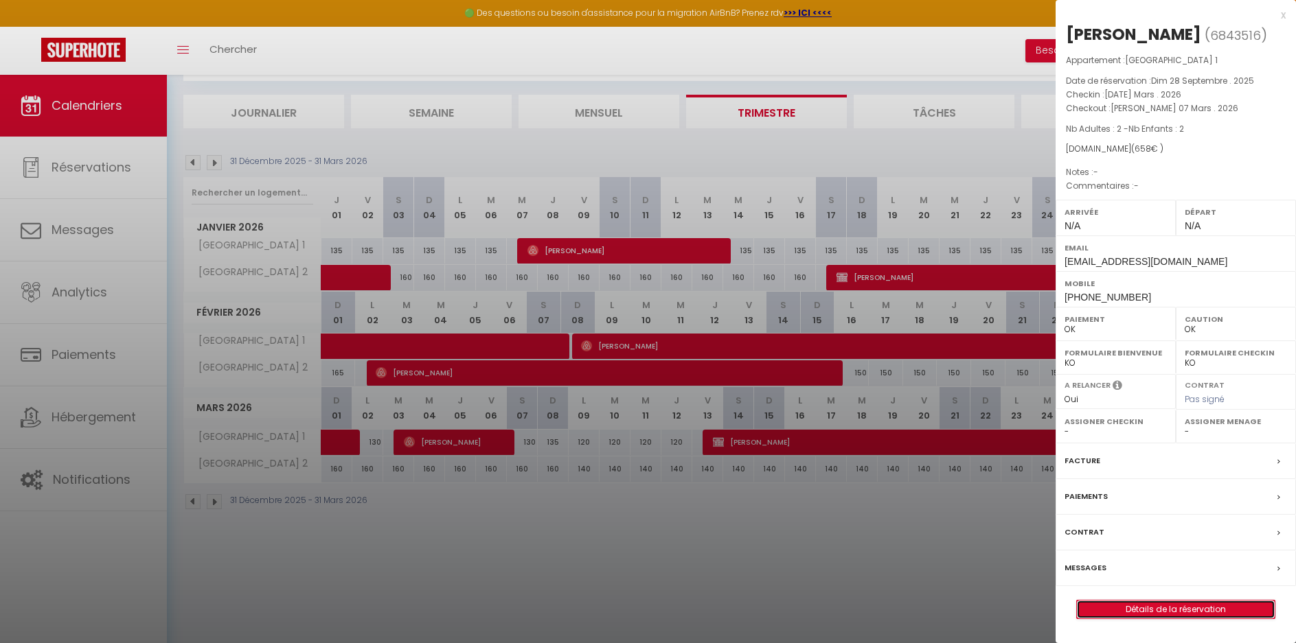
click at [1181, 608] on link "Détails de la réservation" at bounding box center [1176, 610] width 198 height 18
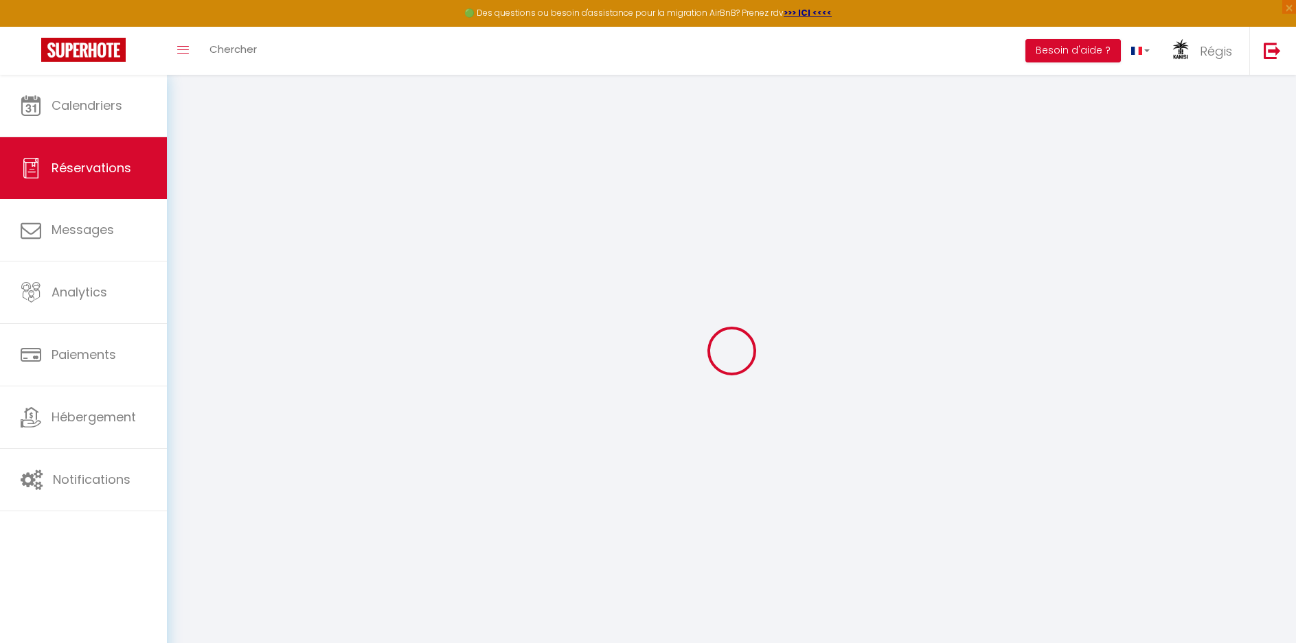
type input "Celine"
type input "Meynard"
type input "ep7pmjvwcwly3rdbugwhruzr9mzq@reply.superhote.com"
type input "+33664973280"
select select
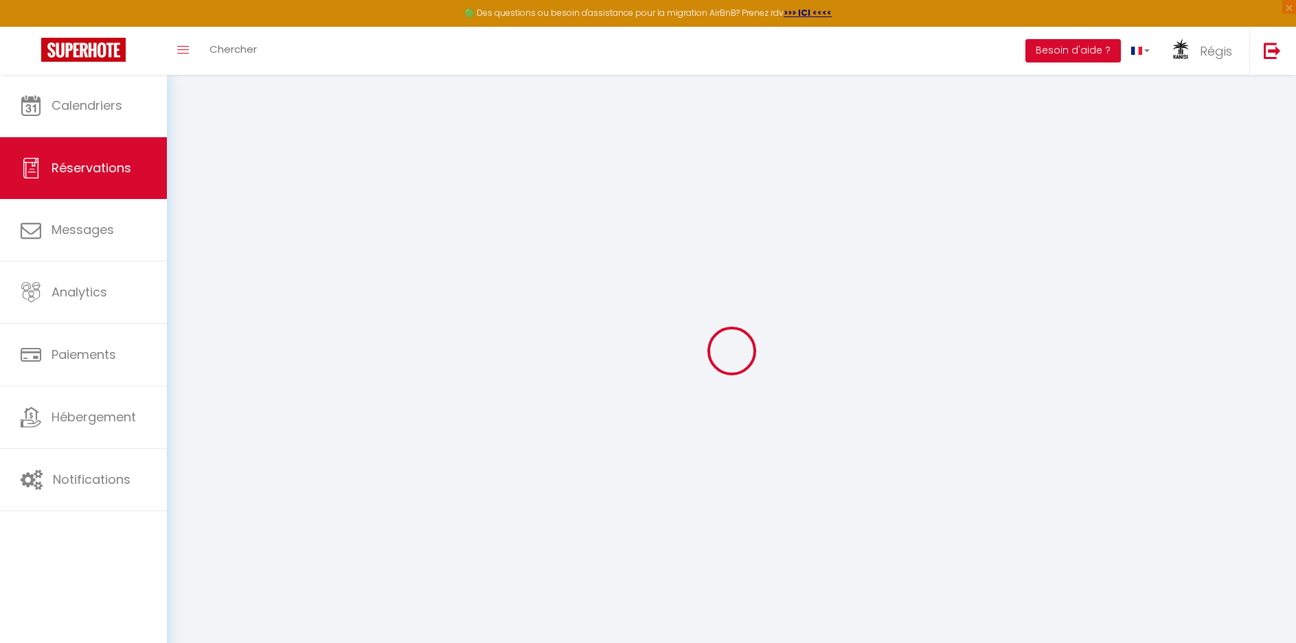
type input "95.94"
select select "45394"
select select "1"
select select
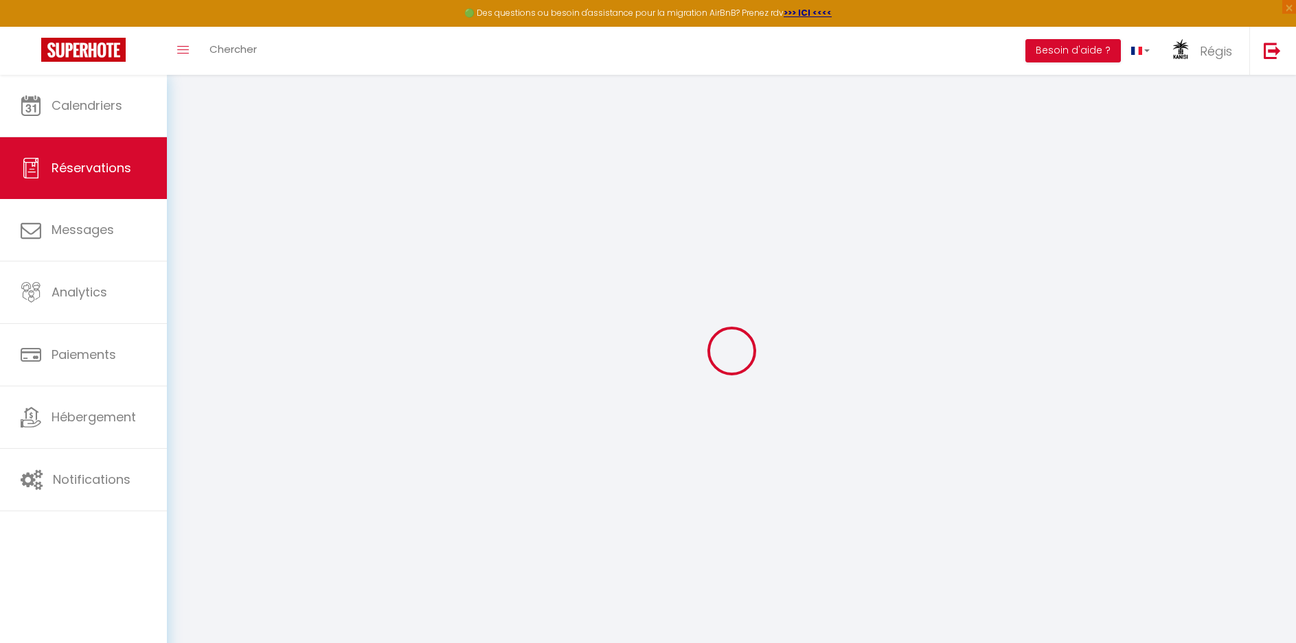
type input "2"
select select "12"
select select
type input "579.6"
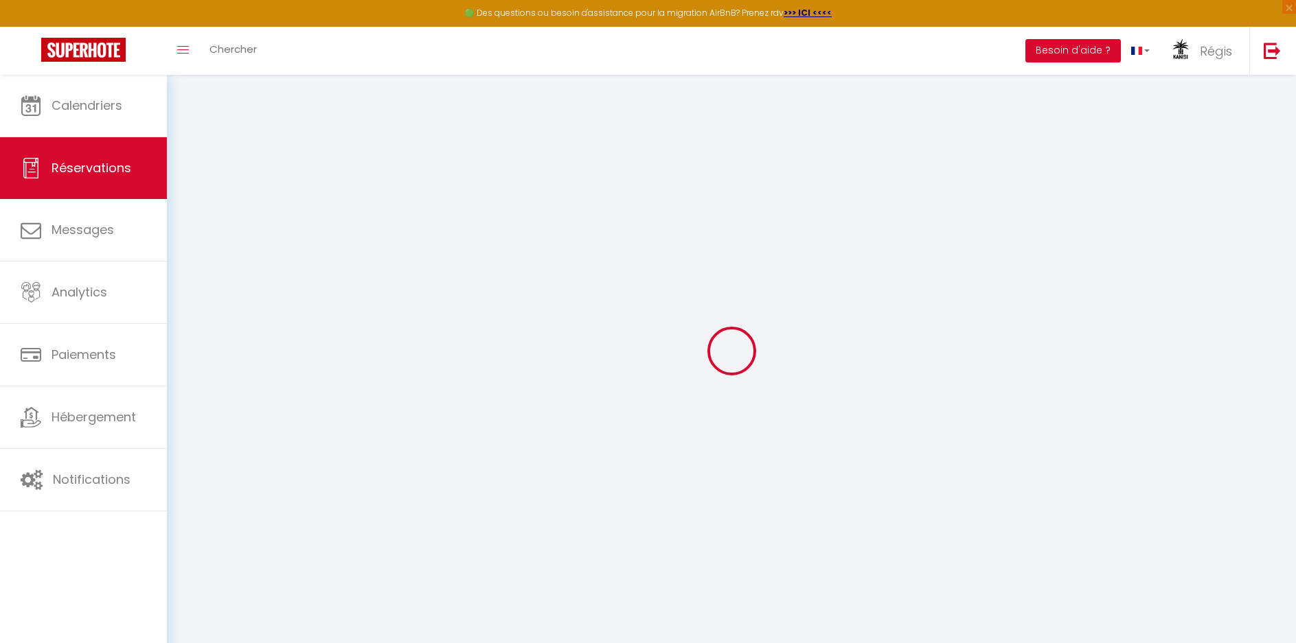
checkbox input "false"
type input "0"
select select "1"
type input "0"
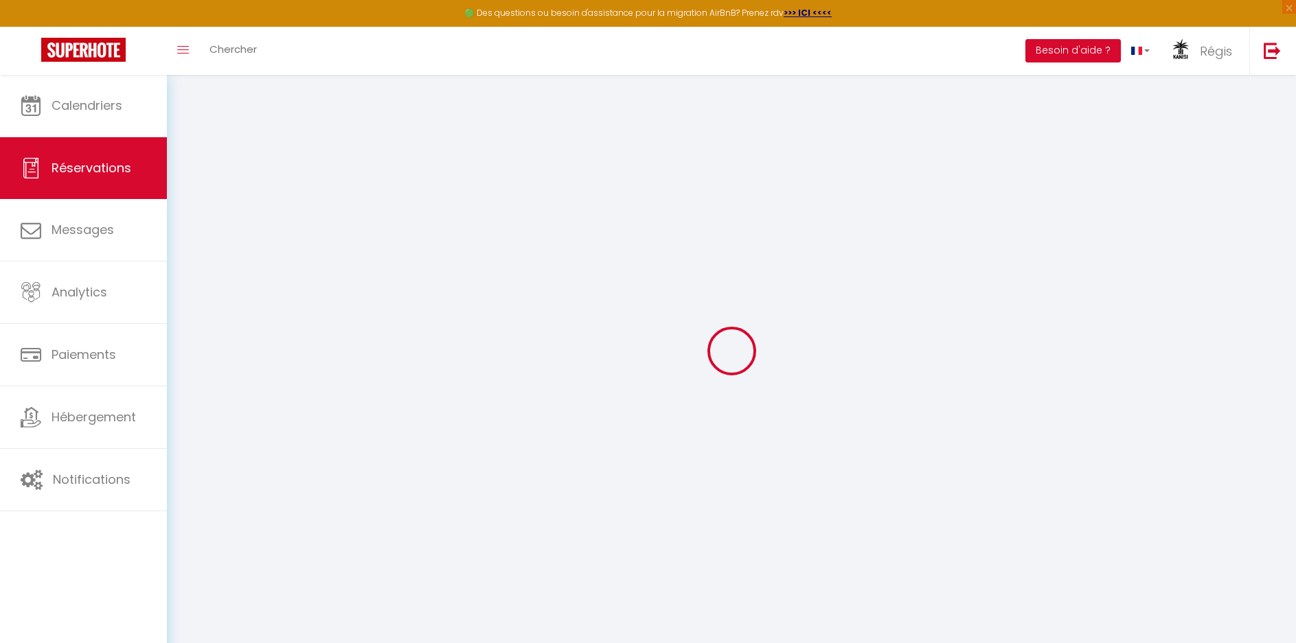
type input "0"
select select
select select "15"
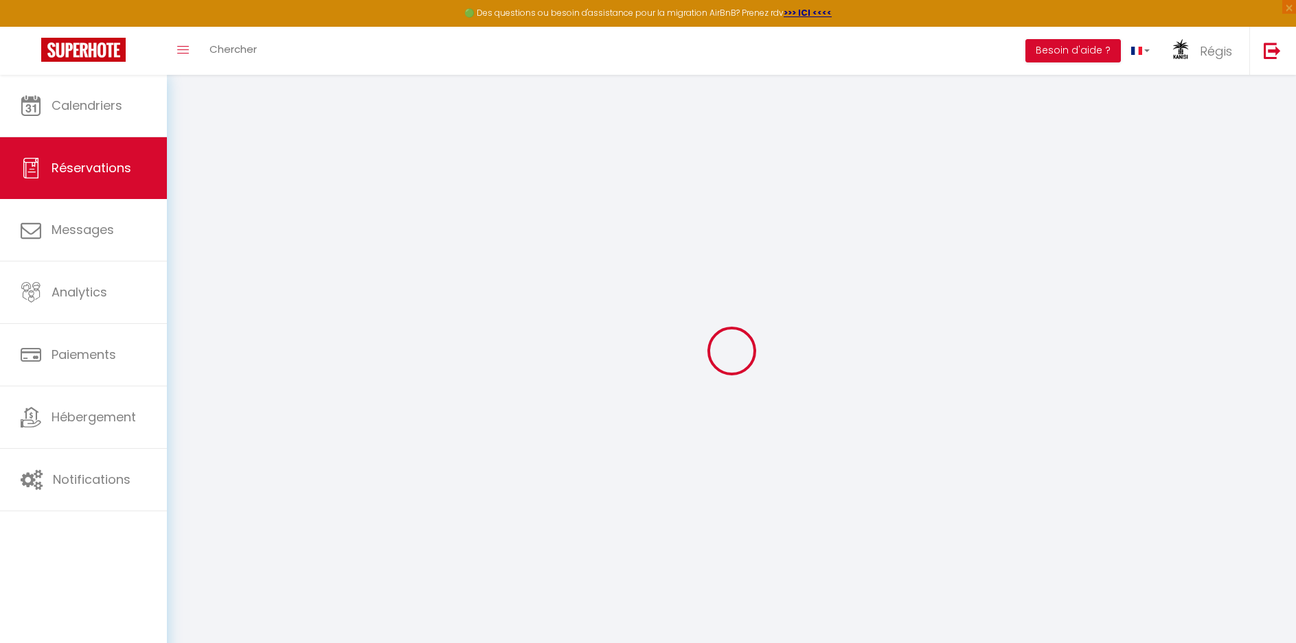
checkbox input "false"
select select
checkbox input "false"
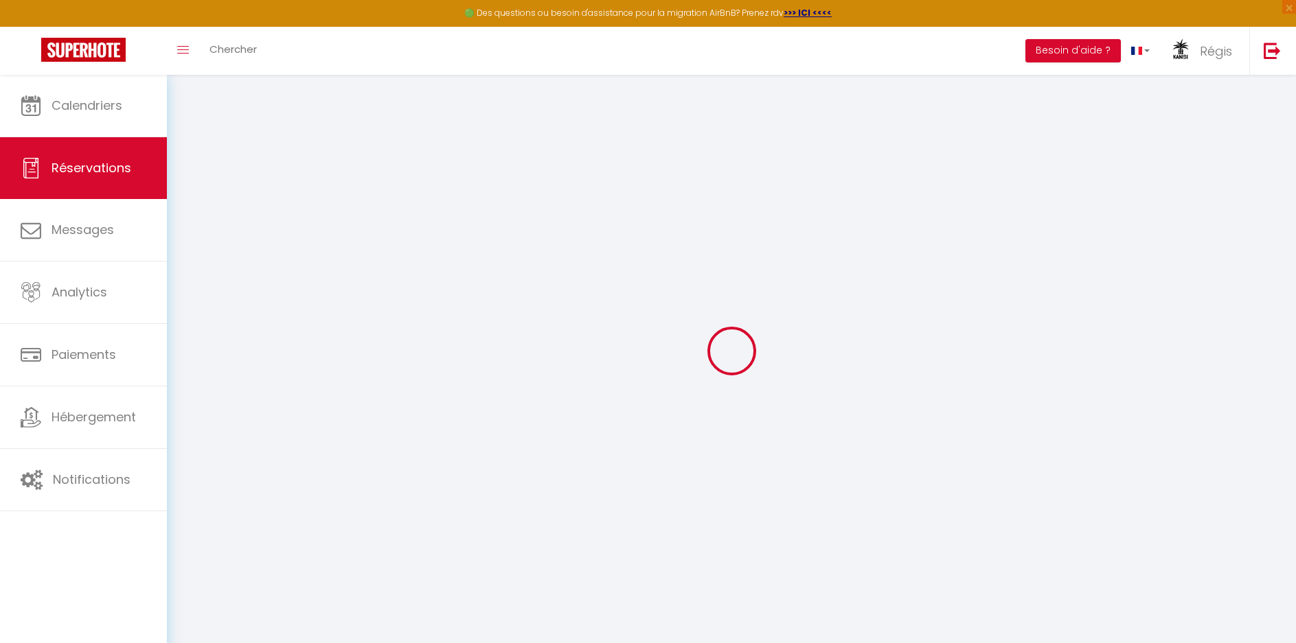
select select
checkbox input "false"
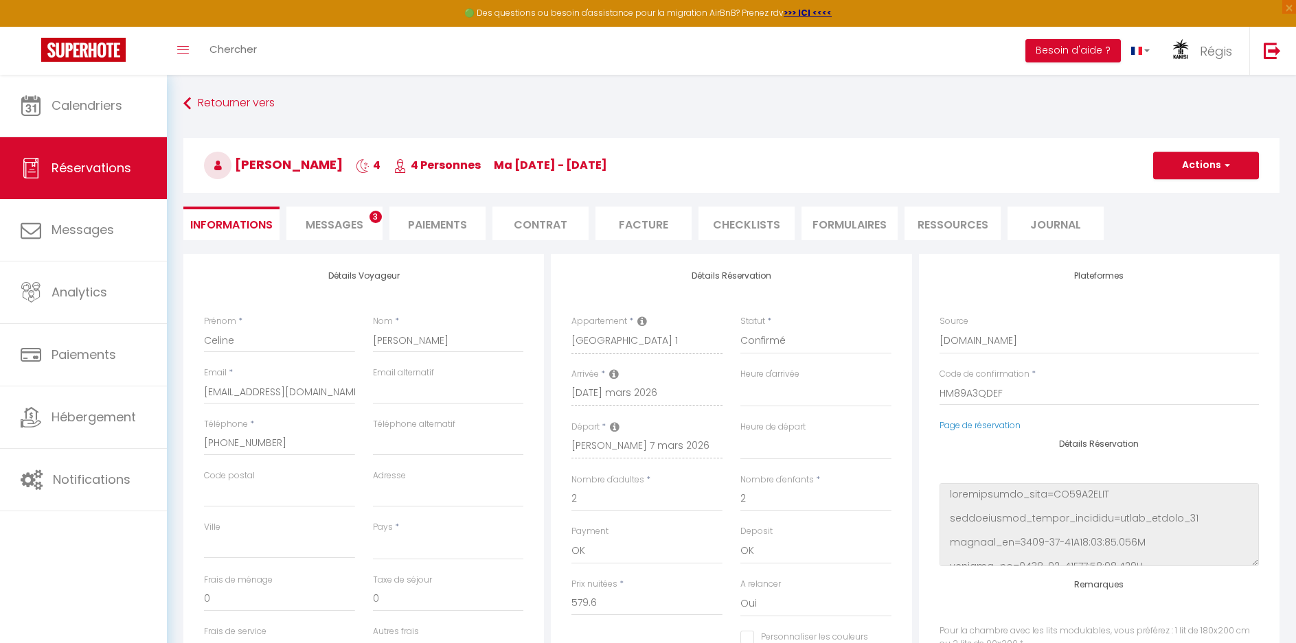
select select
checkbox input "false"
select select
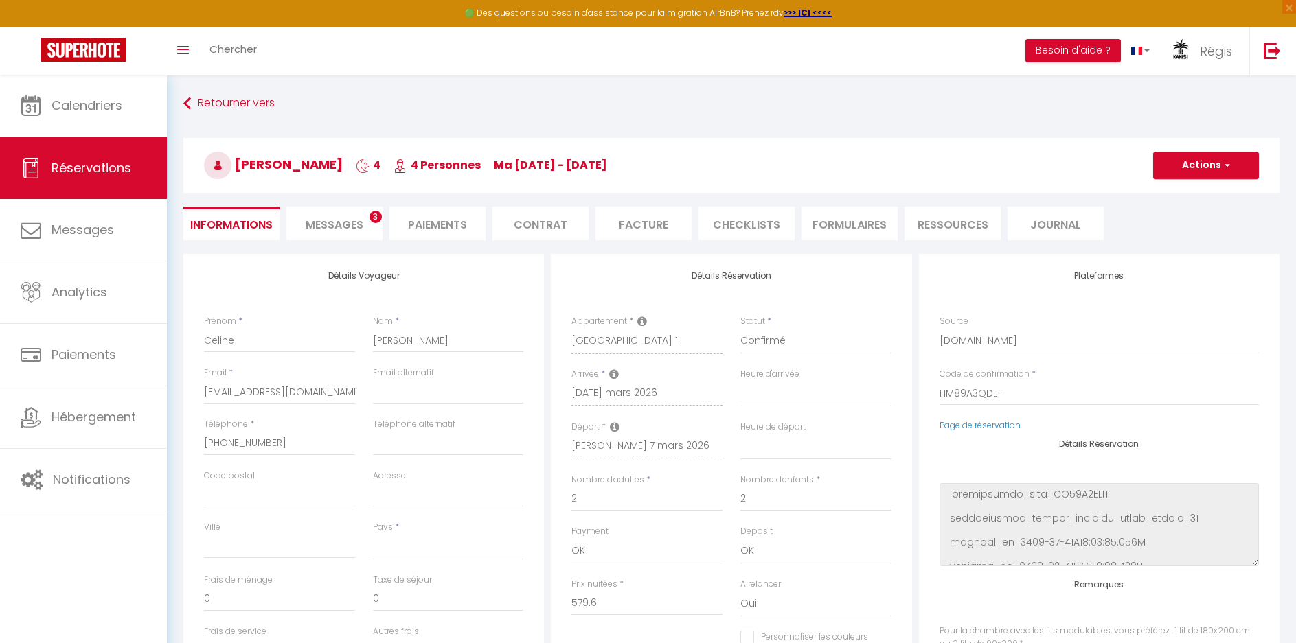
type input "60"
type input "18.4"
select select
checkbox input "false"
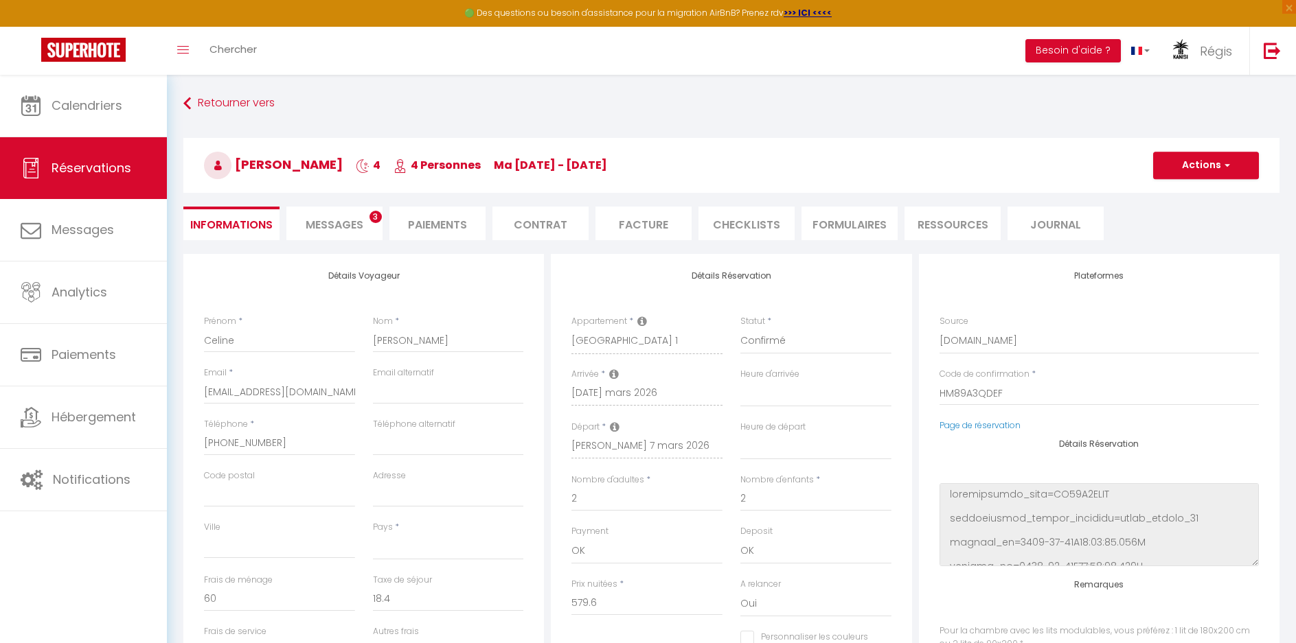
select select
checkbox input "false"
select select
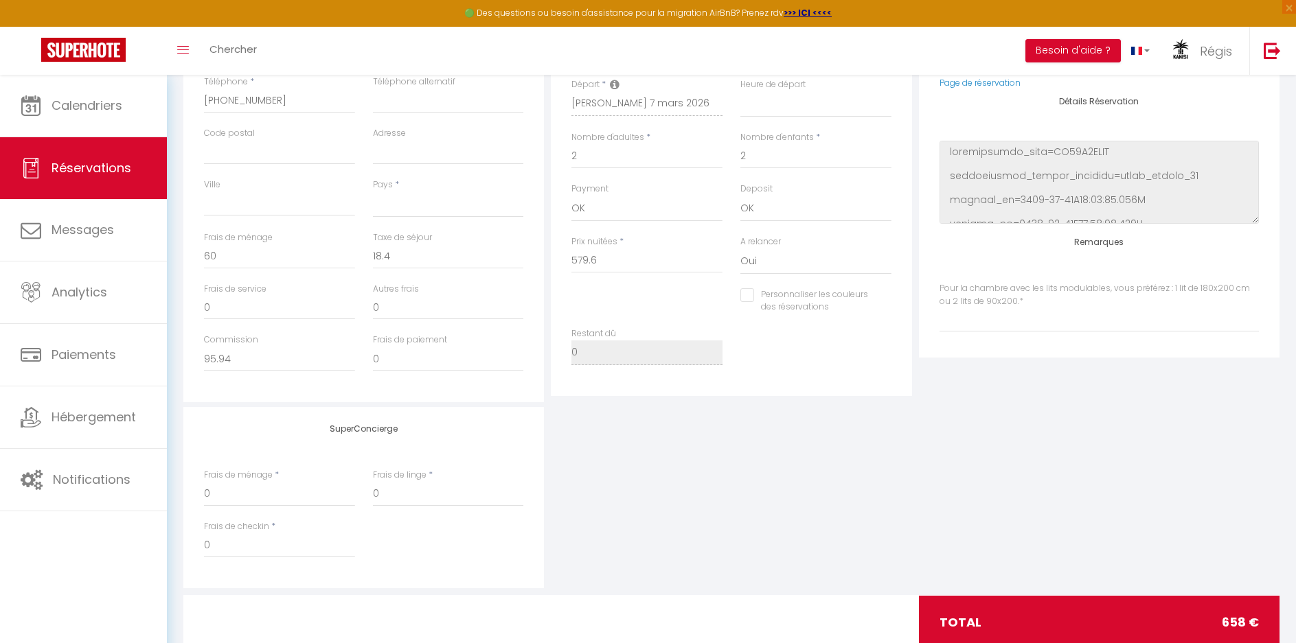
scroll to position [109, 0]
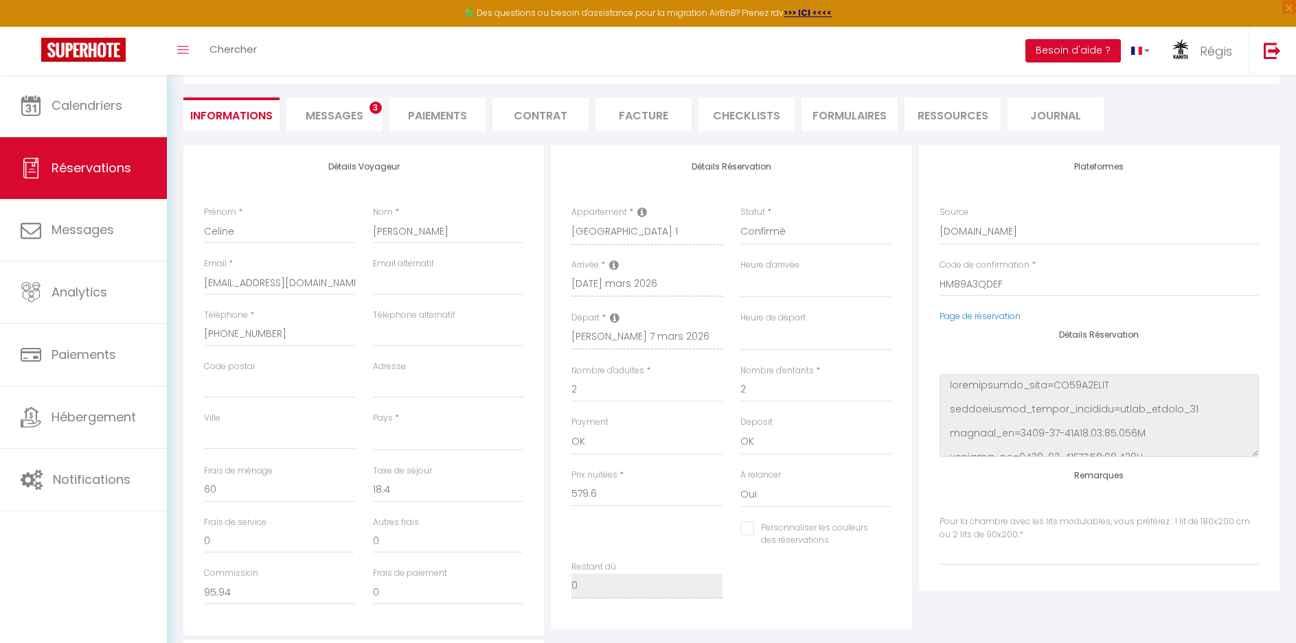
click at [345, 112] on span "Messages" at bounding box center [335, 116] width 58 height 16
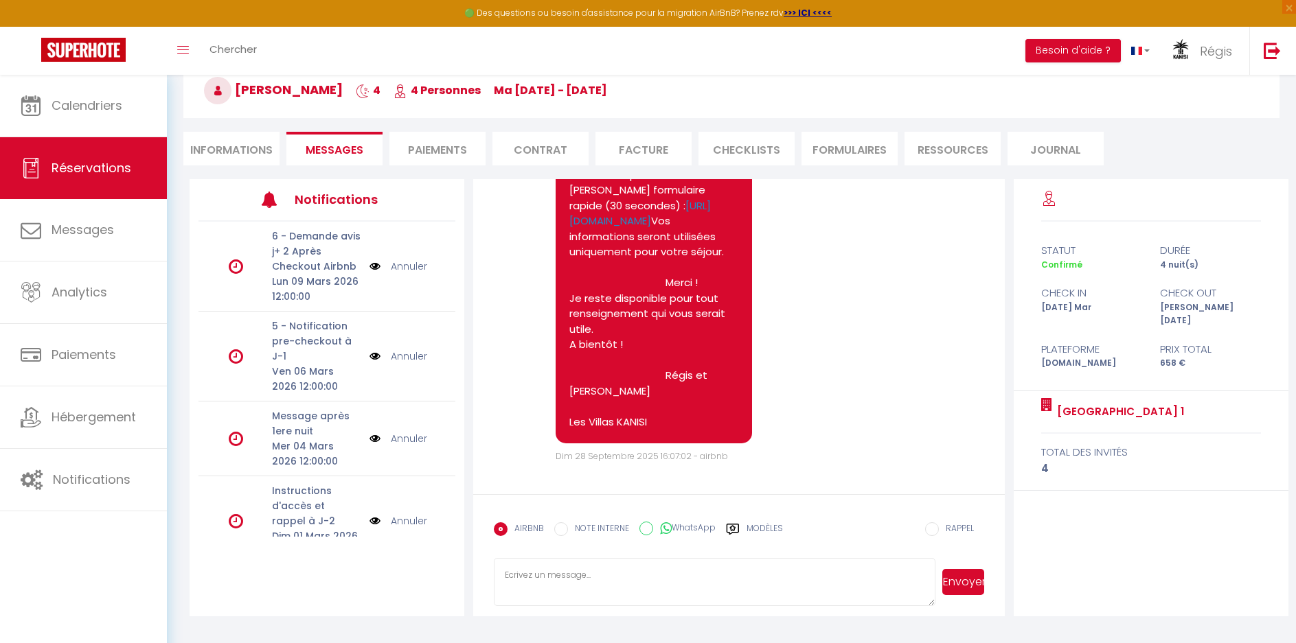
scroll to position [616, 0]
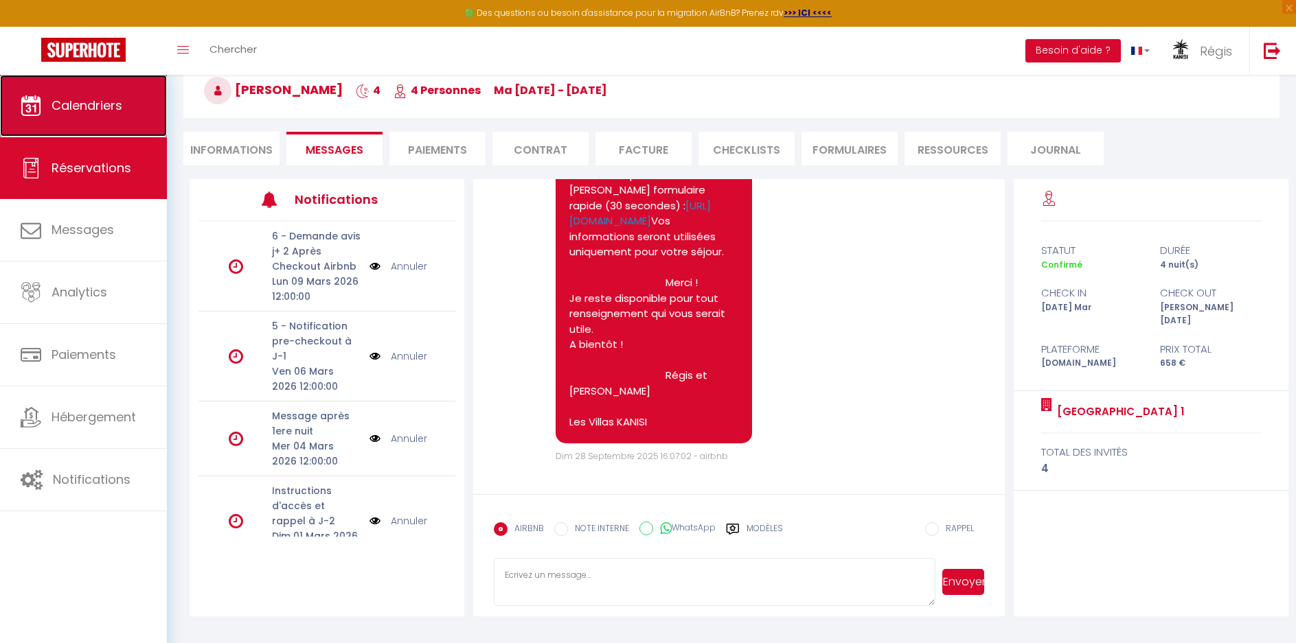
click at [102, 100] on span "Calendriers" at bounding box center [86, 105] width 71 height 17
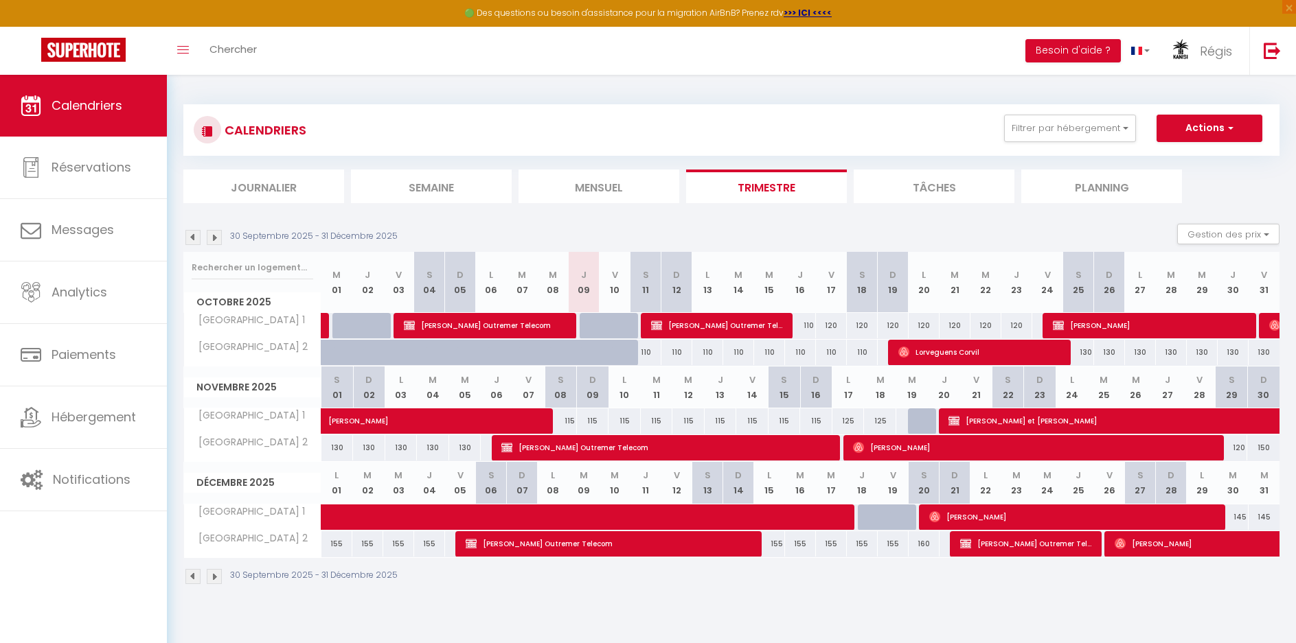
click at [213, 238] on img at bounding box center [214, 237] width 15 height 15
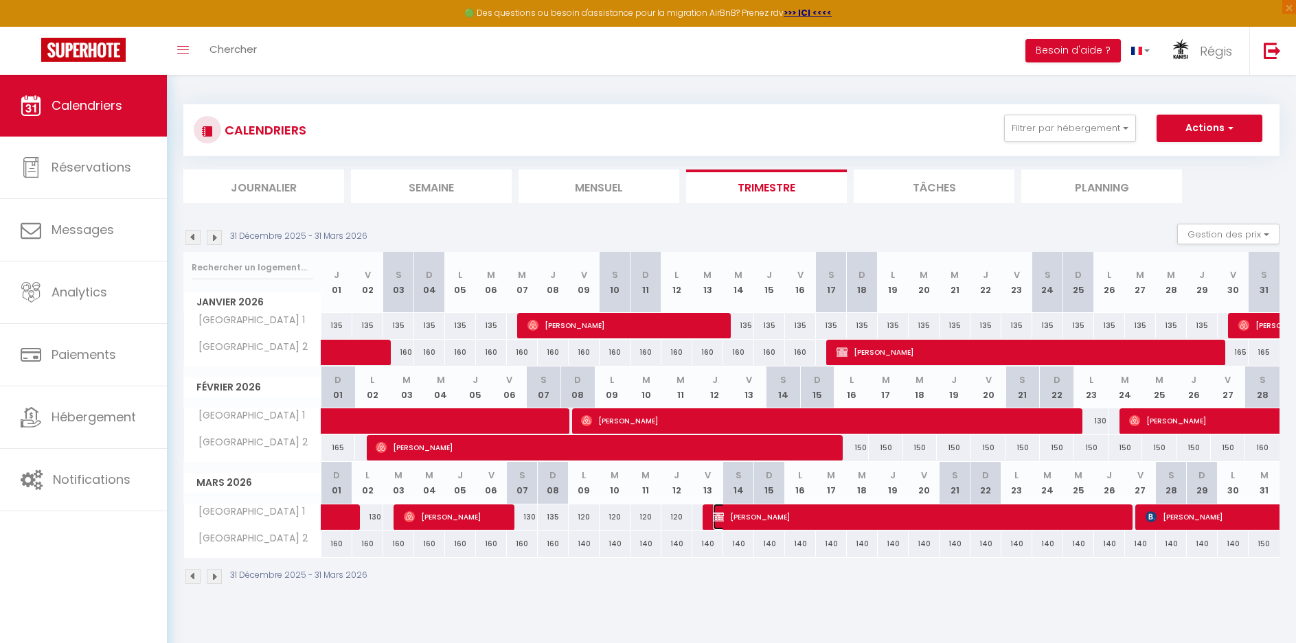
click at [831, 524] on span "[PERSON_NAME]" at bounding box center [919, 517] width 412 height 26
select select "OK"
select select "KO"
select select "0"
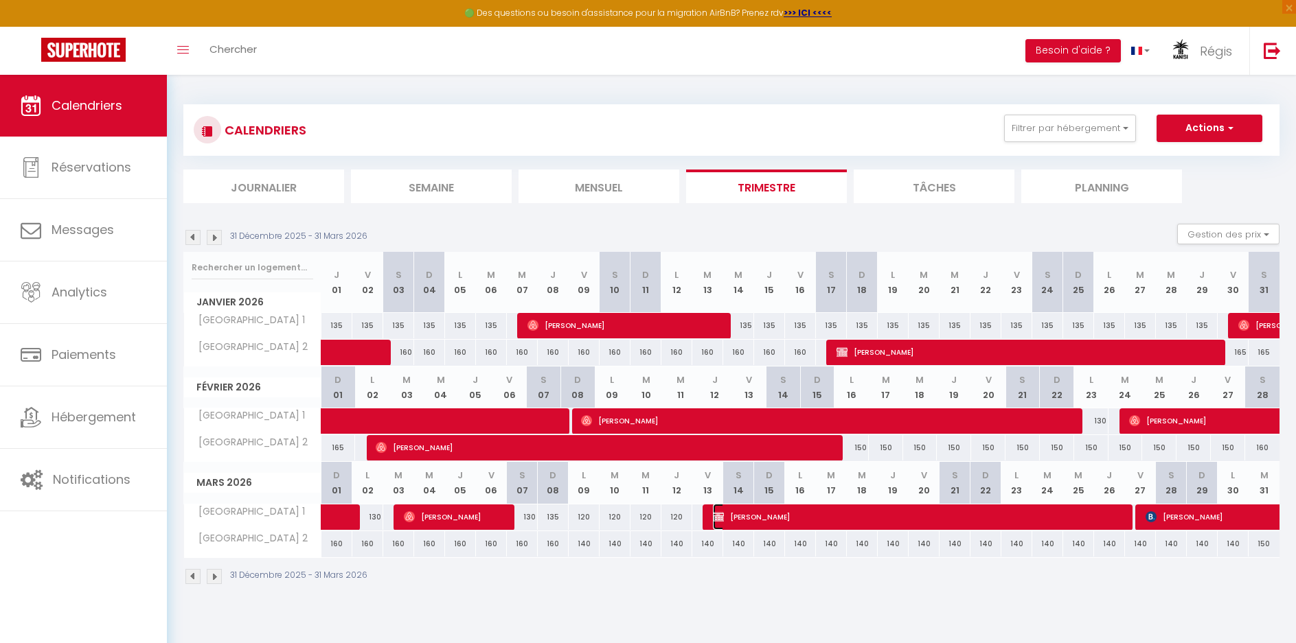
select select "1"
select select
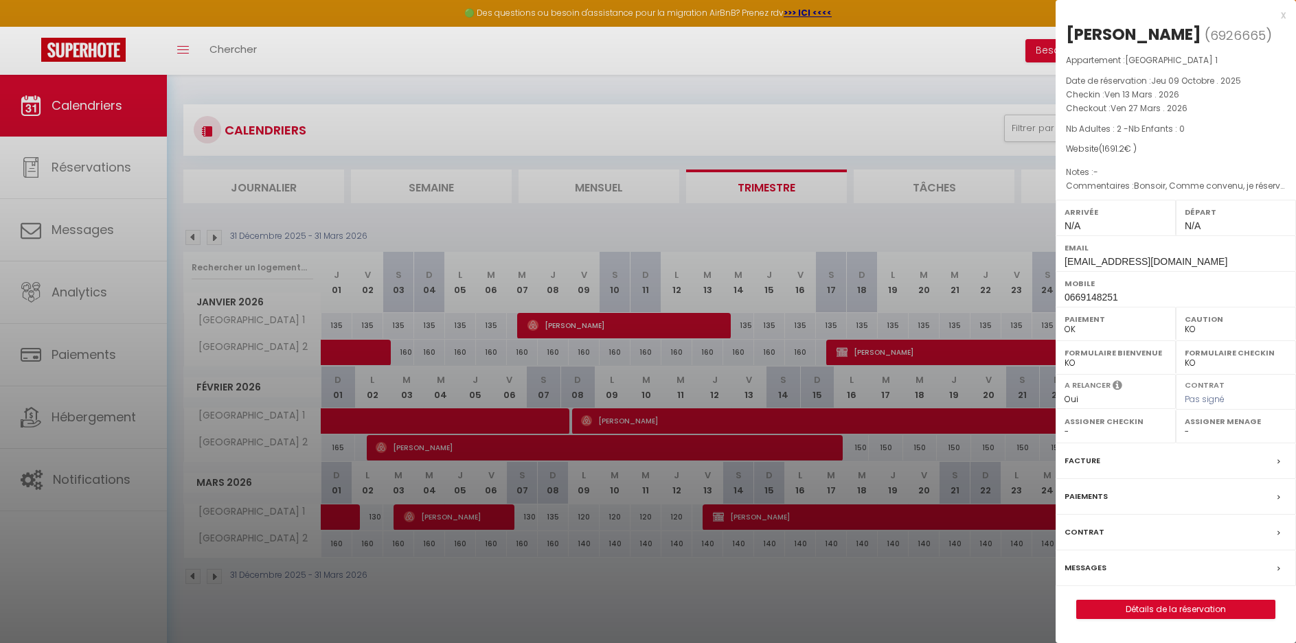
click at [904, 595] on div at bounding box center [648, 321] width 1296 height 643
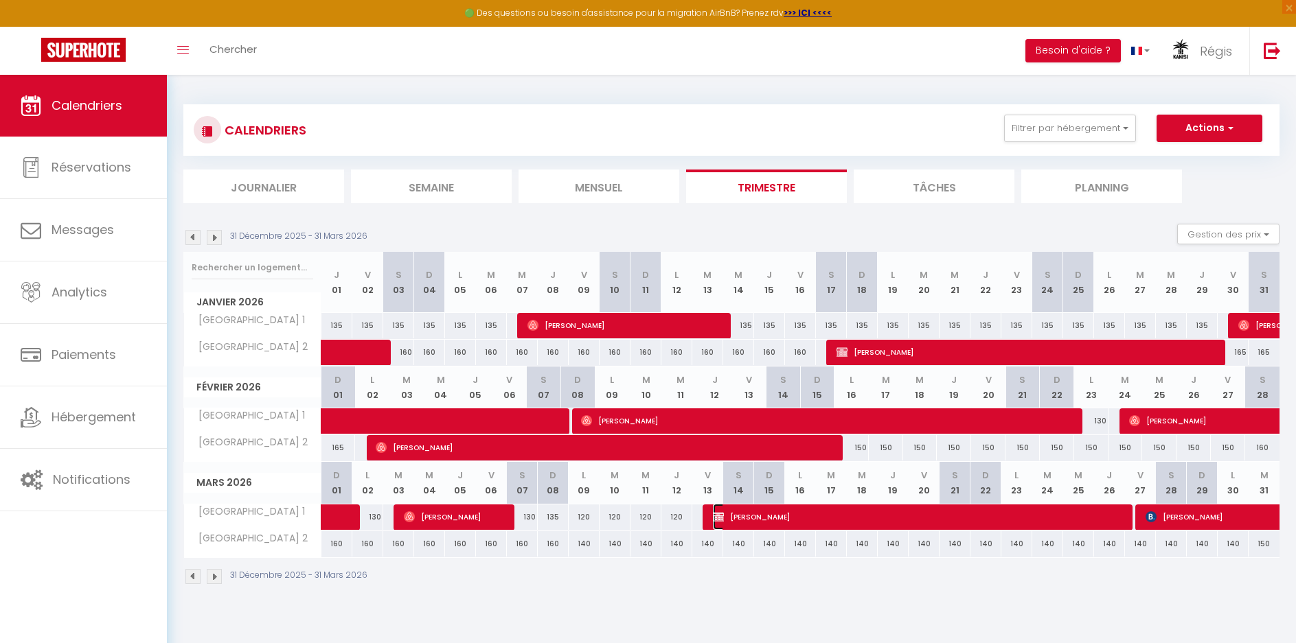
click at [815, 525] on span "[PERSON_NAME]" at bounding box center [919, 517] width 412 height 26
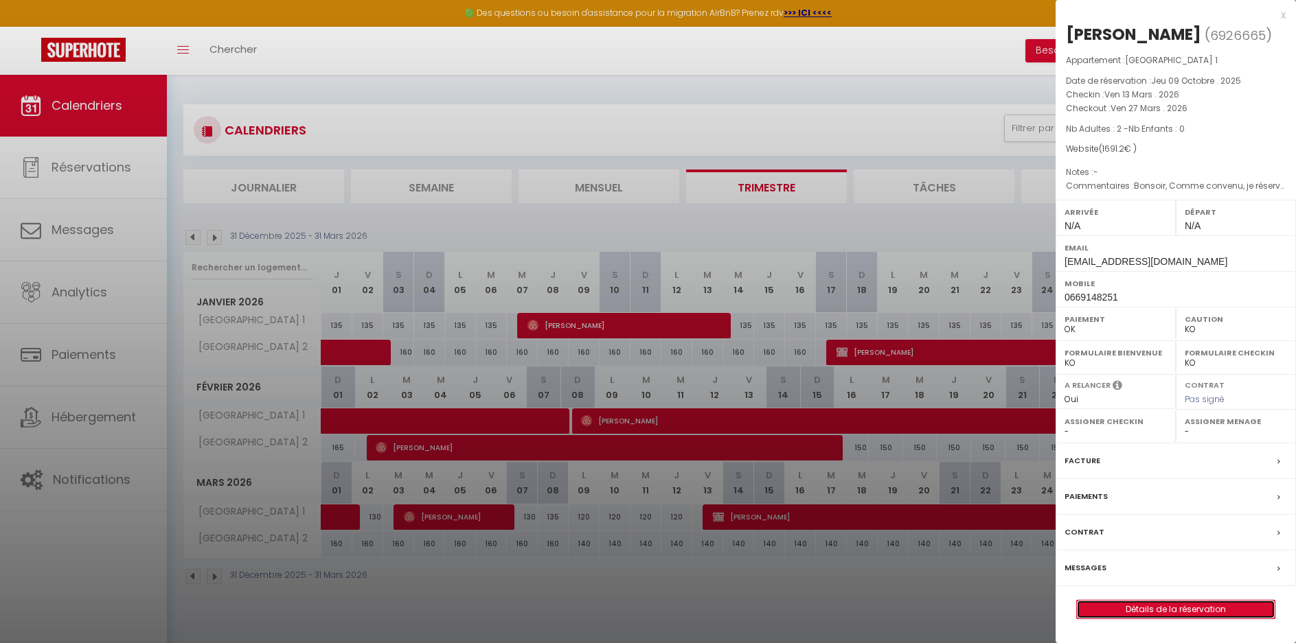
click at [1178, 619] on link "Détails de la réservation" at bounding box center [1176, 610] width 198 height 18
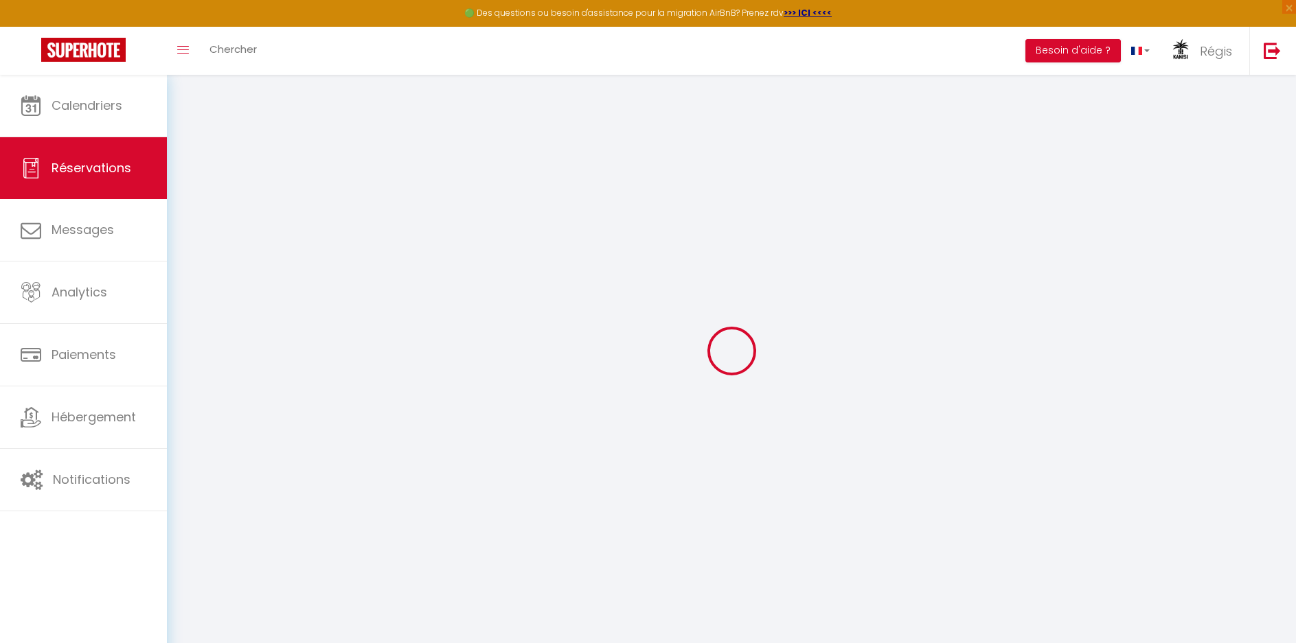
type input "Stéphanie"
type input "DOMINGUES"
type input "stef_domingues@hotmail.fr"
type input "0669148251"
type input "80700"
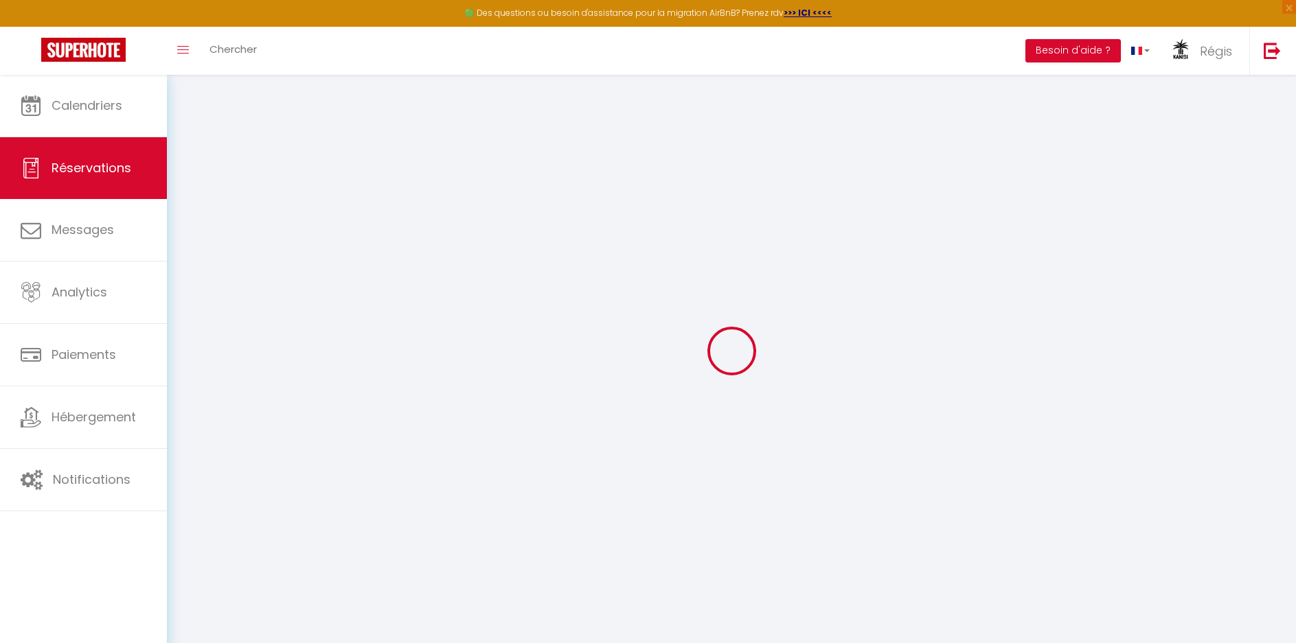
type input "3 TER RUE DU FAUBOURG DES COMMUNES"
type input "Roye"
select select "FR"
select select "45394"
select select "1"
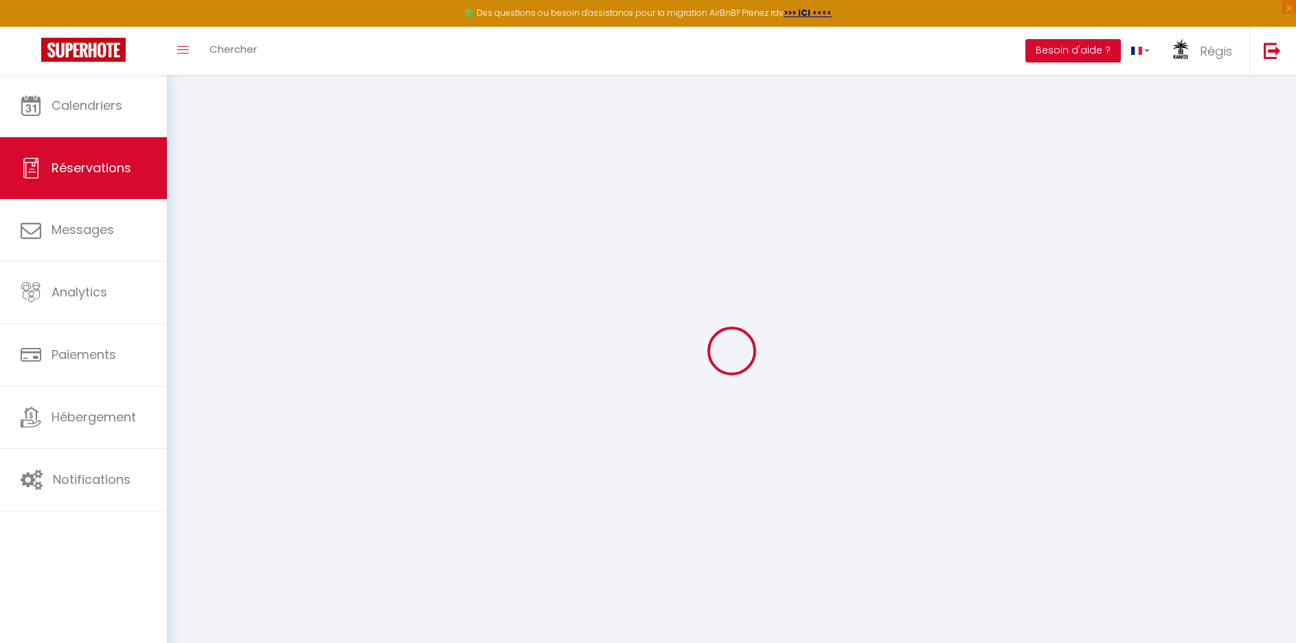
type input "Ven 13 Mars 2026"
select select
type input "Ven 27 Mars 2026"
select select
type input "2"
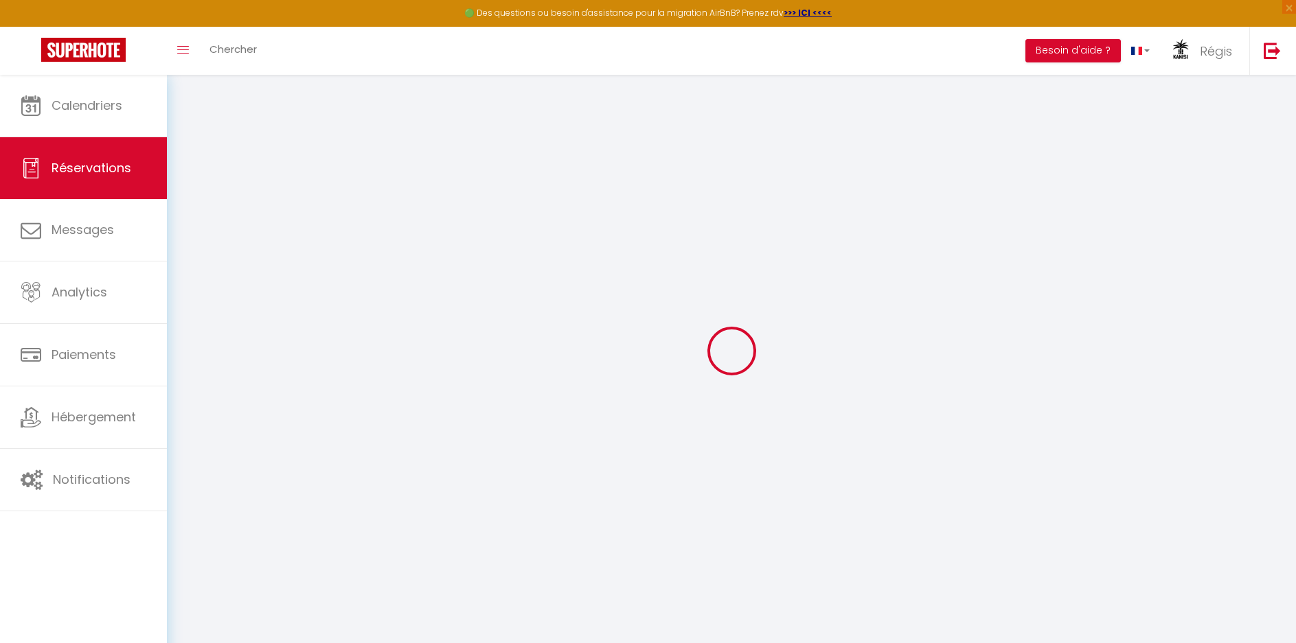
select select "10"
select select
type input "1579.2"
checkbox input "false"
type input "1183.84"
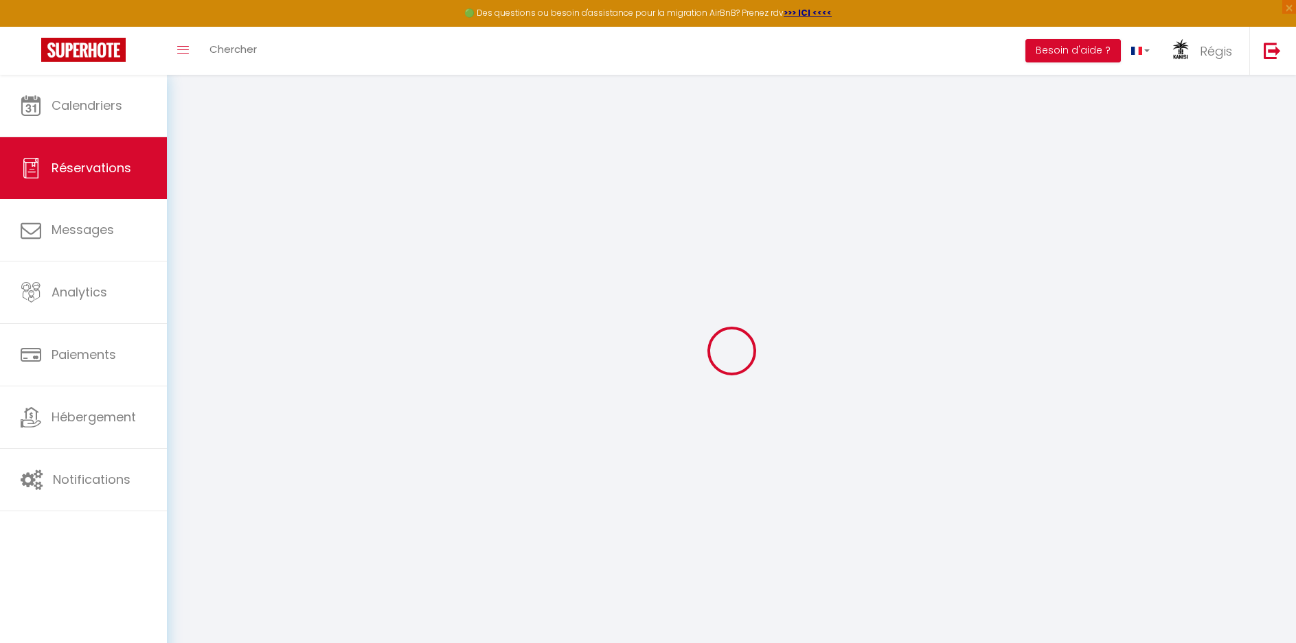
select select "69"
type input "0"
select select
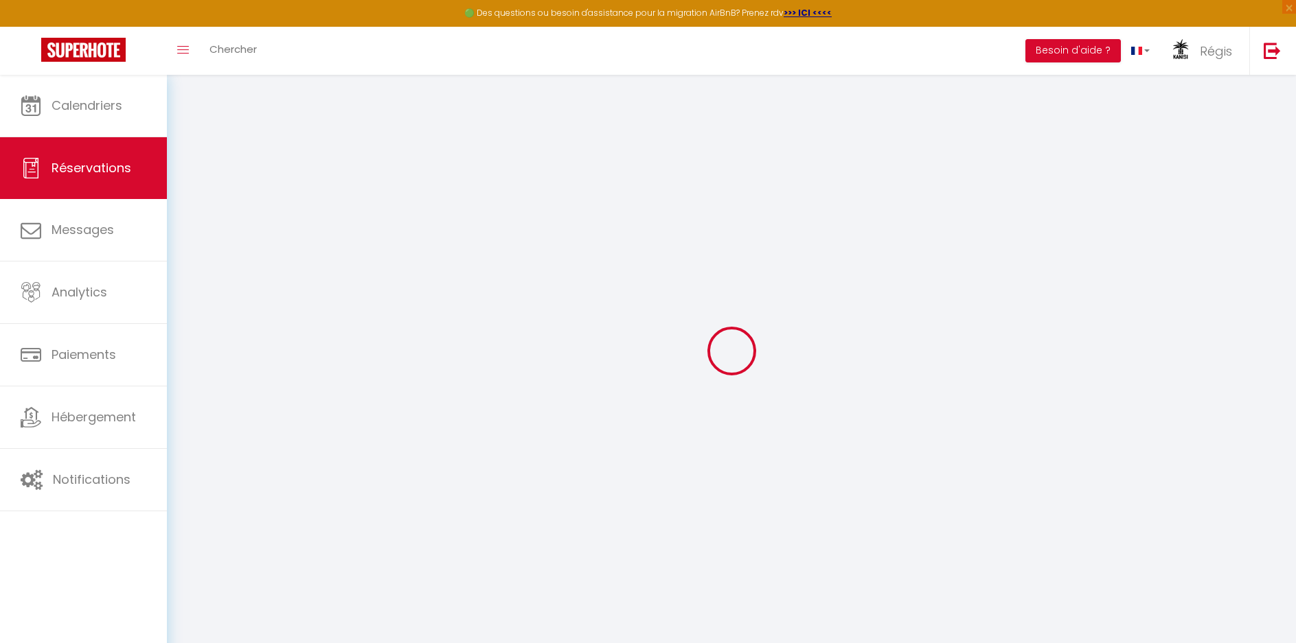
select select
select select "12"
select select "14"
checkbox input "false"
select select
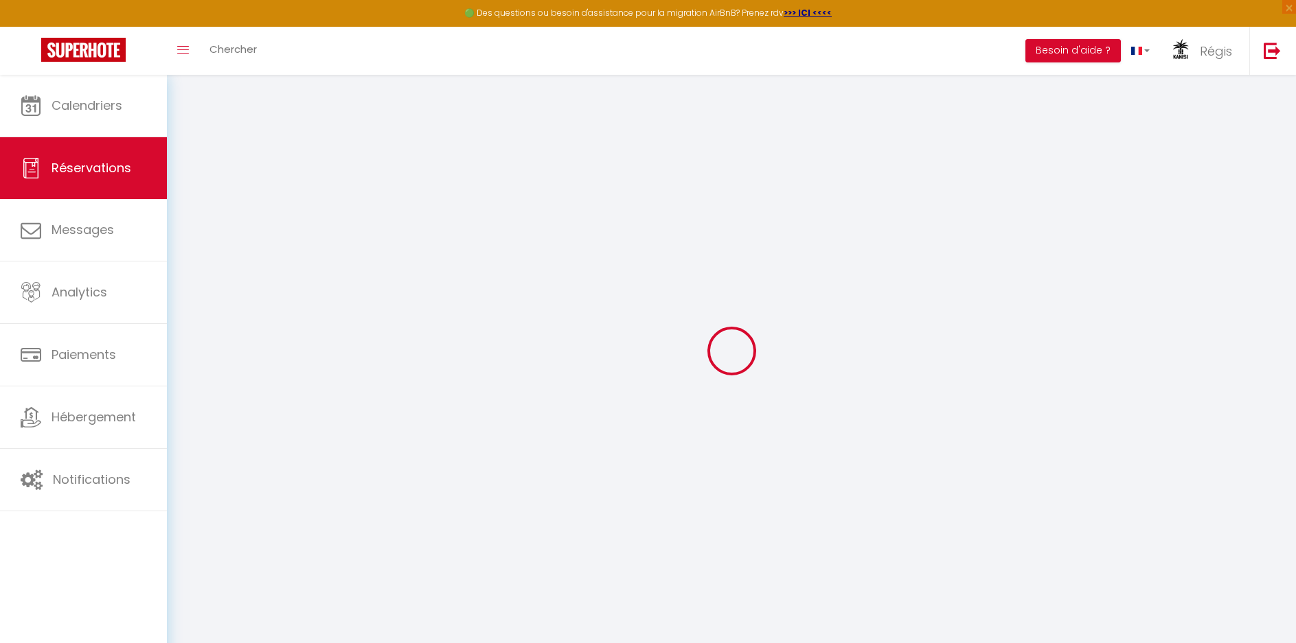
select select
checkbox input "false"
select select
checkbox input "false"
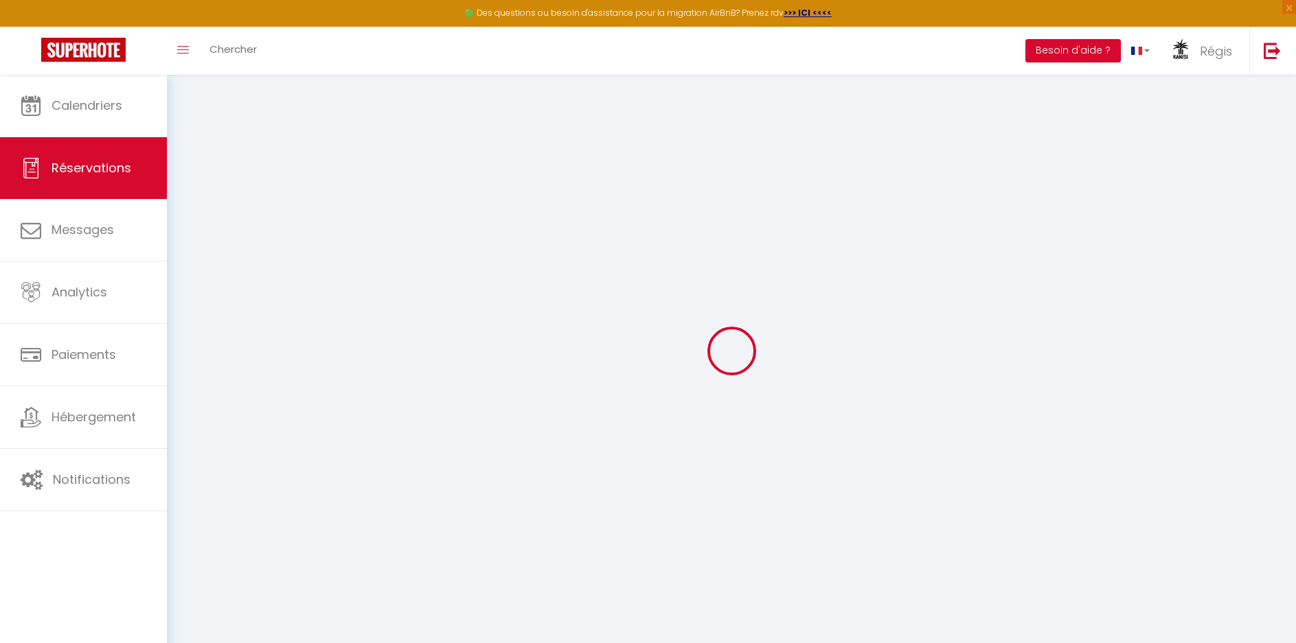
select select
checkbox input "false"
type accueillir\ "Bonsoir, Comme convenu, je réserve sur votre site et annule la demande sur book…"
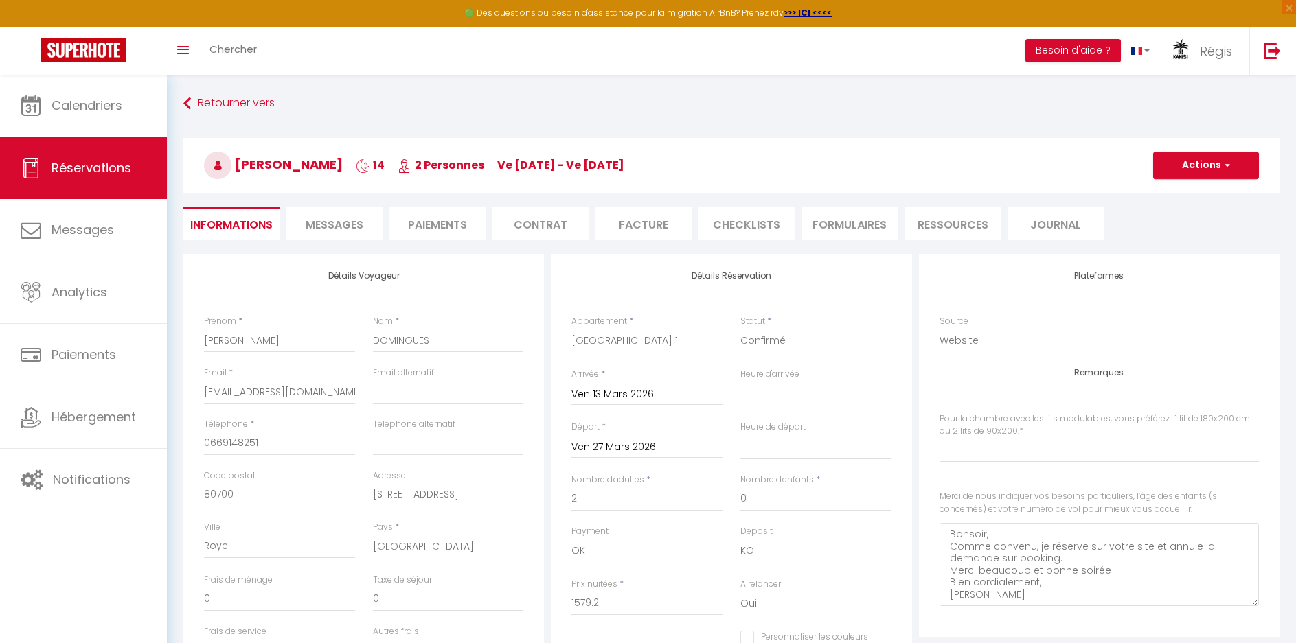
type input "70"
type input "42"
select select
checkbox input "false"
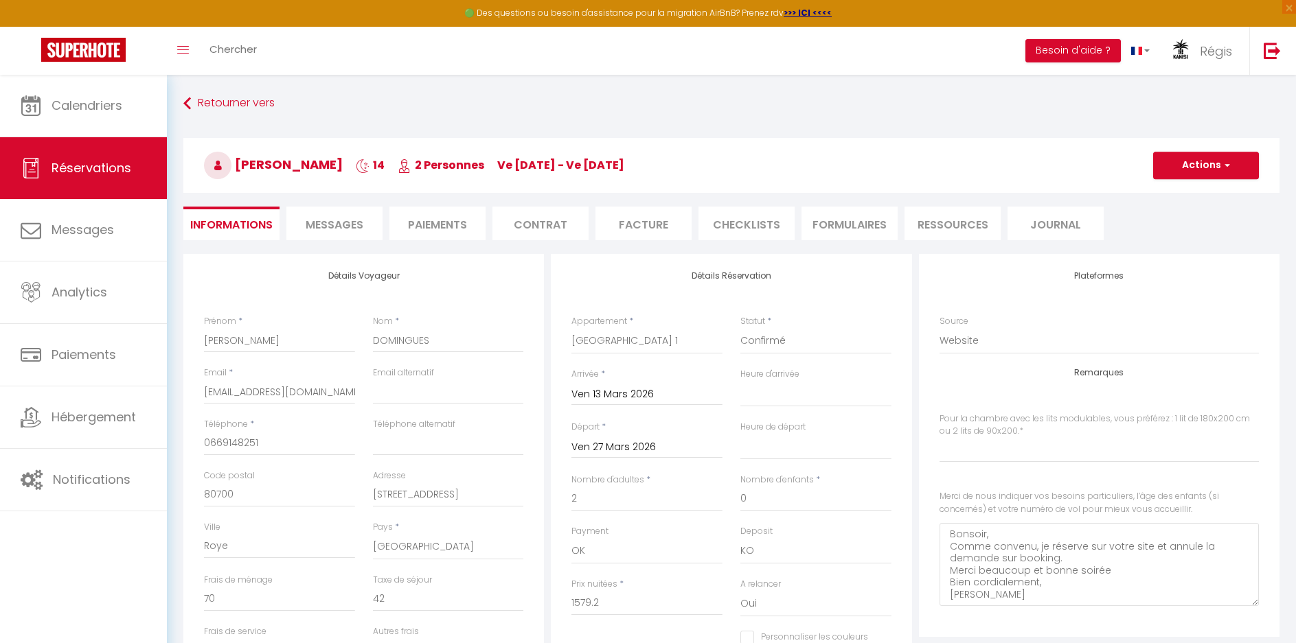
select select
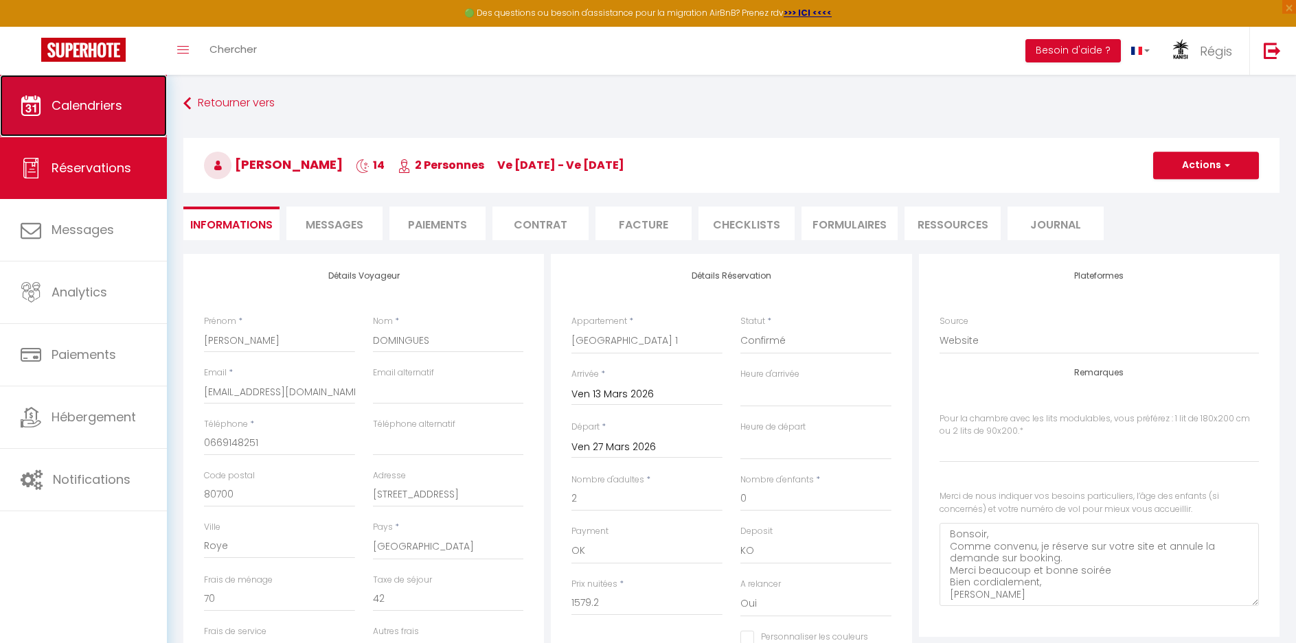
click at [84, 111] on span "Calendriers" at bounding box center [86, 105] width 71 height 17
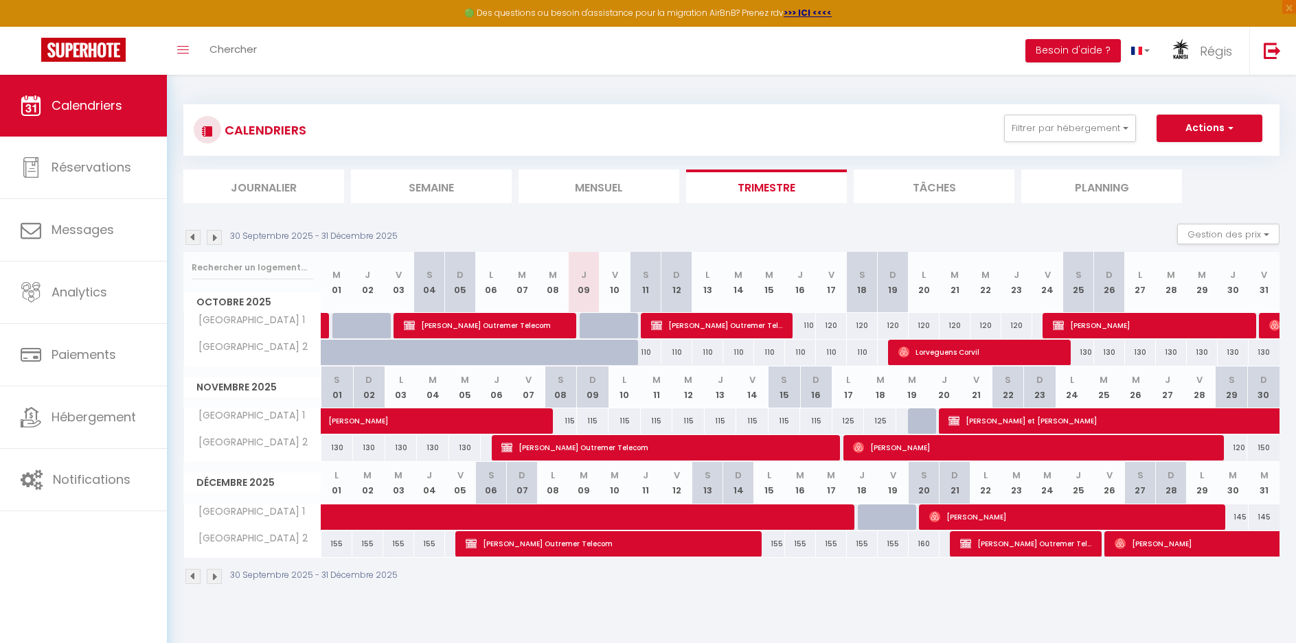
click at [193, 239] on img at bounding box center [192, 237] width 15 height 15
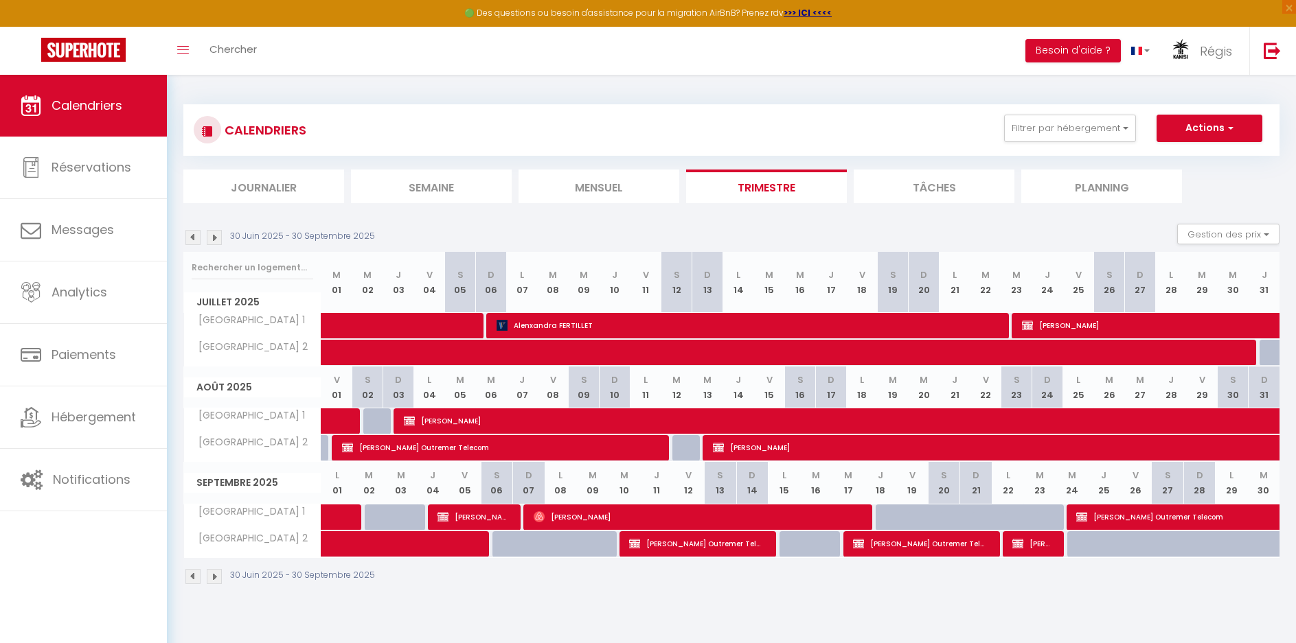
click at [193, 239] on img at bounding box center [192, 237] width 15 height 15
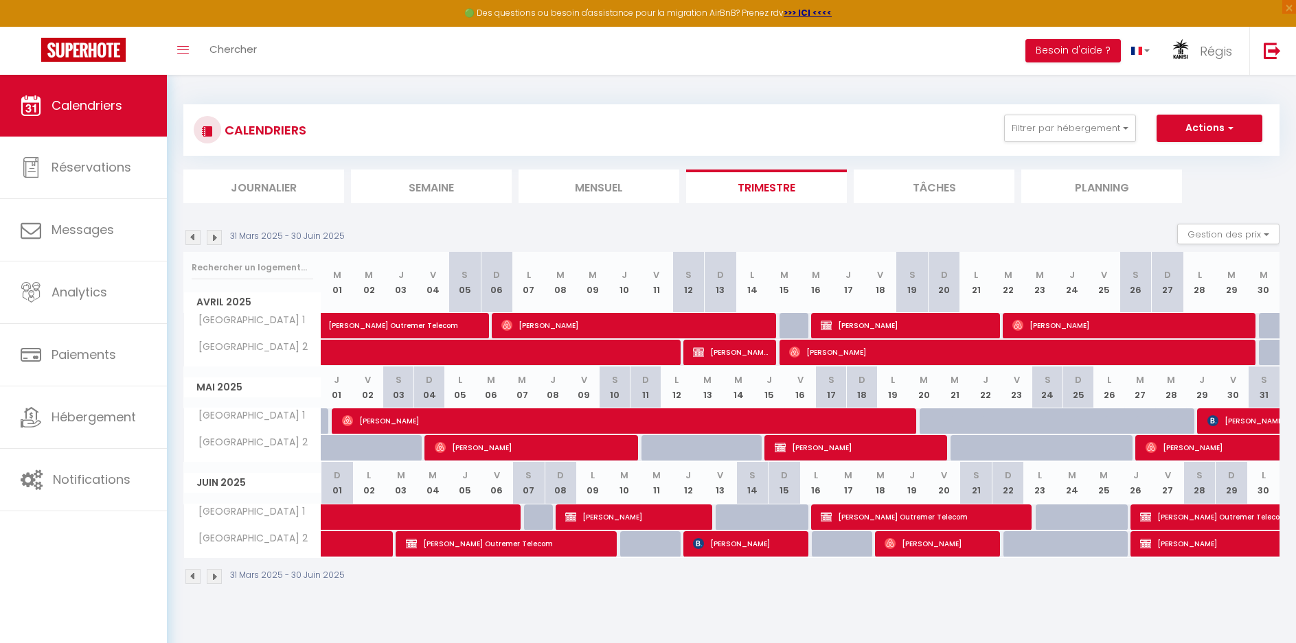
click at [193, 239] on img at bounding box center [192, 237] width 15 height 15
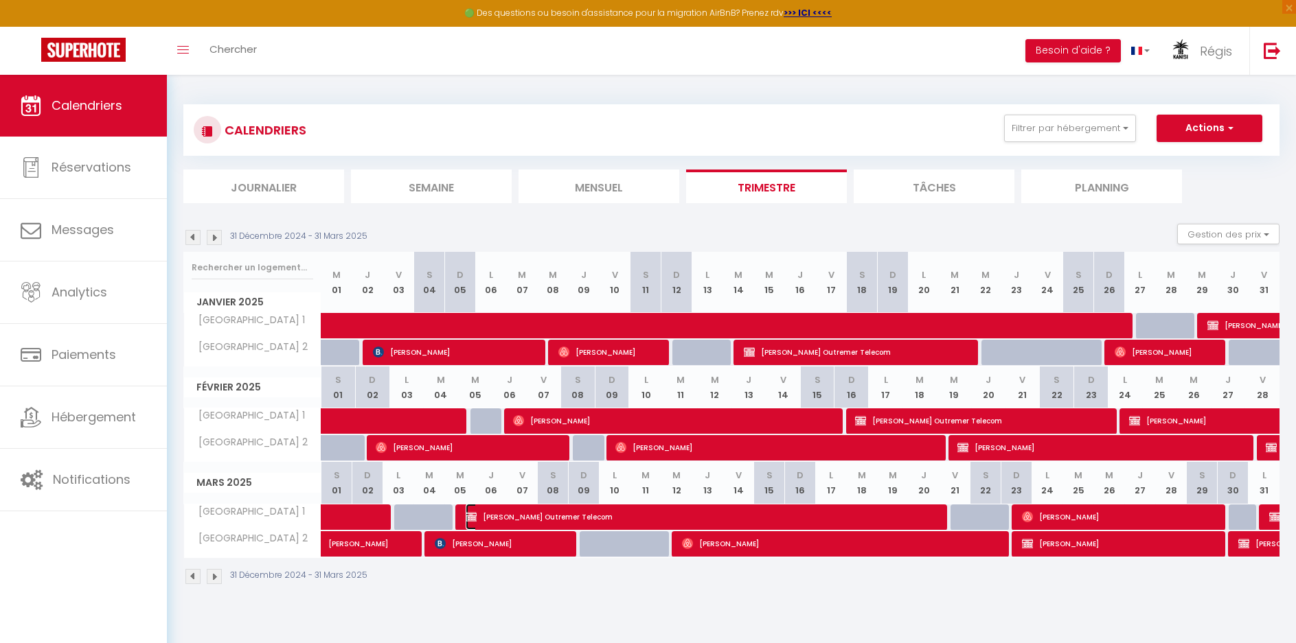
click at [571, 517] on span "[PERSON_NAME] Outremer Telecom" at bounding box center [703, 517] width 474 height 26
select select "OK"
select select "KO"
select select "0"
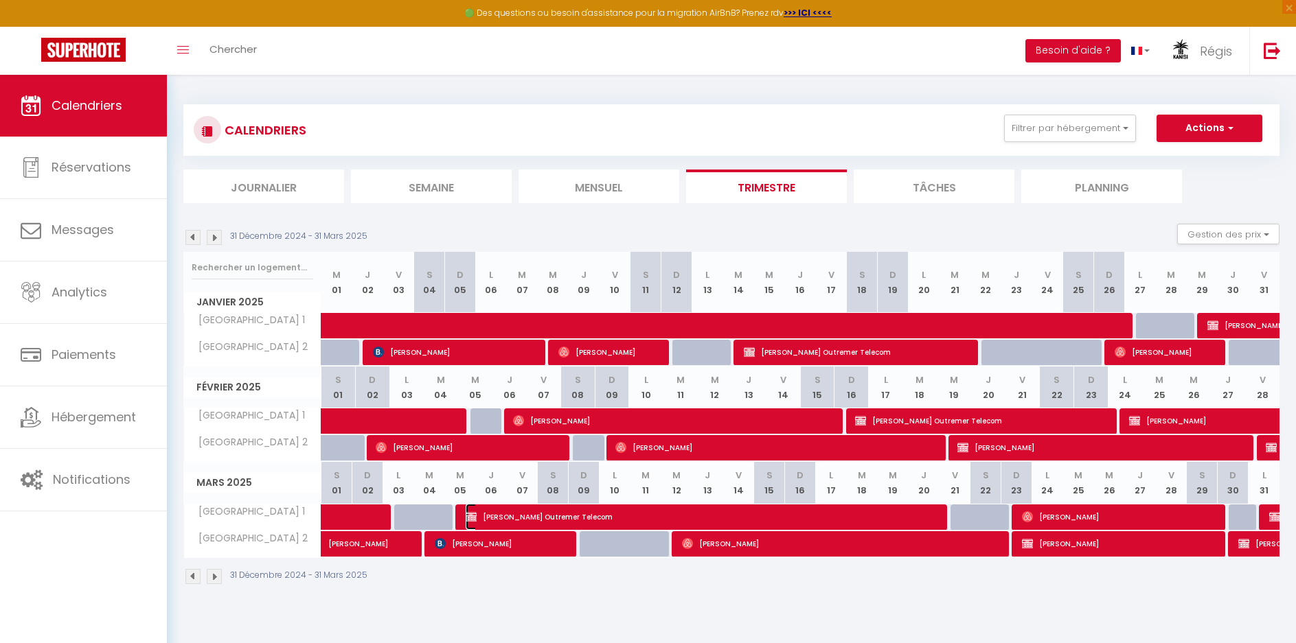
select select "1"
select select
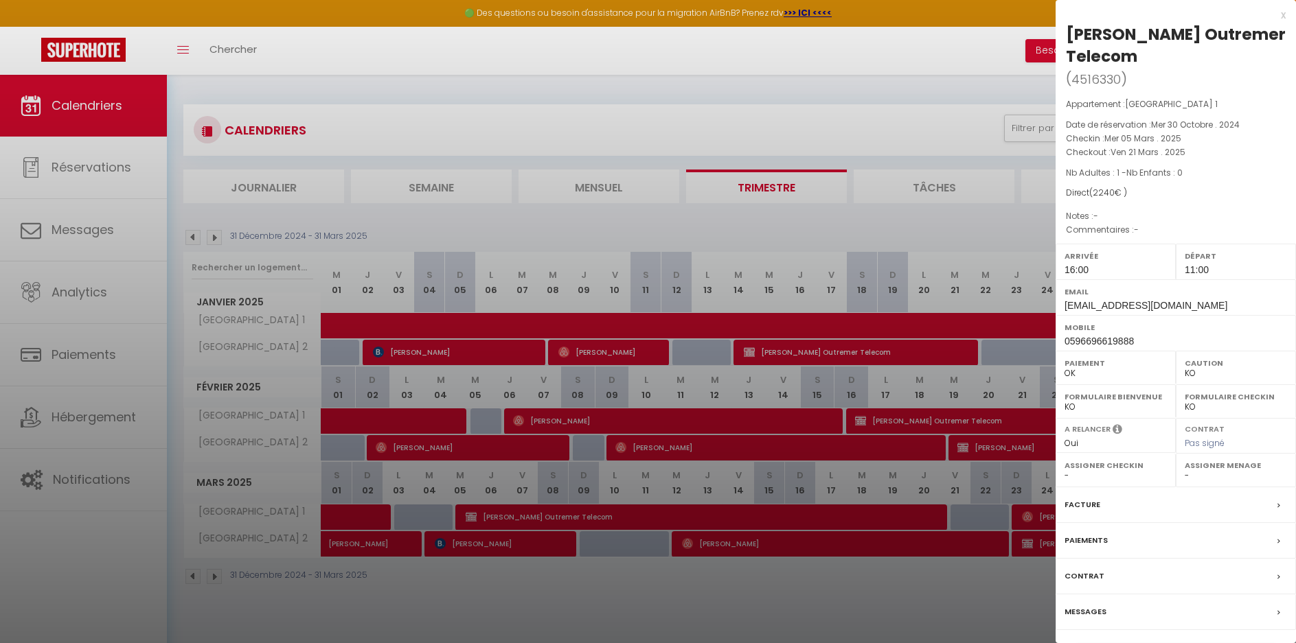
click at [946, 579] on div at bounding box center [648, 321] width 1296 height 643
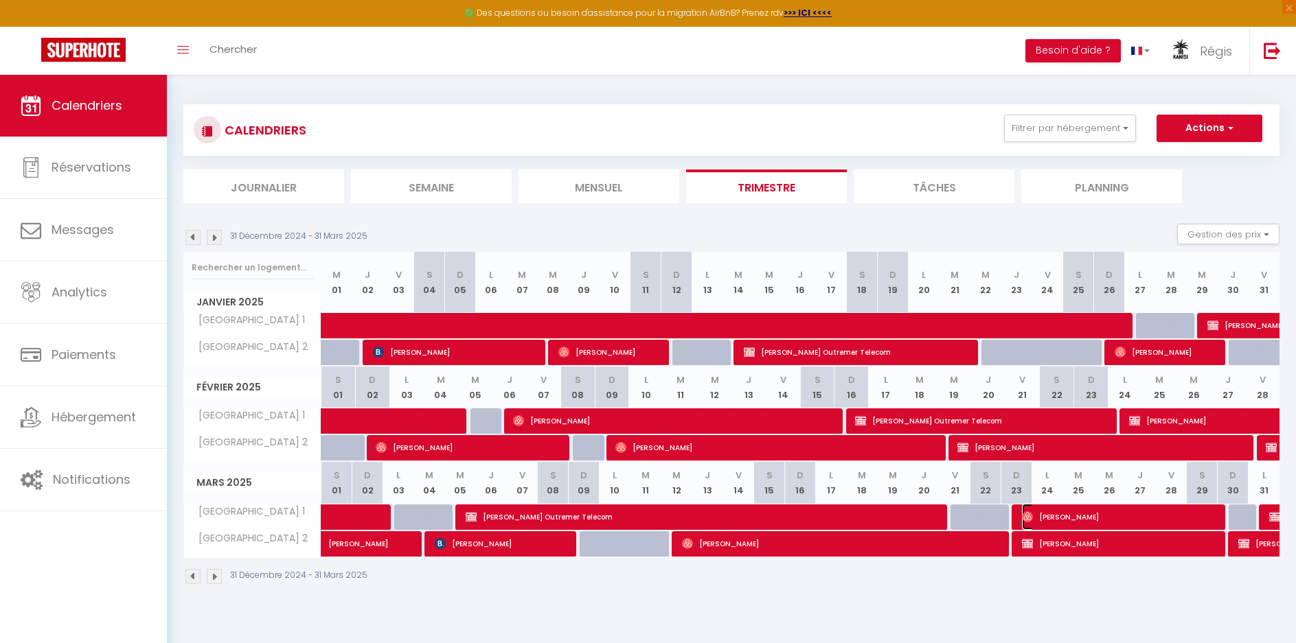
click at [1089, 520] on span "Audrey Boivin" at bounding box center [1120, 517] width 196 height 26
select select "OK"
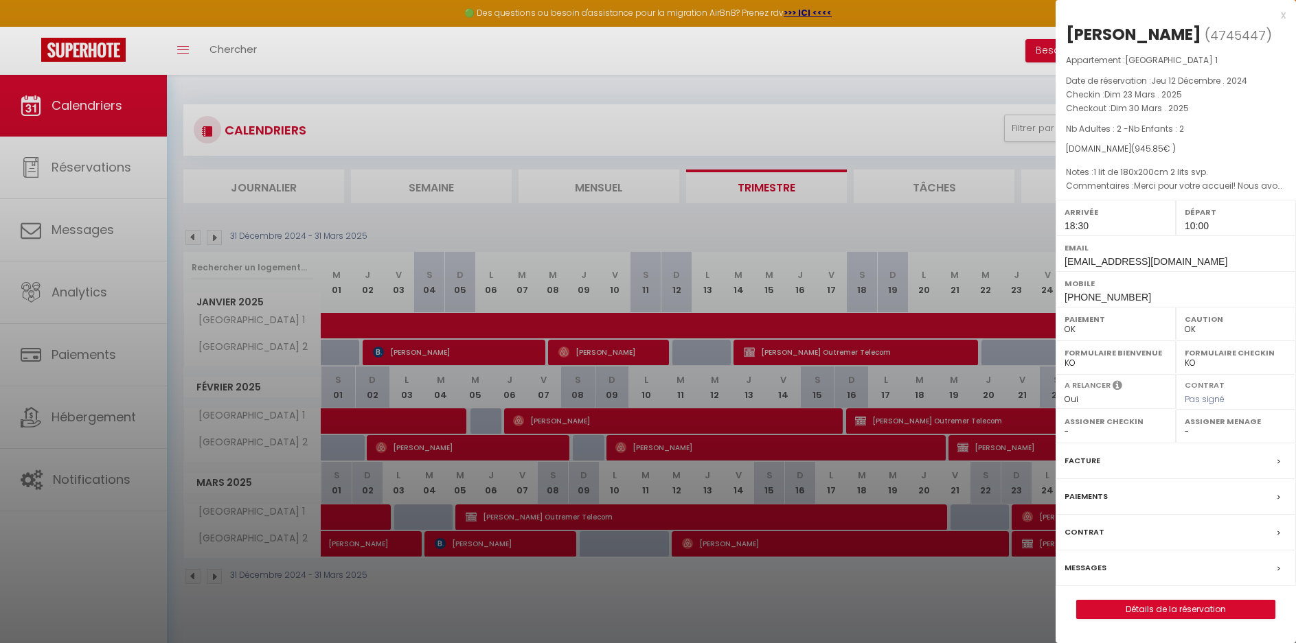
click at [996, 583] on div at bounding box center [648, 321] width 1296 height 643
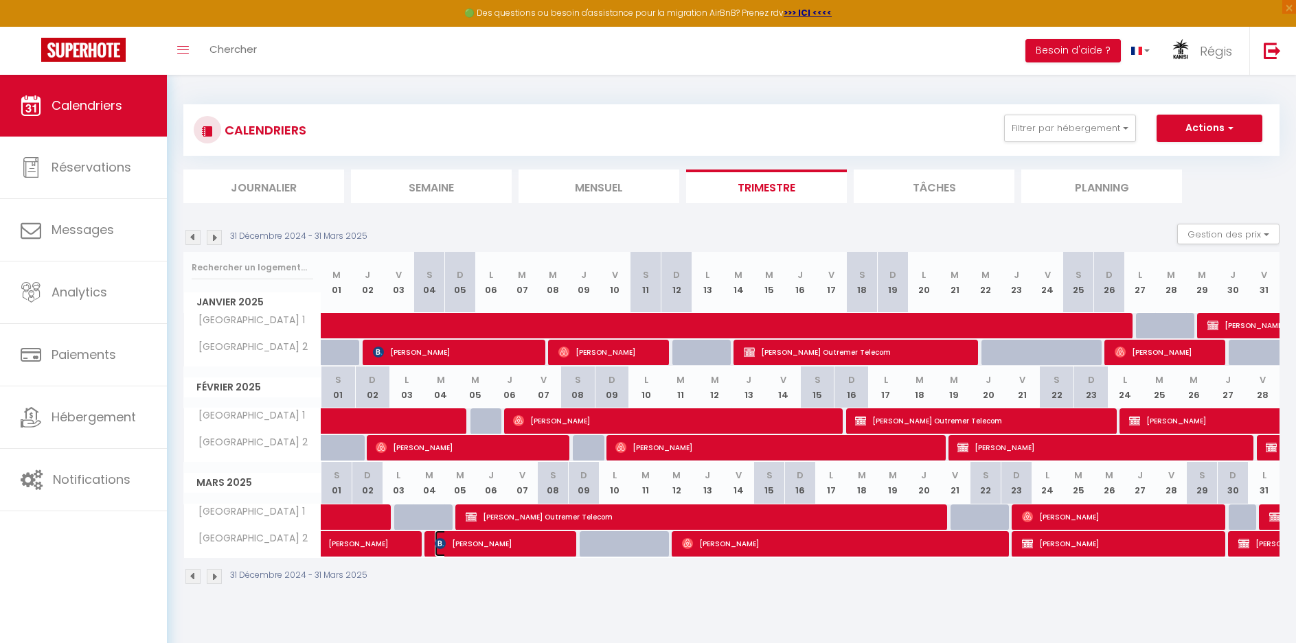
click at [492, 547] on span "Elsa Arslan" at bounding box center [502, 544] width 134 height 26
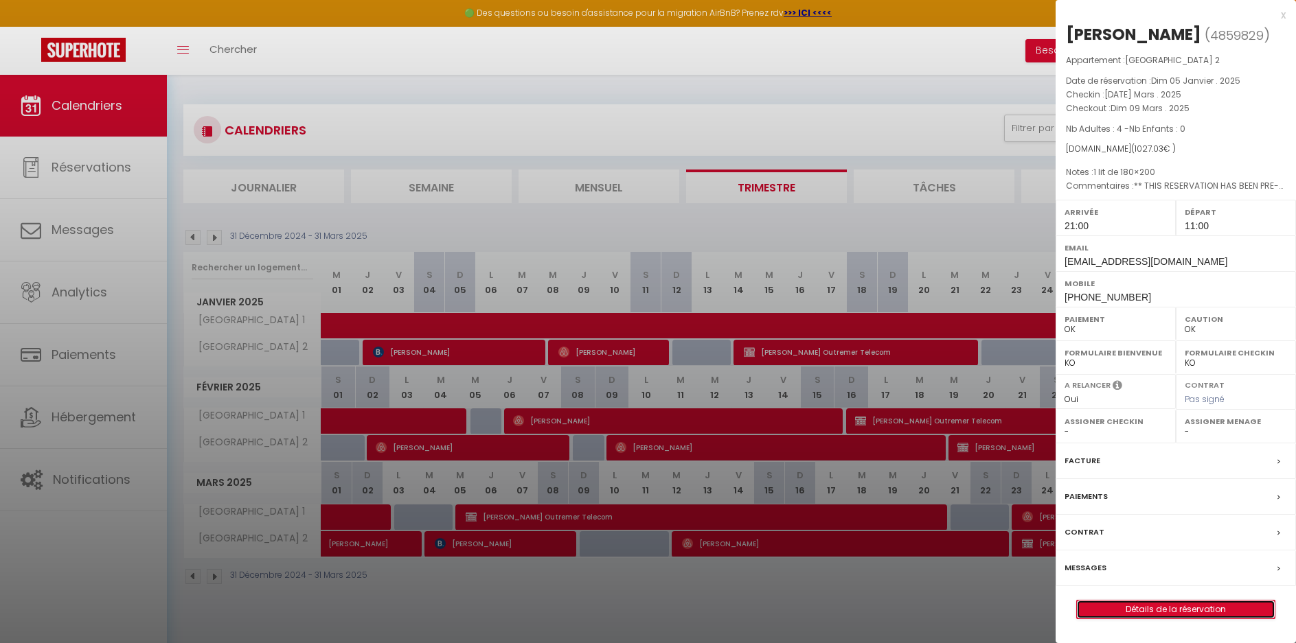
click at [1125, 611] on link "Détails de la réservation" at bounding box center [1176, 610] width 198 height 18
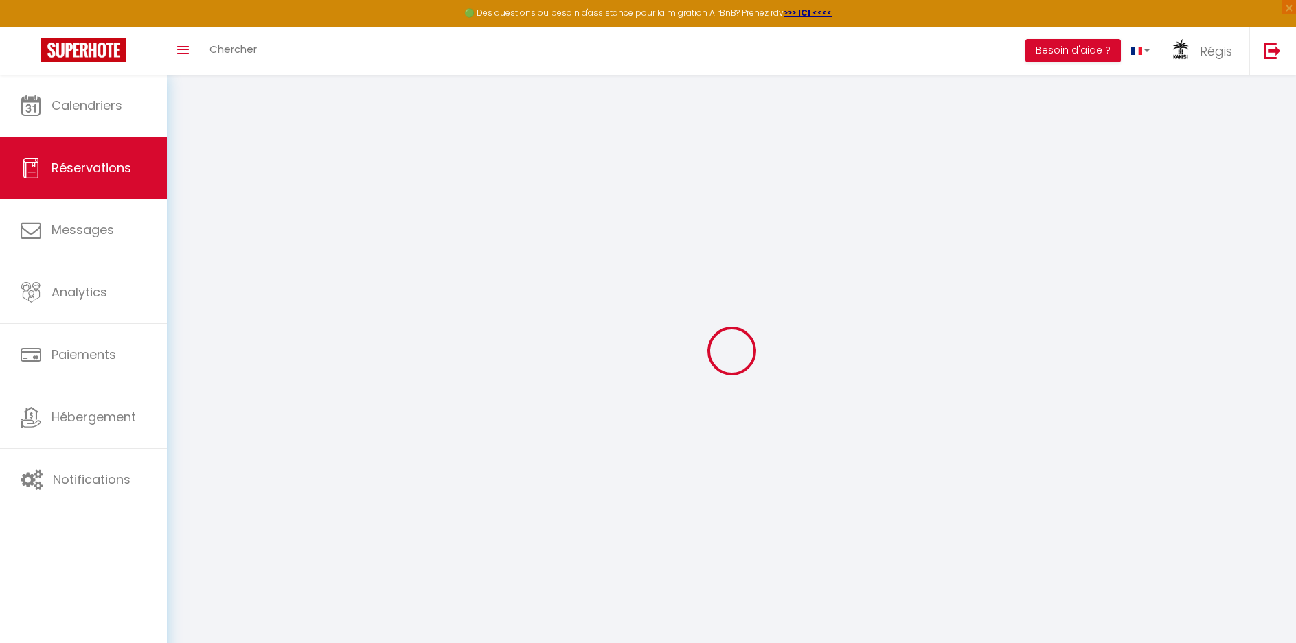
type input "Elsa"
type input "Arslan"
type input "earsla.505146@guest.booking.com"
type input "elsa.arslan@hotmail.com"
type input "+33647673296"
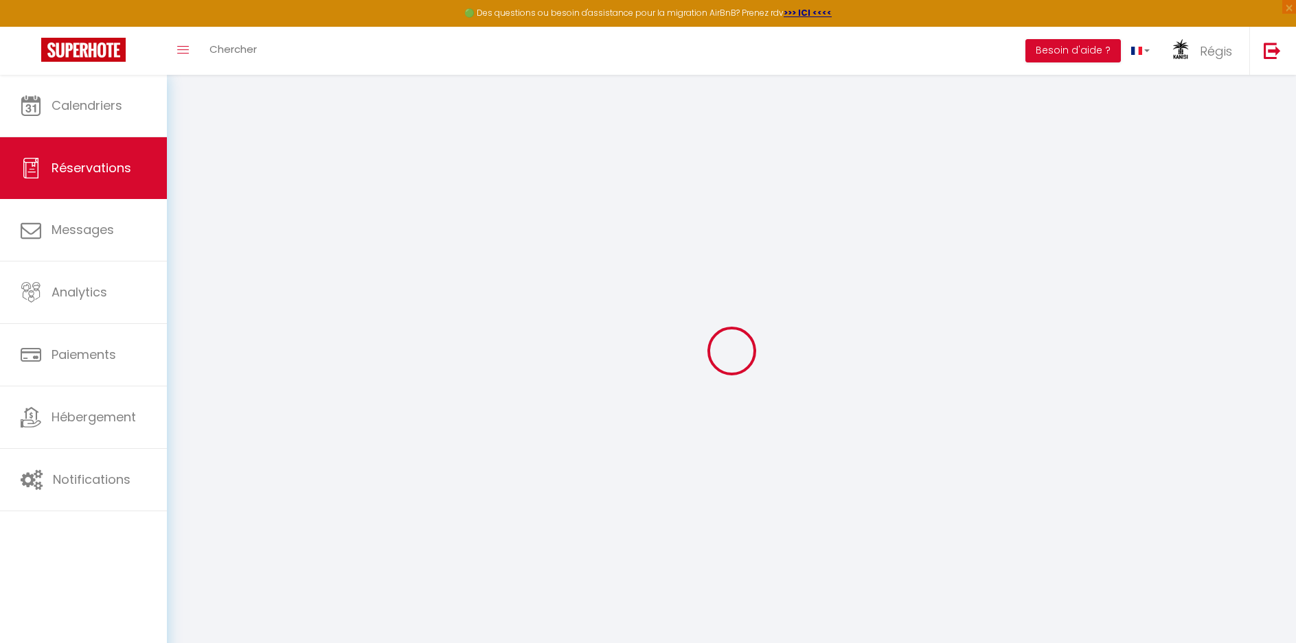
type input "+33647673296"
type input "95470"
type input "6A place jacqueline auriol"
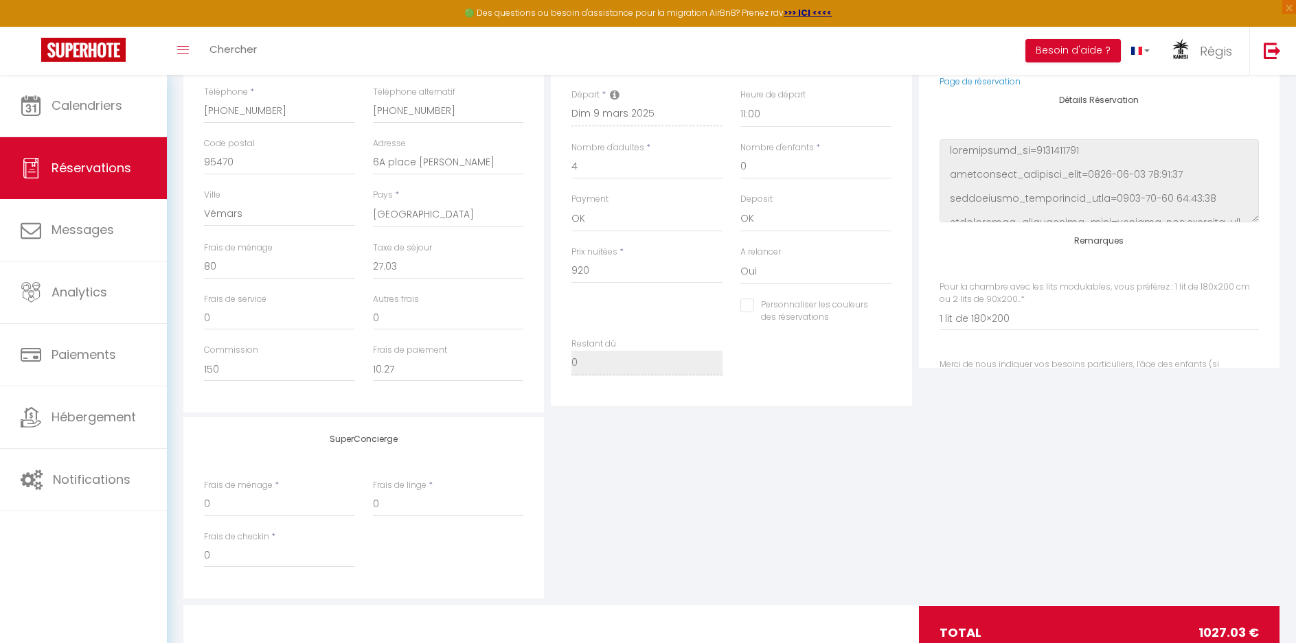
scroll to position [343, 0]
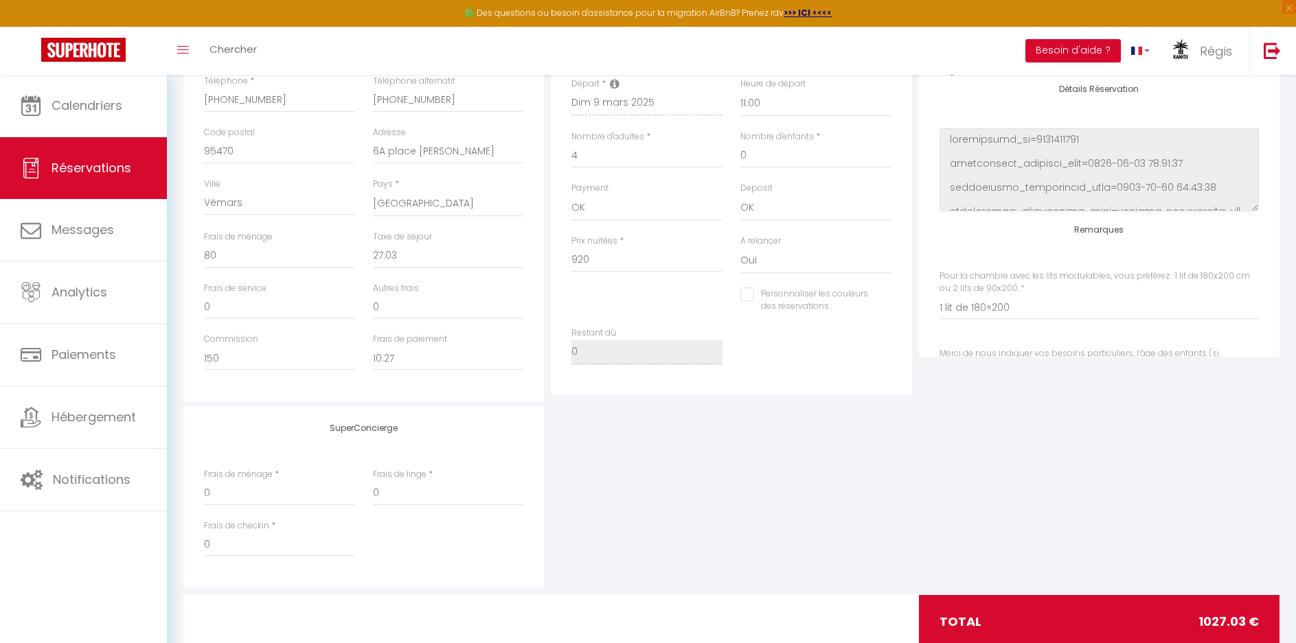
drag, startPoint x: 921, startPoint y: 460, endPoint x: 881, endPoint y: 447, distance: 41.9
click at [921, 460] on div "SuperConcierge Frais de ménage * 0 Frais de linge * 0 Frais de checkin * 0" at bounding box center [731, 496] width 1103 height 181
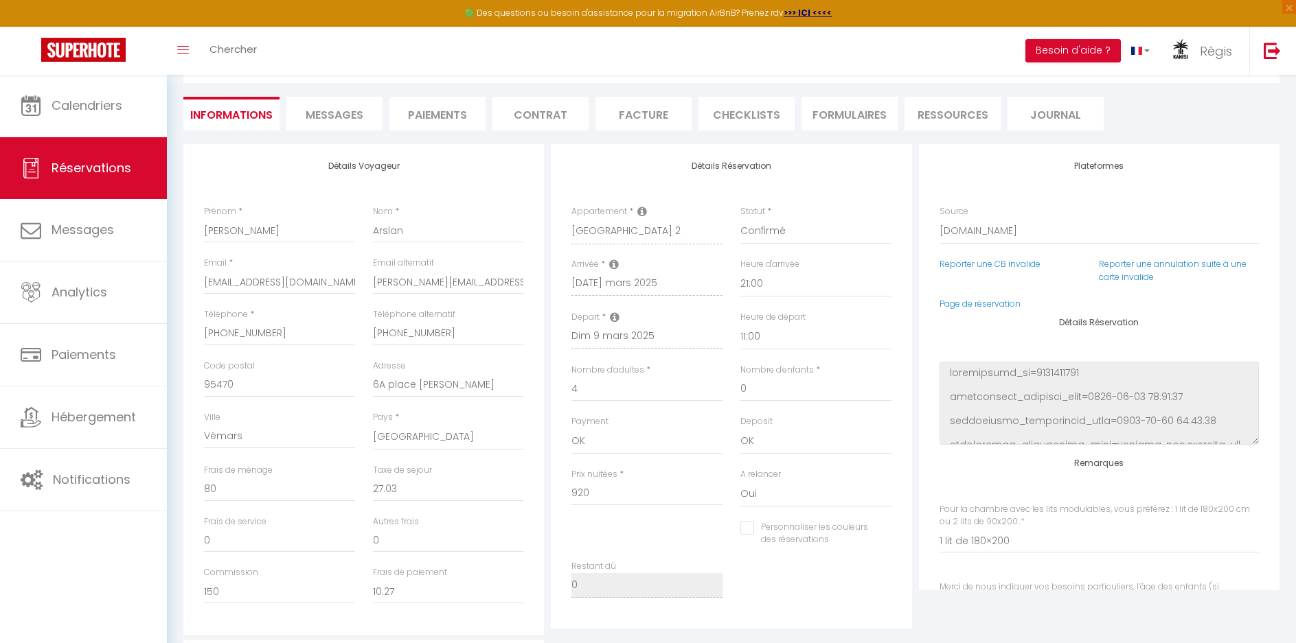
scroll to position [109, 0]
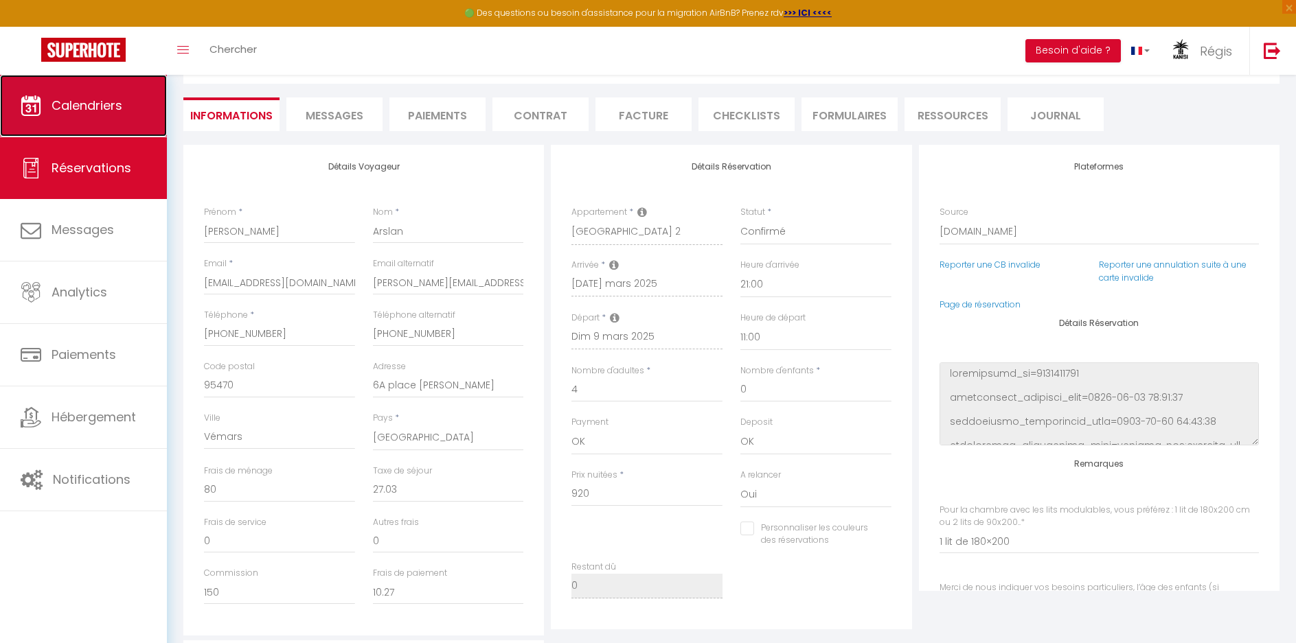
click at [101, 95] on link "Calendriers" at bounding box center [83, 106] width 167 height 62
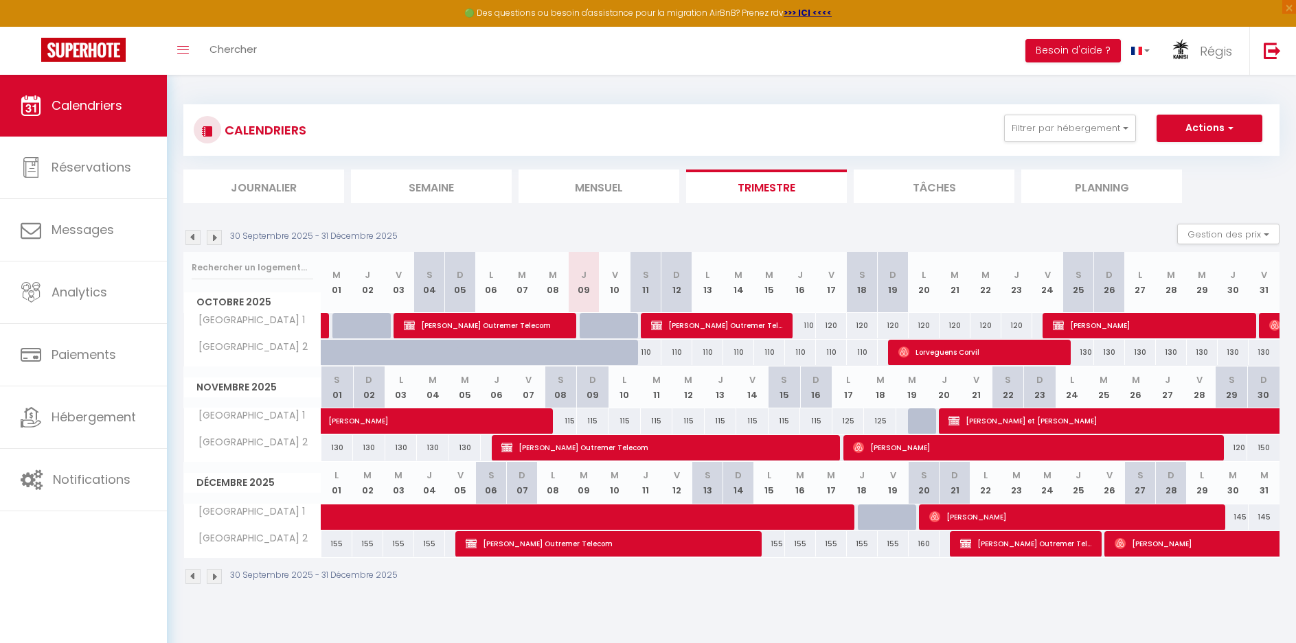
click at [216, 235] on img at bounding box center [214, 237] width 15 height 15
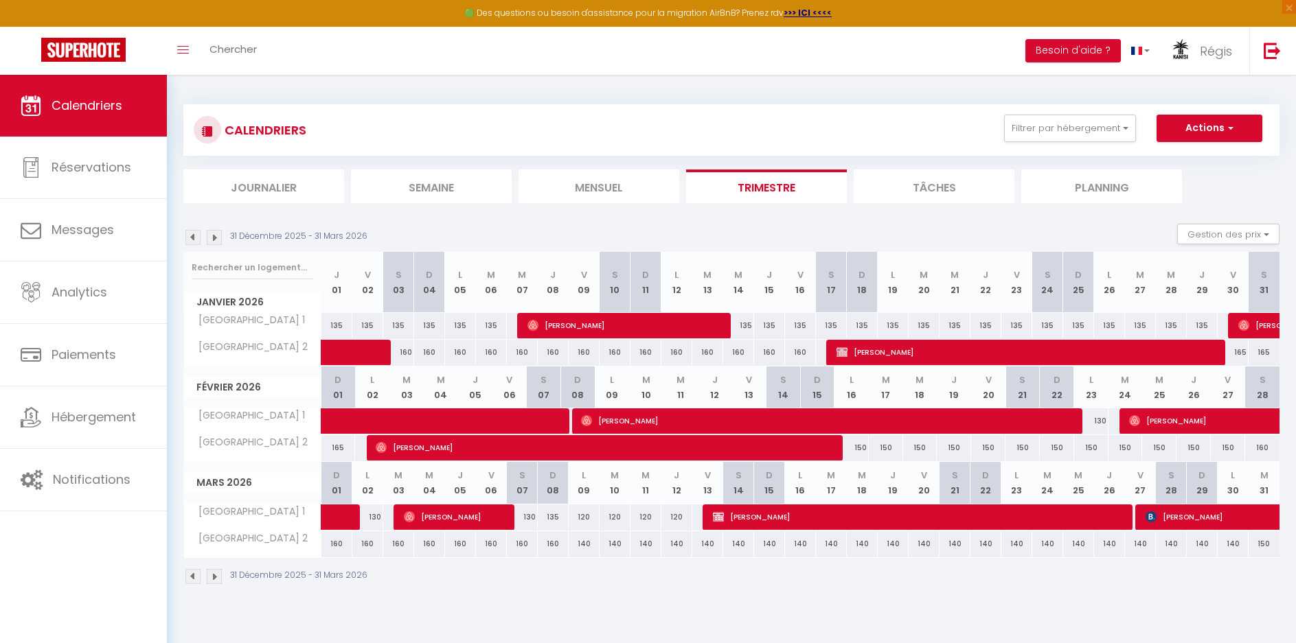
click at [192, 239] on img at bounding box center [192, 237] width 15 height 15
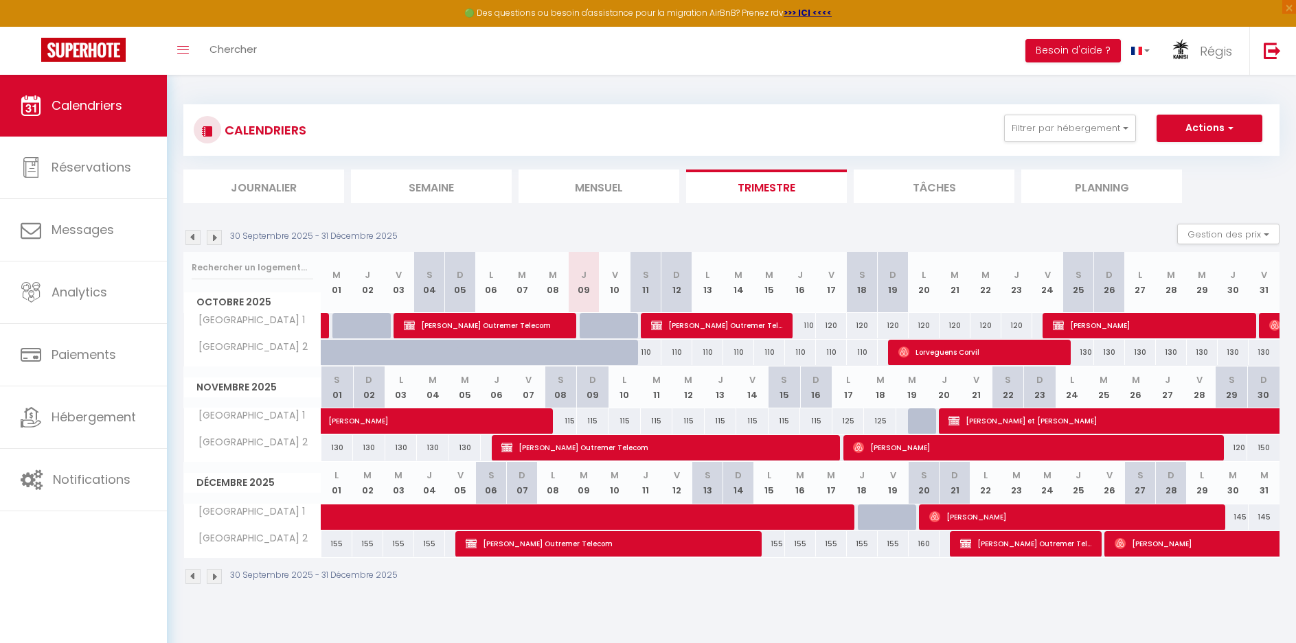
click at [192, 239] on img at bounding box center [192, 237] width 15 height 15
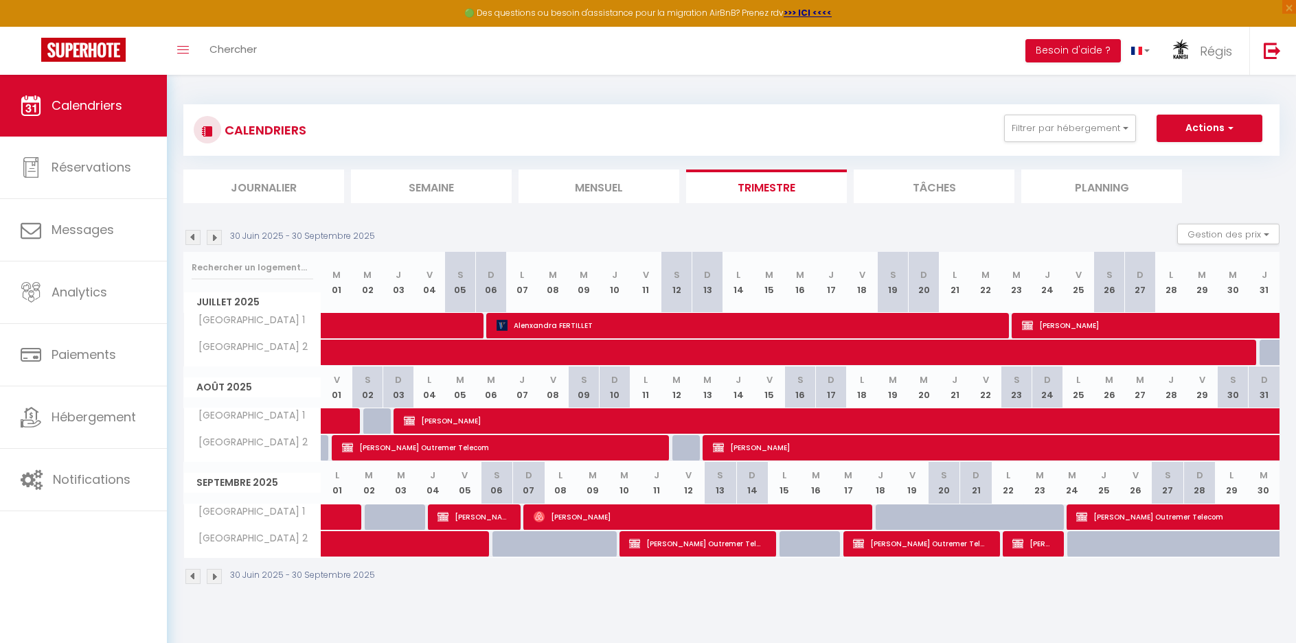
click at [192, 239] on img at bounding box center [192, 237] width 15 height 15
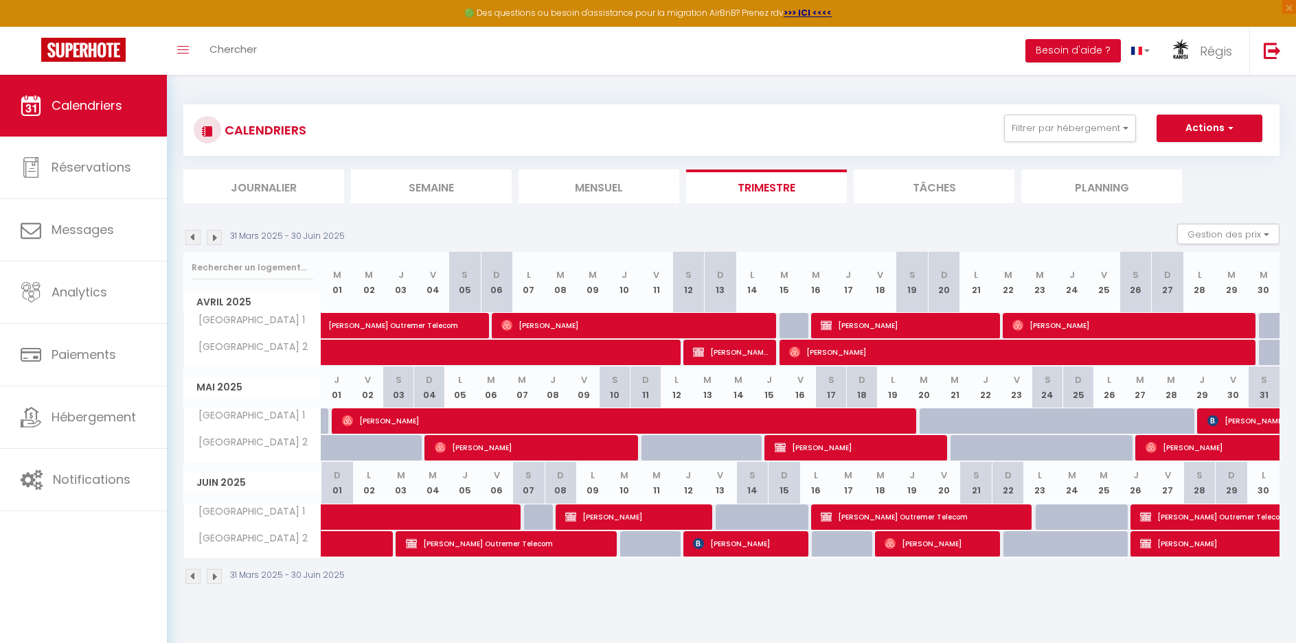
click at [192, 239] on img at bounding box center [192, 237] width 15 height 15
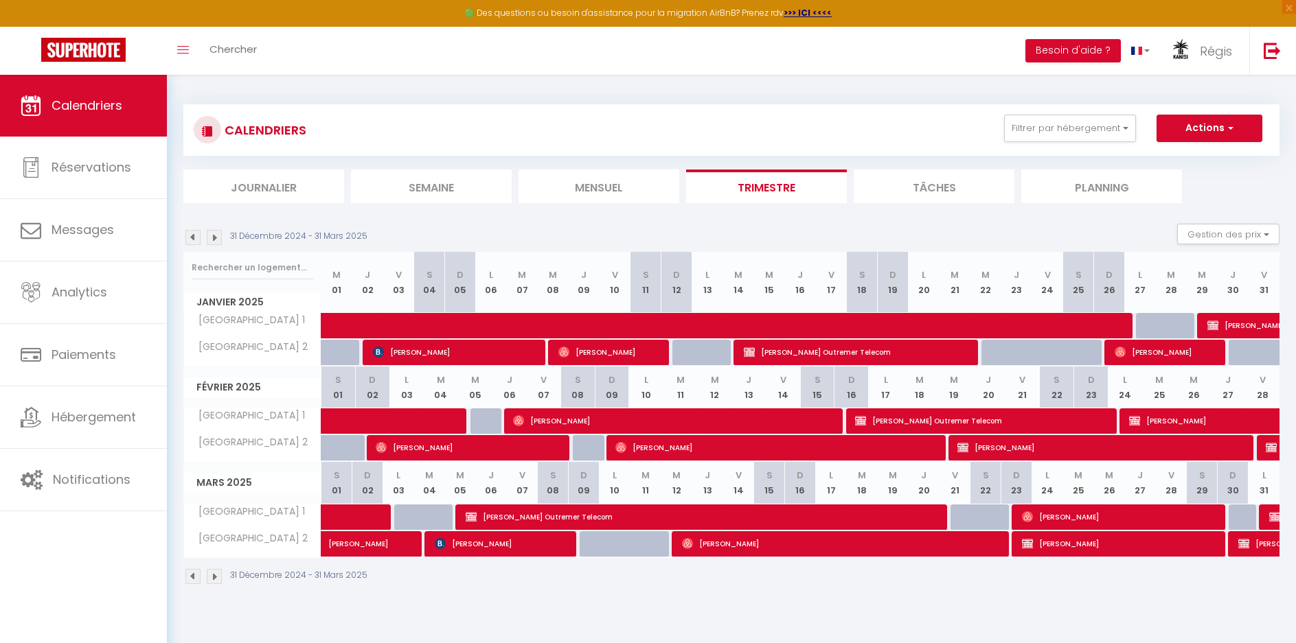
click at [623, 549] on div at bounding box center [625, 552] width 31 height 26
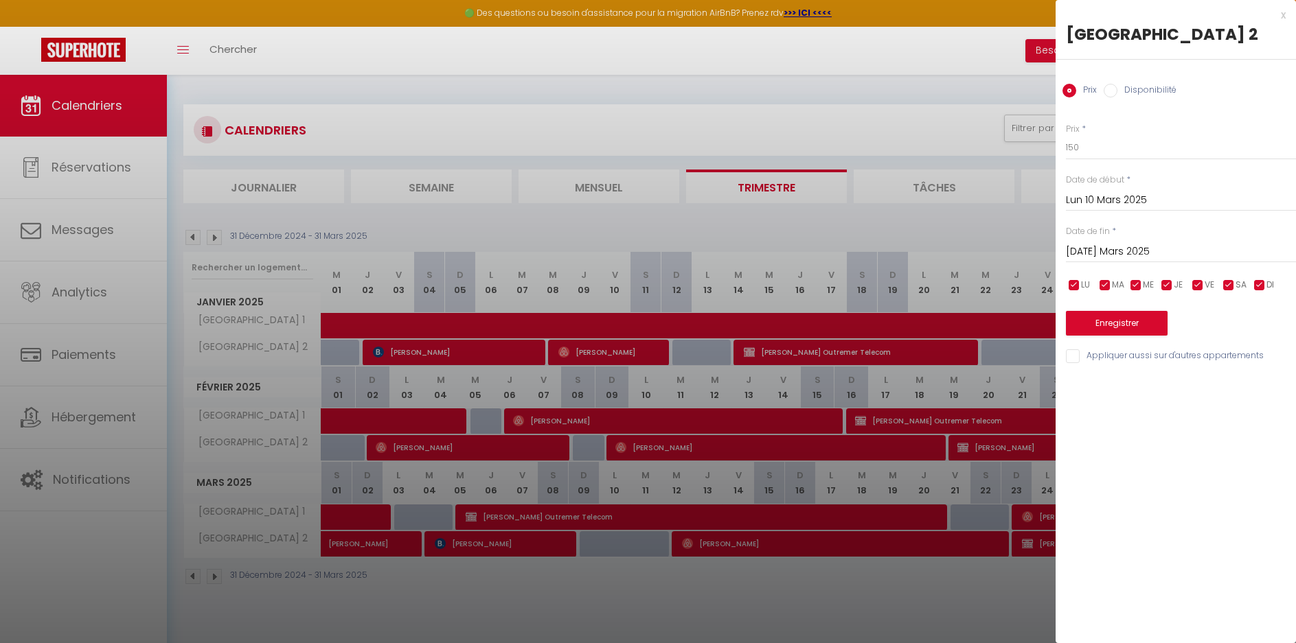
click at [1281, 16] on div "x" at bounding box center [1170, 15] width 230 height 16
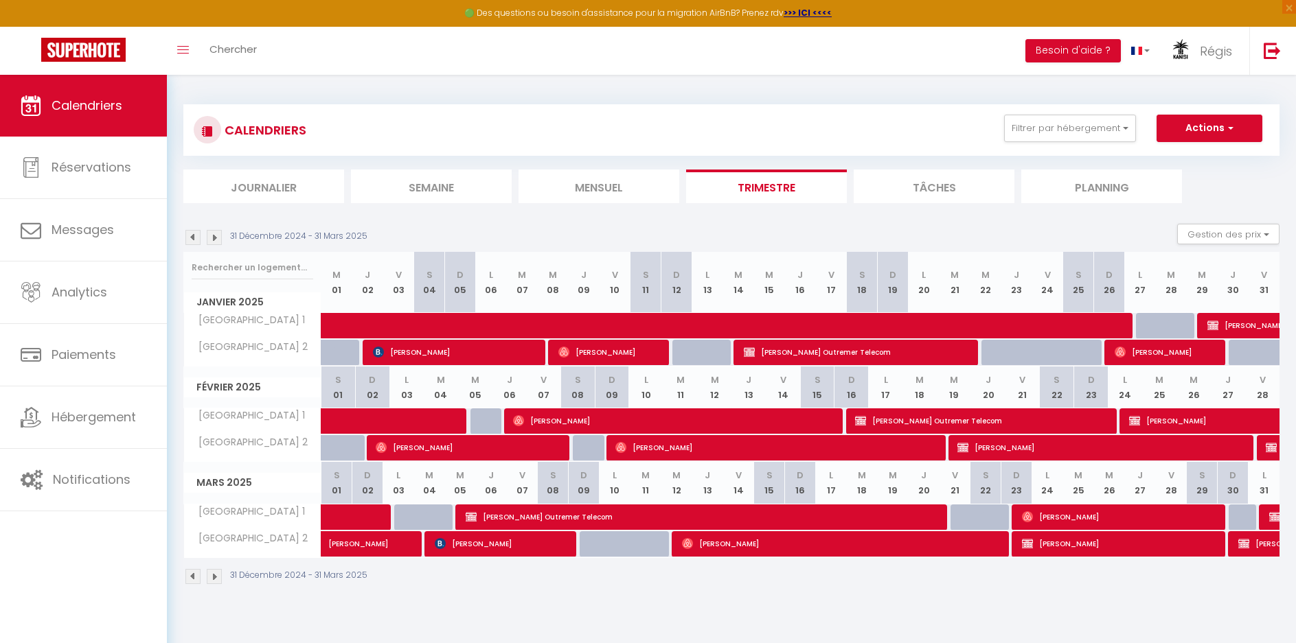
click at [977, 518] on div at bounding box center [985, 518] width 31 height 26
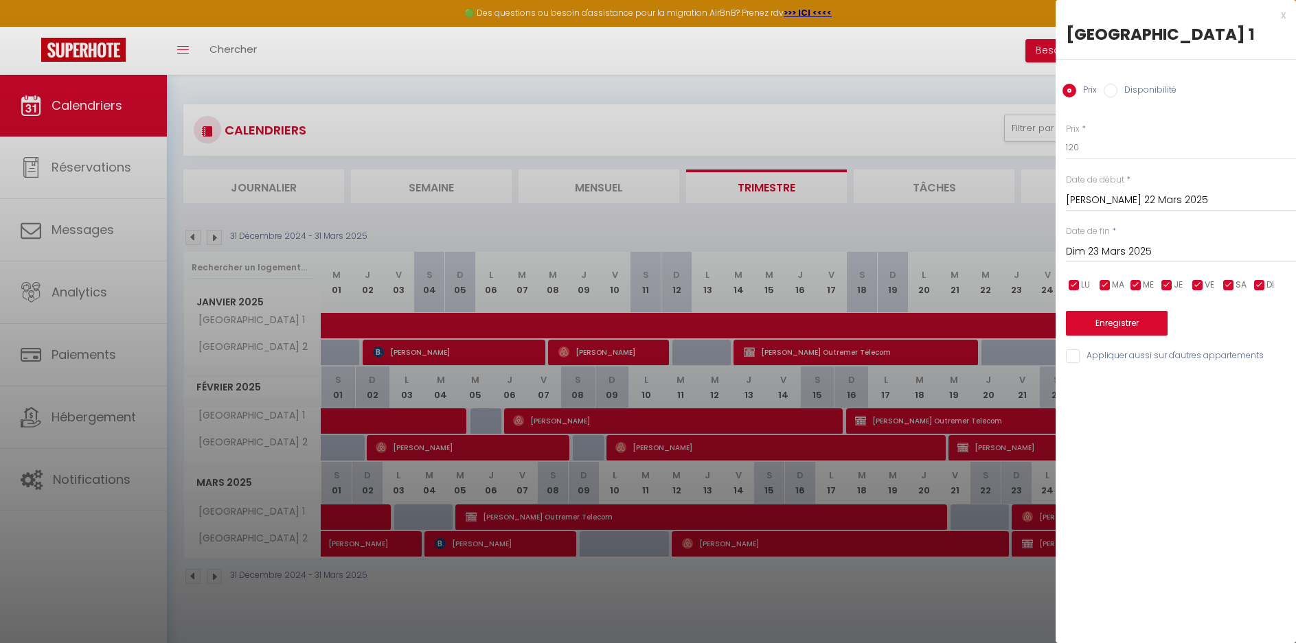
click at [1282, 13] on div "x" at bounding box center [1170, 15] width 230 height 16
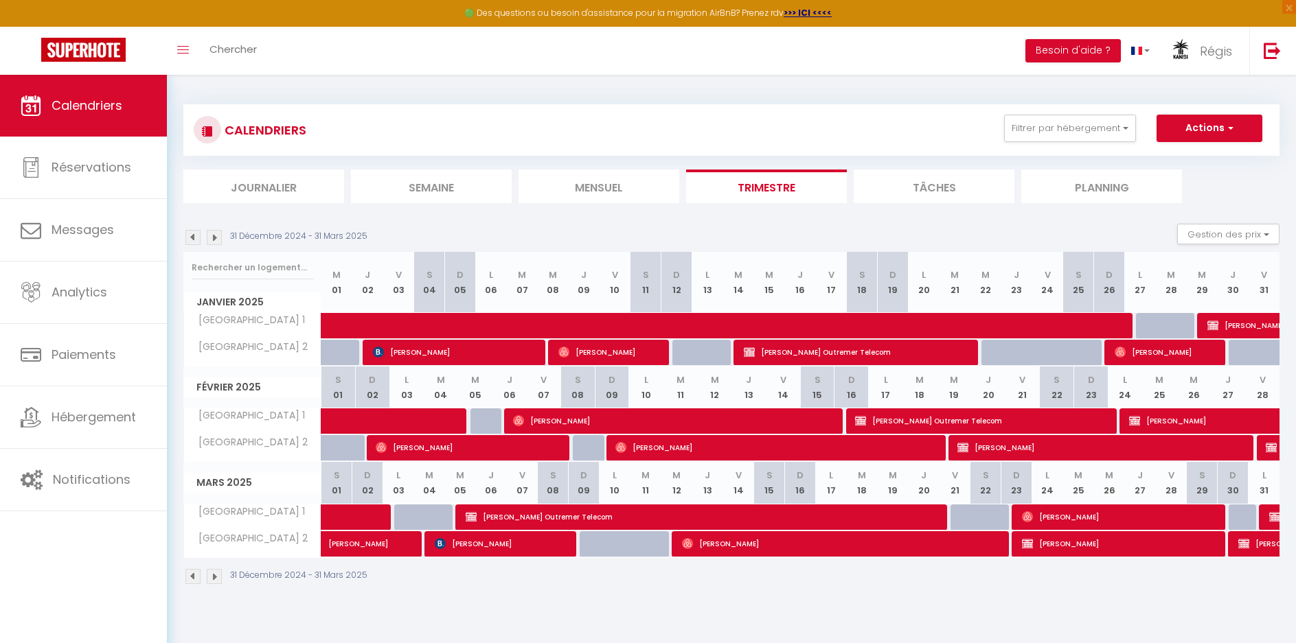
click at [585, 448] on div at bounding box center [590, 448] width 34 height 26
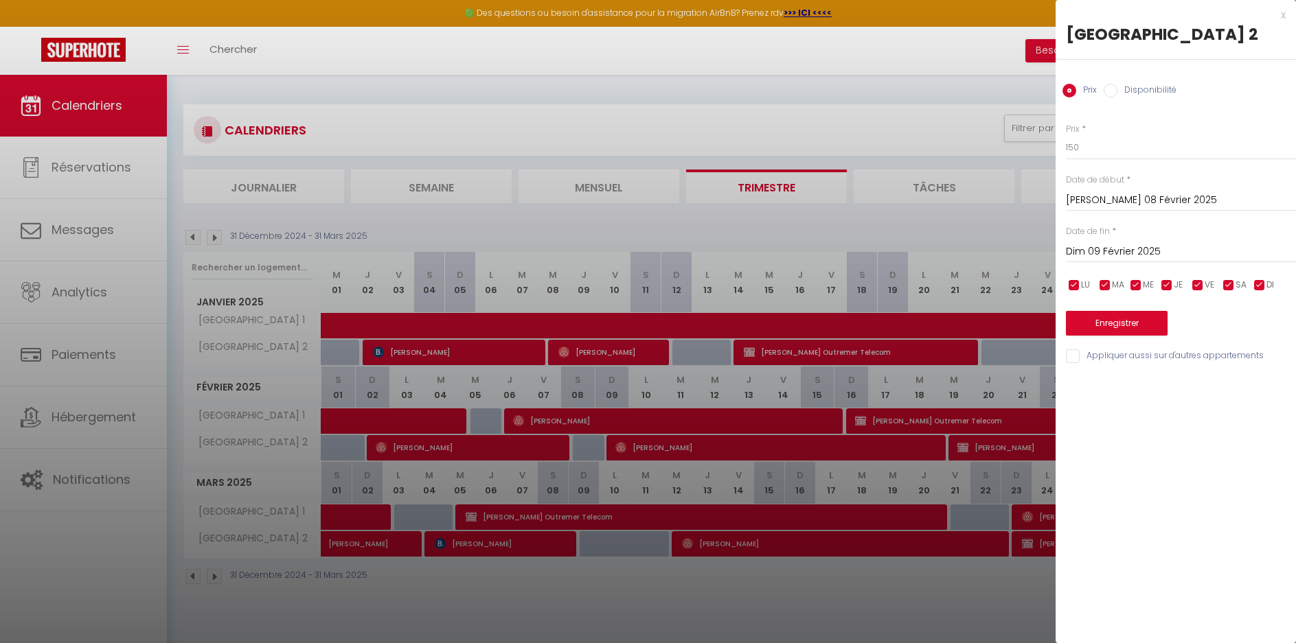
click at [1285, 14] on div "x" at bounding box center [1170, 15] width 230 height 16
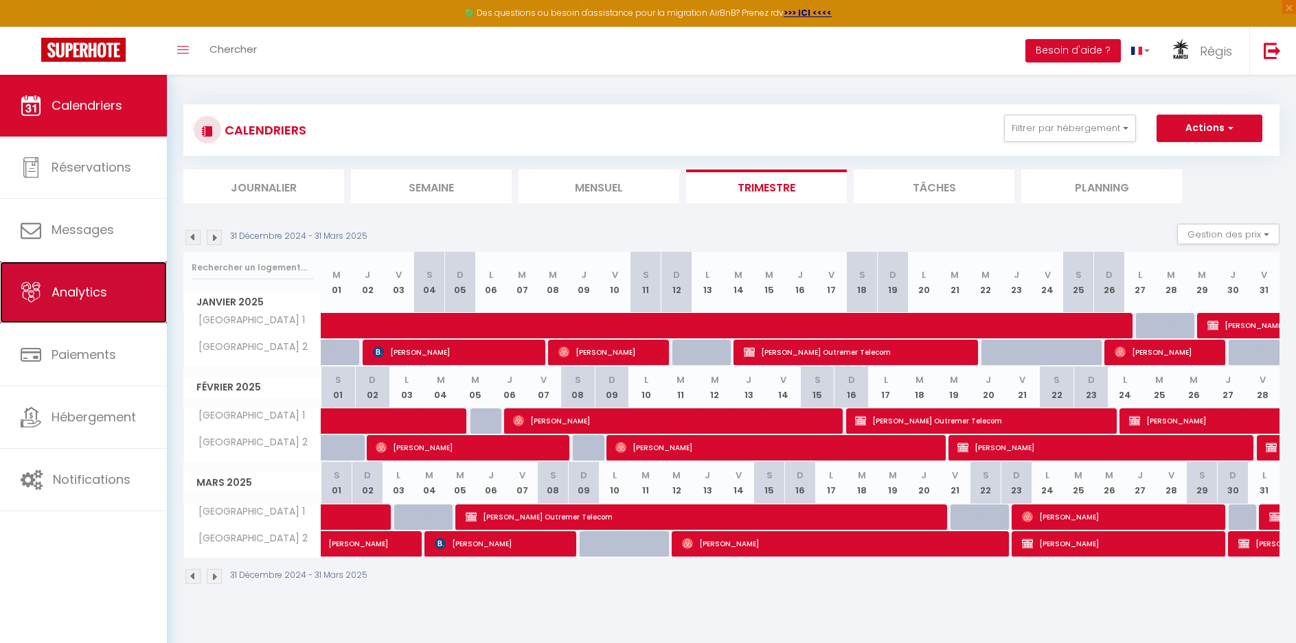
click at [71, 291] on span "Analytics" at bounding box center [79, 292] width 56 height 17
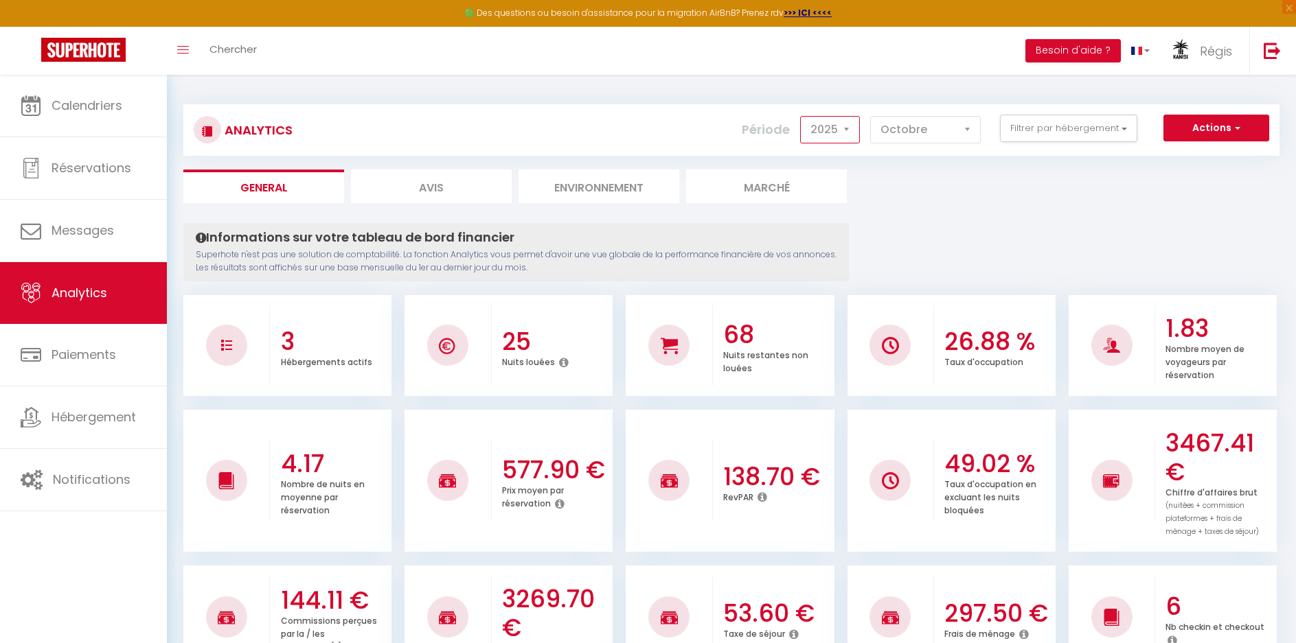
click at [823, 128] on select "2014 2015 2016 2017 2018 2019 2020 2021 2022 2023 2024 2025 2026 2027" at bounding box center [830, 129] width 60 height 27
click at [801, 116] on select "2014 2015 2016 2017 2018 2019 2020 2021 2022 2023 2024 2025 2026 2027" at bounding box center [830, 129] width 60 height 27
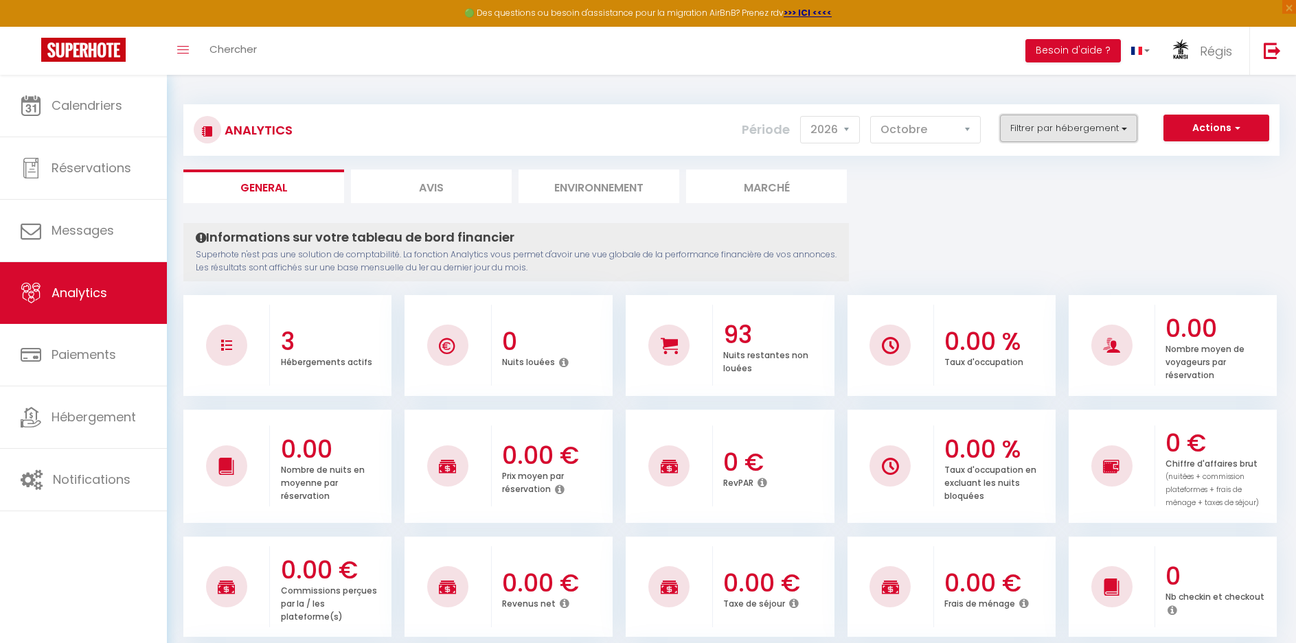
click at [1040, 128] on button "Filtrer par hébergement" at bounding box center [1068, 128] width 137 height 27
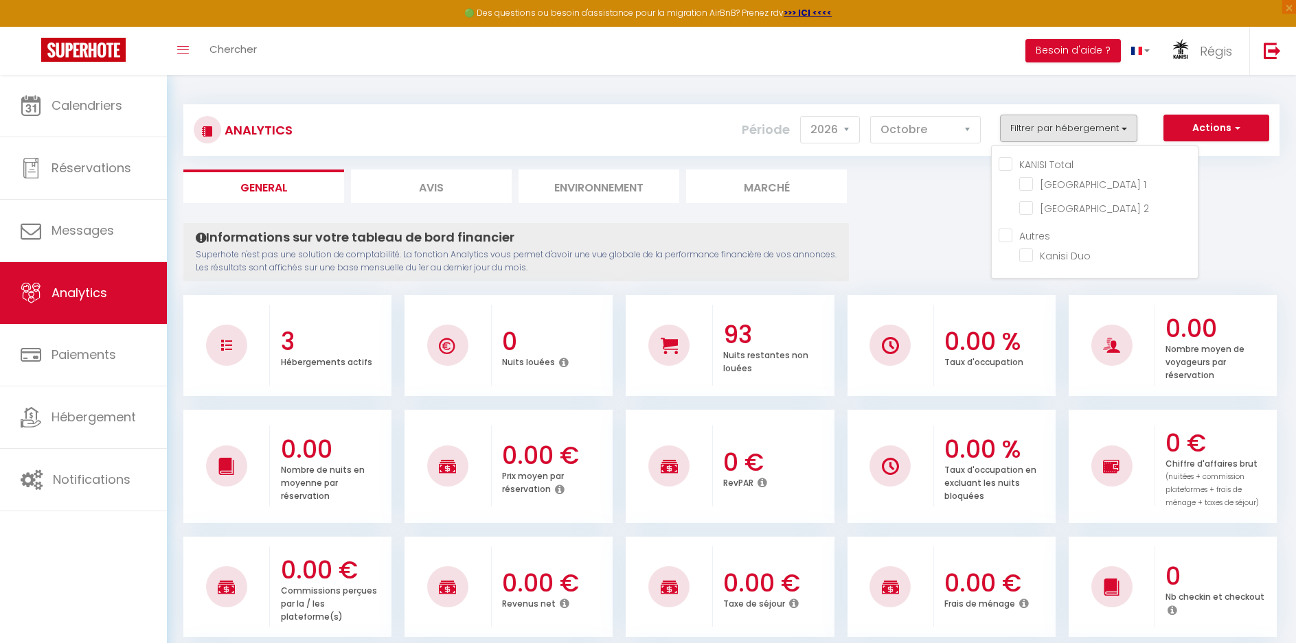
click at [1039, 168] on Total "KANISI Total" at bounding box center [1097, 164] width 199 height 14
click at [892, 172] on ul "General Avis Environnement Marché" at bounding box center [731, 187] width 1096 height 34
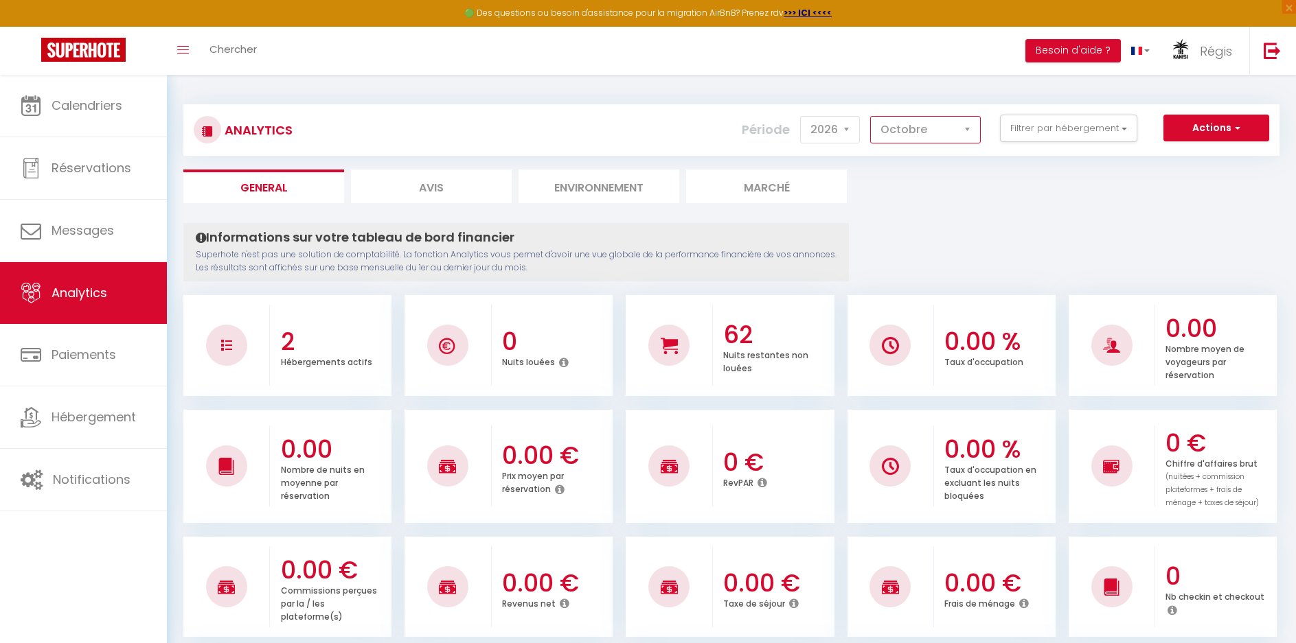
click at [904, 127] on select "[PERSON_NAME] Mars [PERSON_NAME] Juin Juillet Août Septembre Octobre Novembre D…" at bounding box center [925, 129] width 111 height 27
click at [871, 116] on select "[PERSON_NAME] Mars [PERSON_NAME] Juin Juillet Août Septembre Octobre Novembre D…" at bounding box center [925, 129] width 111 height 27
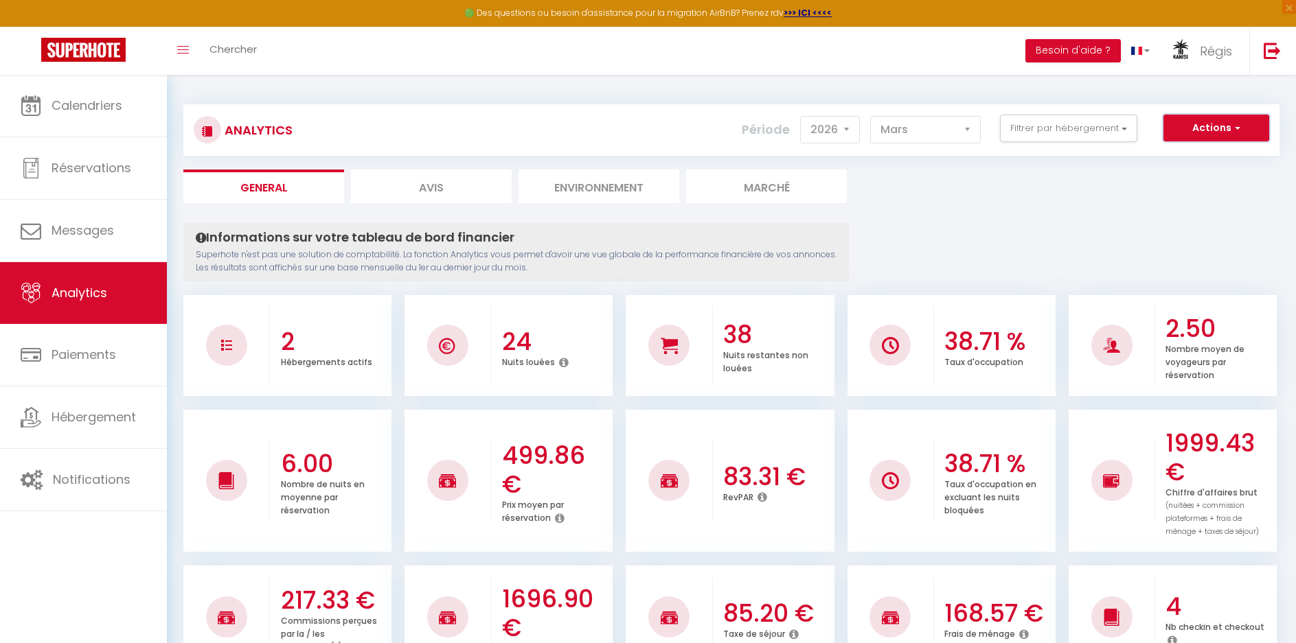
click at [1194, 129] on button "Actions" at bounding box center [1216, 128] width 106 height 27
click at [1170, 172] on link "Génération SuperAnalyzer" at bounding box center [1181, 176] width 174 height 18
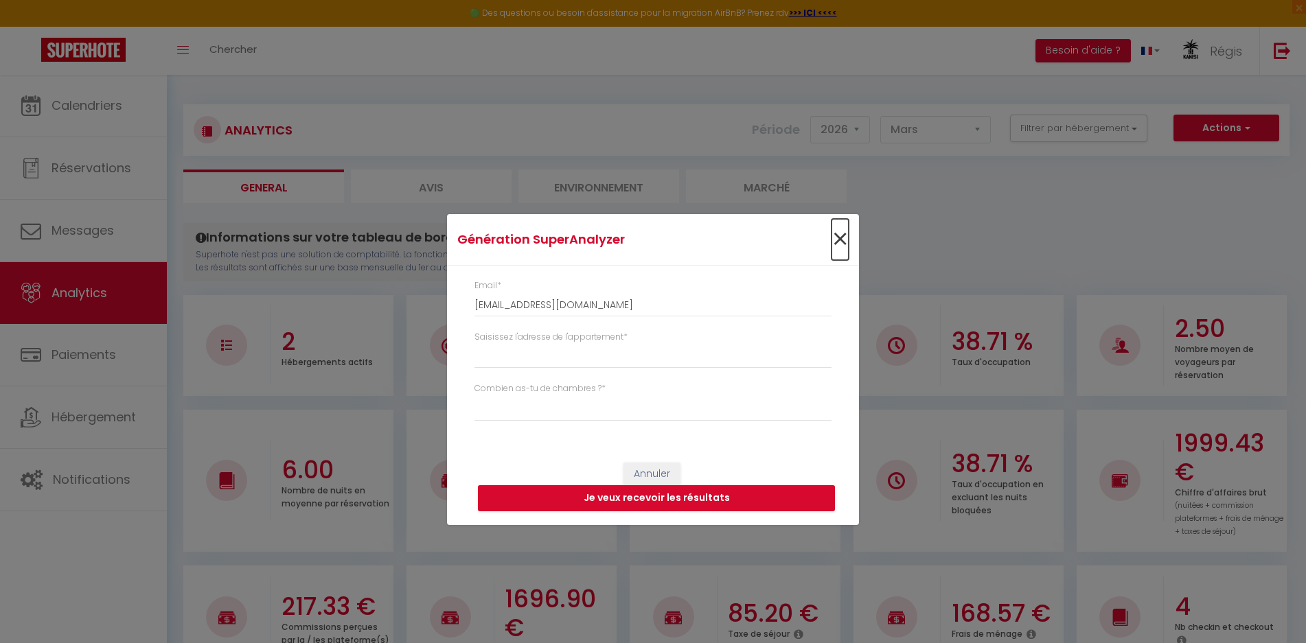
click at [844, 240] on span "×" at bounding box center [839, 239] width 17 height 41
